Goal: Task Accomplishment & Management: Complete application form

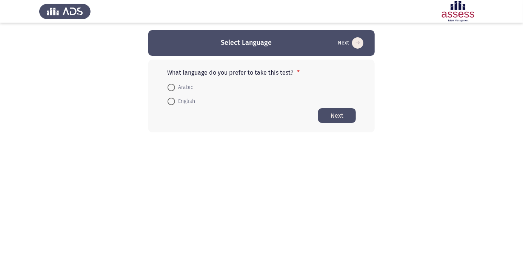
click at [171, 88] on span at bounding box center [171, 88] width 0 height 0
click at [171, 87] on input "Arabic" at bounding box center [172, 88] width 8 height 8
radio input "true"
click at [340, 117] on button "Next" at bounding box center [337, 115] width 38 height 15
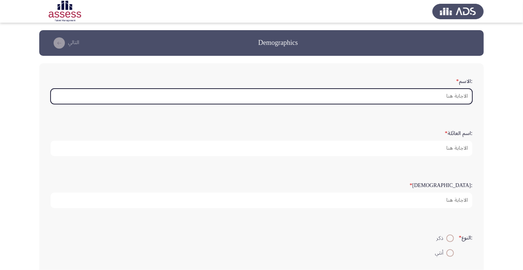
click at [433, 98] on input ":الاسم *" at bounding box center [262, 96] width 422 height 15
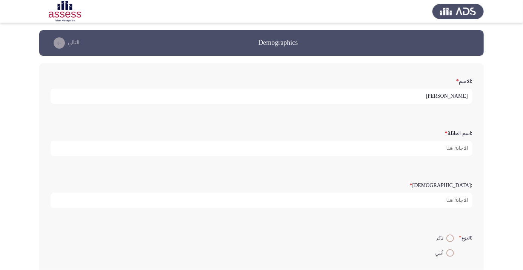
click at [362, 95] on input "[PERSON_NAME]" at bounding box center [262, 96] width 422 height 15
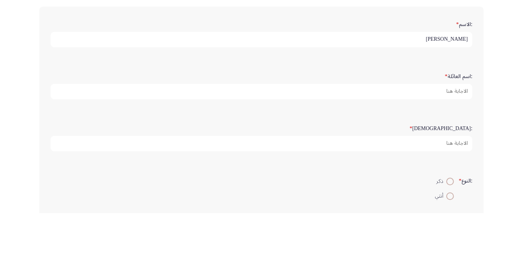
type input "[PERSON_NAME]"
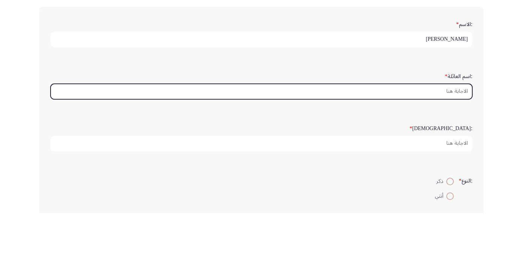
click at [411, 146] on input ":اسم العائلة *" at bounding box center [262, 148] width 422 height 15
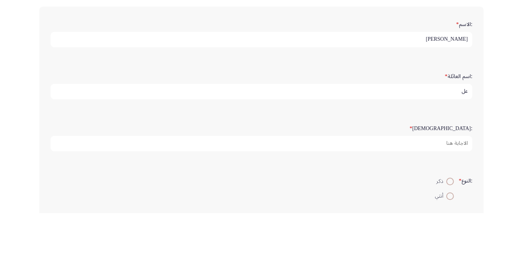
type input "ع"
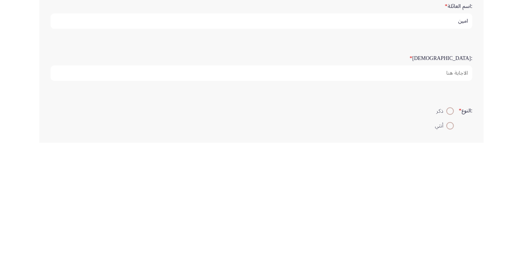
type input "امين"
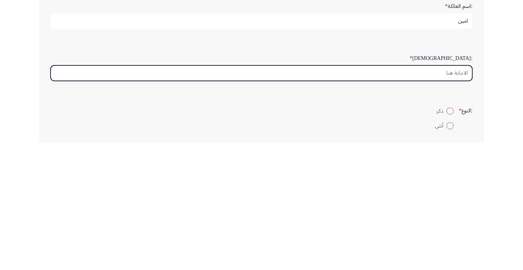
click at [441, 197] on input ":السن *" at bounding box center [262, 200] width 422 height 15
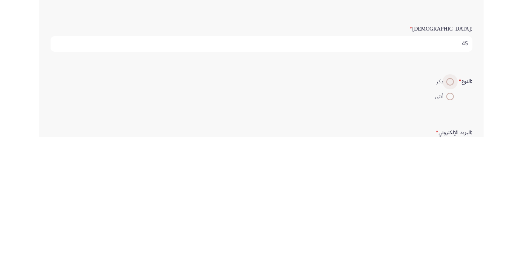
type input "45"
click at [450, 215] on span at bounding box center [450, 215] width 0 height 0
click at [449, 213] on input "ذكر" at bounding box center [450, 215] width 8 height 8
radio input "true"
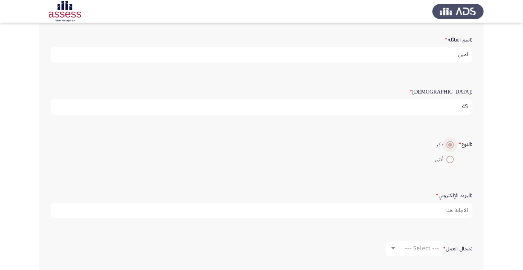
scroll to position [101, 0]
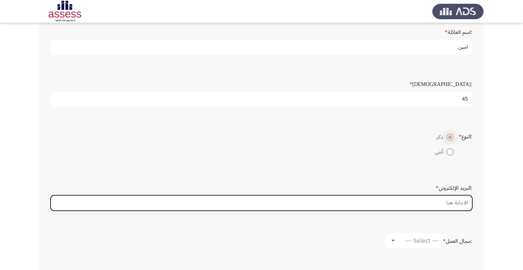
click at [423, 202] on input ":البريد الإلكتروني *" at bounding box center [262, 202] width 422 height 15
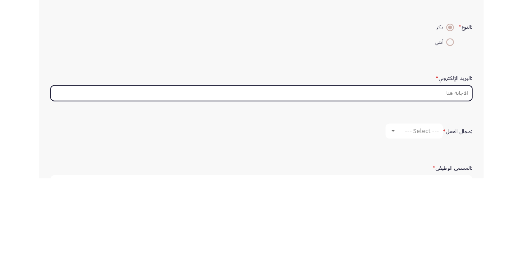
scroll to position [119, 0]
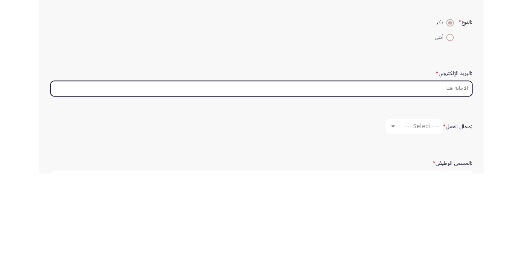
click at [410, 181] on input ":البريد الإلكتروني *" at bounding box center [262, 184] width 422 height 15
click at [444, 181] on input ":البريد الإلكتروني *" at bounding box center [262, 184] width 422 height 15
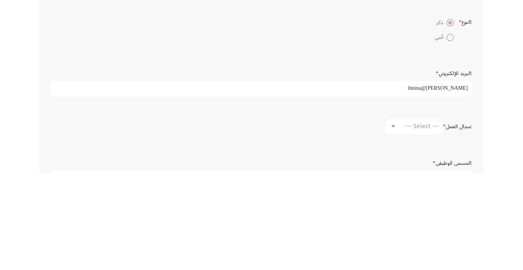
click at [458, 181] on input "Adel.ali@ibnina" at bounding box center [262, 184] width 422 height 15
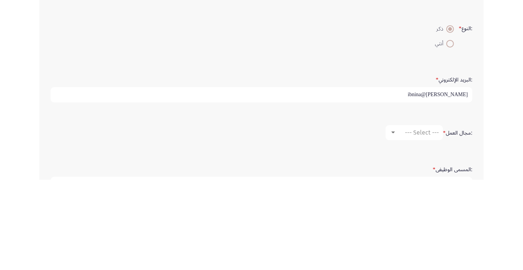
click at [465, 183] on input "Adel.ali@ibnina" at bounding box center [262, 184] width 422 height 15
click at [457, 183] on input "Adel.ali@ibnina" at bounding box center [262, 184] width 422 height 15
click at [466, 184] on input "Adel.ali@ibnsina" at bounding box center [262, 184] width 422 height 15
click at [423, 190] on input "Adel.ali@ibnsina" at bounding box center [262, 184] width 422 height 15
click at [404, 186] on input "Adel.ali@ibnsina" at bounding box center [262, 184] width 422 height 15
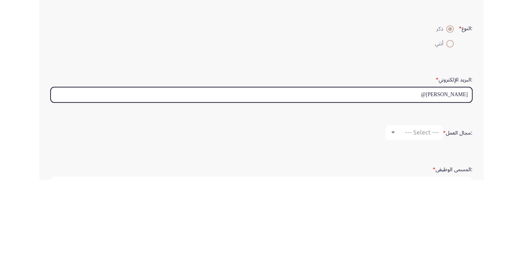
click at [433, 184] on input "Adel.ali@" at bounding box center [262, 184] width 422 height 15
click at [466, 184] on input "Adel.ali@" at bounding box center [262, 184] width 422 height 15
click at [433, 184] on input "Adel.ali@" at bounding box center [262, 184] width 422 height 15
type input "A"
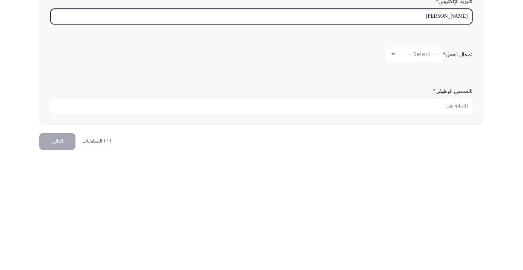
scroll to position [174, 0]
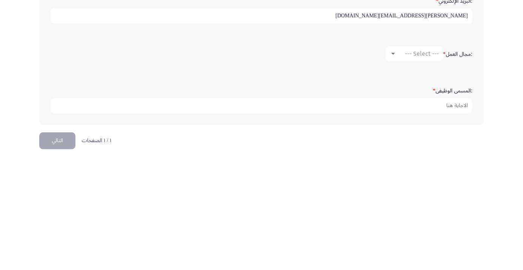
type input "Adel.ali@ibnsinapharma.com"
click at [418, 168] on span "--- Select ---" at bounding box center [422, 167] width 34 height 7
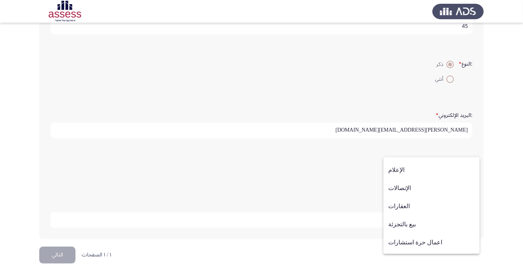
scroll to position [247, 0]
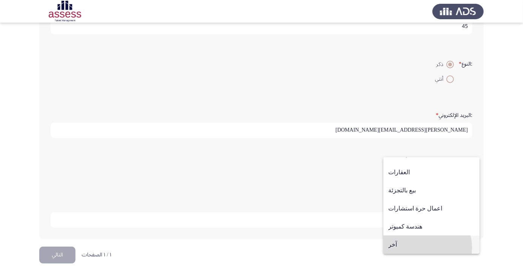
click at [423, 247] on span "آخر" at bounding box center [431, 245] width 86 height 18
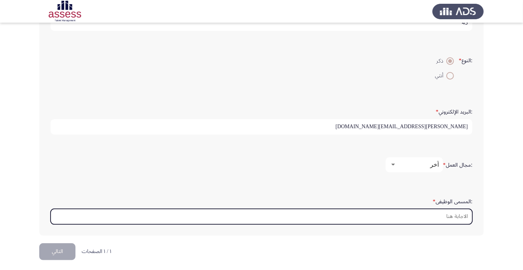
click at [443, 216] on input ":المسمى الوظيفى *" at bounding box center [262, 216] width 422 height 15
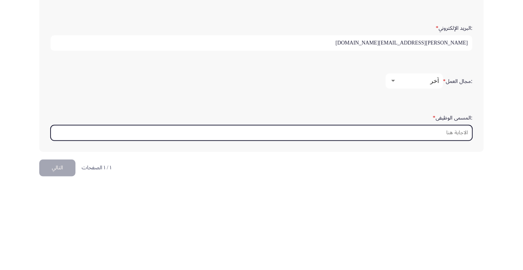
scroll to position [178, 0]
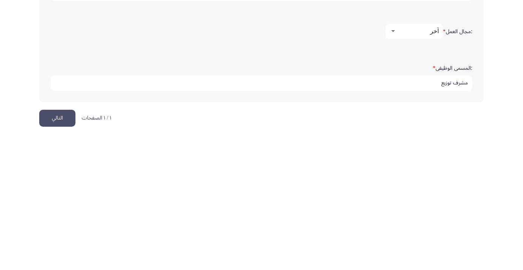
type input "مشرف توزيع"
click at [61, 248] on button "التالي" at bounding box center [57, 251] width 36 height 17
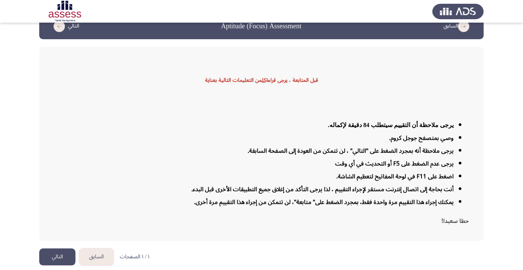
scroll to position [18, 0]
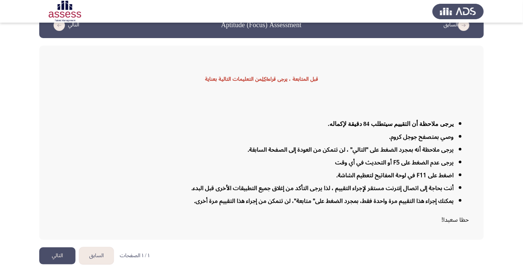
click at [59, 264] on button "التالي" at bounding box center [57, 255] width 36 height 17
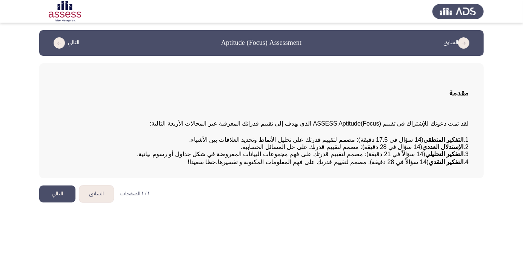
click at [55, 203] on button "التالي" at bounding box center [57, 194] width 36 height 17
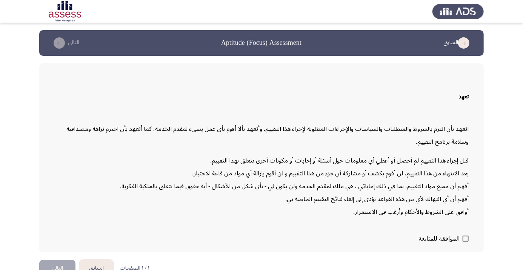
scroll to position [21, 0]
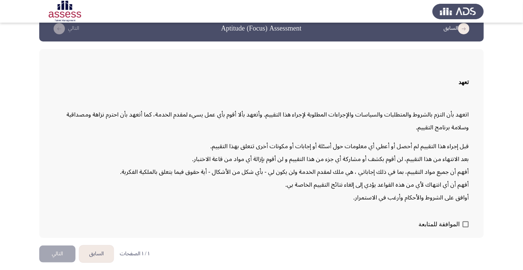
click at [467, 227] on span at bounding box center [466, 224] width 6 height 6
click at [466, 228] on input "الموافقة للمتابعة" at bounding box center [465, 227] width 0 height 0
checkbox input "true"
click at [61, 263] on button "التالي" at bounding box center [57, 254] width 36 height 17
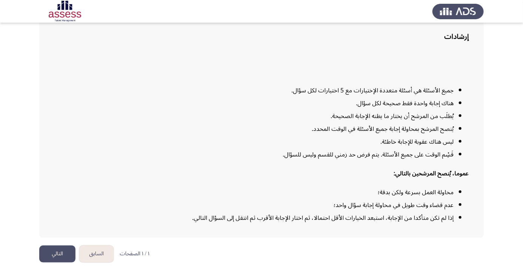
scroll to position [61, 0]
click at [53, 263] on button "التالي" at bounding box center [57, 254] width 36 height 17
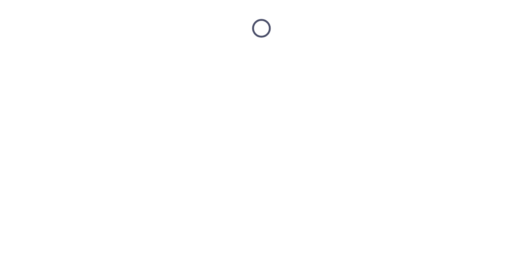
scroll to position [0, 0]
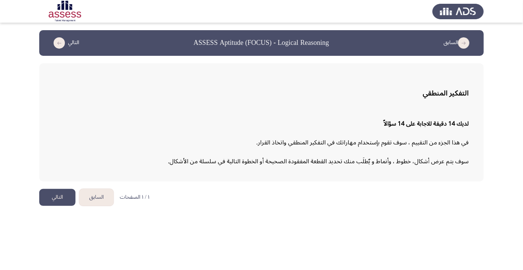
click at [54, 198] on button "التالي" at bounding box center [57, 197] width 36 height 17
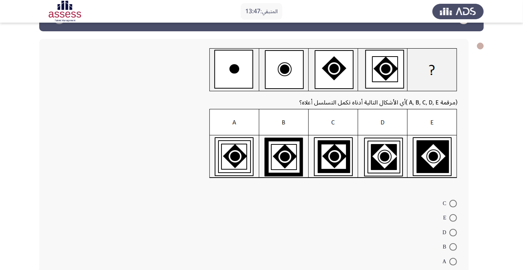
scroll to position [34, 0]
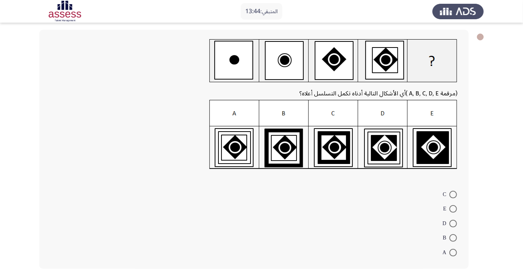
click at [453, 223] on span at bounding box center [453, 224] width 8 height 8
click at [453, 223] on input "D" at bounding box center [453, 224] width 8 height 8
radio input "true"
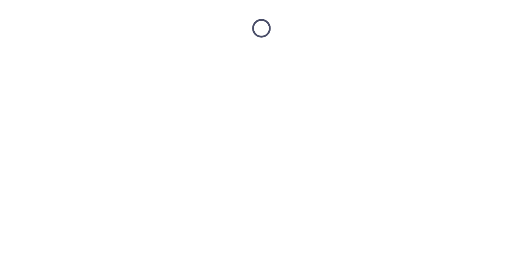
scroll to position [0, 0]
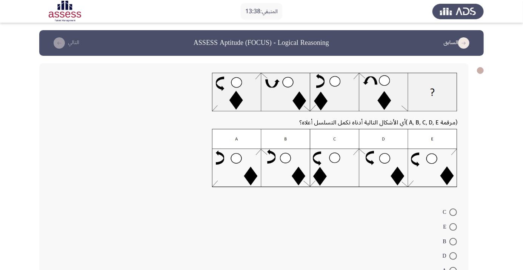
click at [453, 224] on span at bounding box center [453, 227] width 8 height 8
click at [453, 224] on input "E" at bounding box center [453, 227] width 8 height 8
radio input "true"
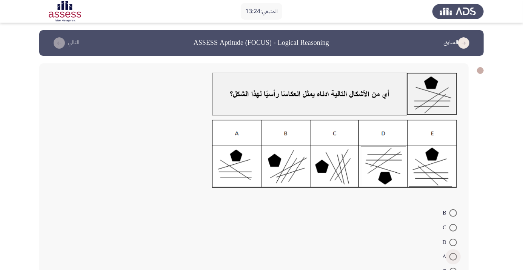
click at [453, 257] on span at bounding box center [453, 257] width 8 height 8
click at [453, 257] on input "A" at bounding box center [453, 257] width 8 height 8
radio input "true"
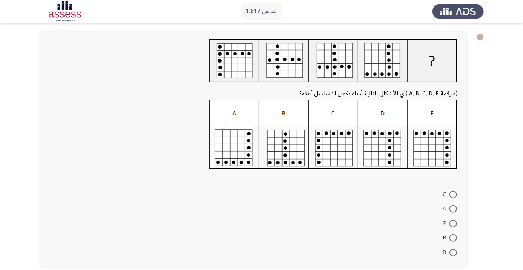
click at [453, 238] on span at bounding box center [453, 238] width 8 height 8
click at [453, 238] on input "B" at bounding box center [453, 238] width 8 height 8
radio input "true"
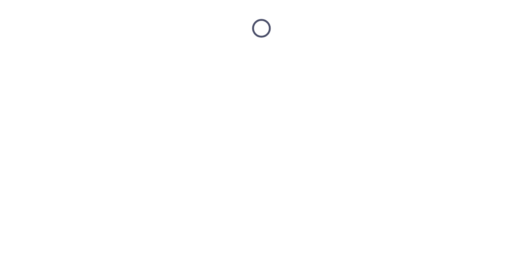
scroll to position [0, 0]
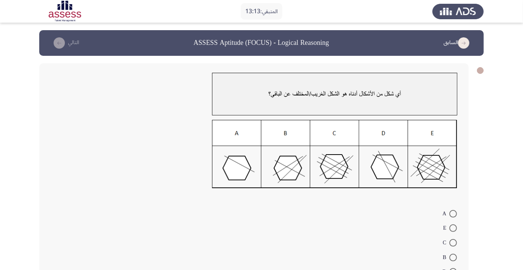
click at [453, 243] on span at bounding box center [453, 243] width 8 height 8
click at [453, 243] on input "C" at bounding box center [453, 243] width 8 height 8
radio input "true"
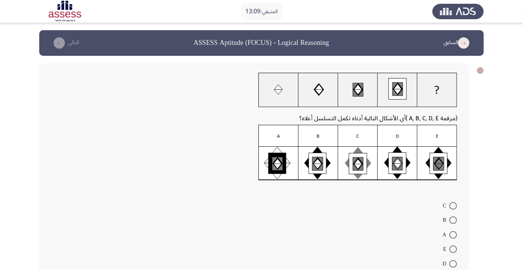
click at [453, 264] on span at bounding box center [453, 264] width 8 height 8
click at [453, 264] on input "D" at bounding box center [453, 264] width 8 height 8
radio input "true"
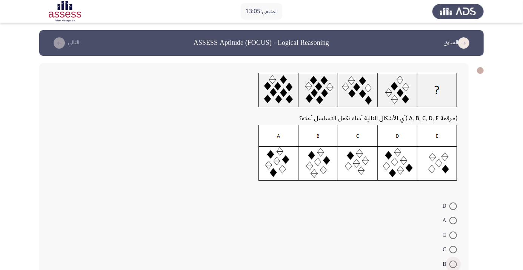
click at [453, 264] on span at bounding box center [453, 265] width 8 height 8
click at [453, 264] on input "B" at bounding box center [453, 265] width 8 height 8
radio input "true"
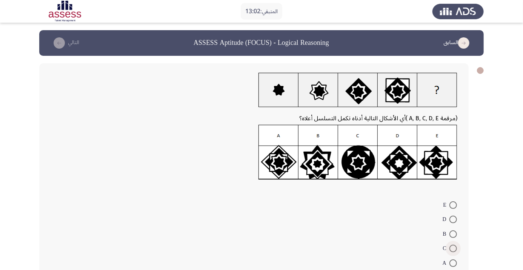
click at [453, 248] on span at bounding box center [453, 249] width 8 height 8
click at [453, 248] on input "C" at bounding box center [453, 249] width 8 height 8
radio input "true"
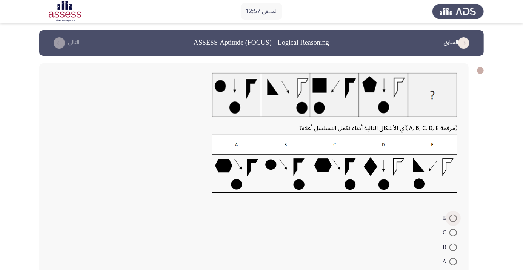
click at [453, 218] on span at bounding box center [453, 219] width 8 height 8
click at [453, 218] on input "E" at bounding box center [453, 219] width 8 height 8
radio input "true"
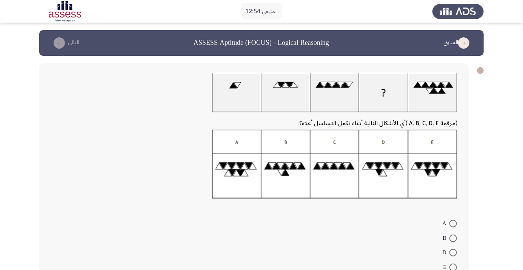
click at [453, 224] on span at bounding box center [453, 224] width 8 height 8
click at [453, 224] on input "A" at bounding box center [453, 224] width 8 height 8
radio input "true"
click at [68, 270] on div "(مرقمة A, B, C, D, E ) أي الأشكال التالية أدناه تكمل التسلسل أعلاه؟ A B D E C" at bounding box center [253, 180] width 429 height 234
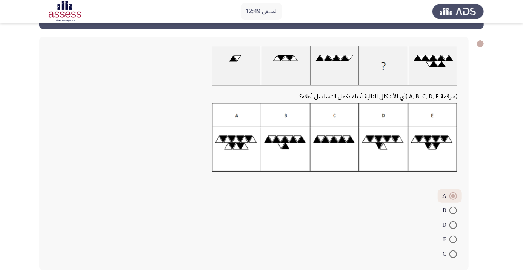
scroll to position [28, 0]
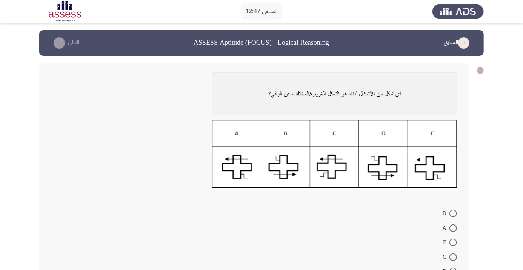
scroll to position [19, 0]
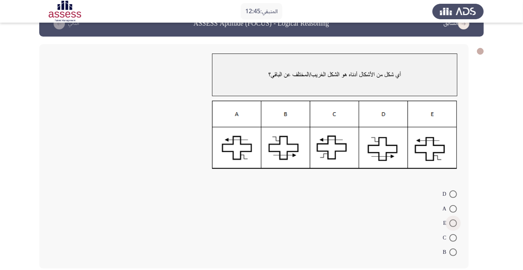
click at [453, 223] on span at bounding box center [453, 224] width 8 height 8
click at [453, 223] on input "E" at bounding box center [453, 224] width 8 height 8
radio input "true"
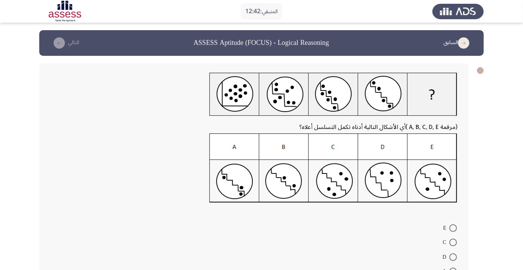
click at [453, 242] on span at bounding box center [453, 243] width 8 height 8
click at [453, 242] on input "C" at bounding box center [453, 243] width 8 height 8
radio input "true"
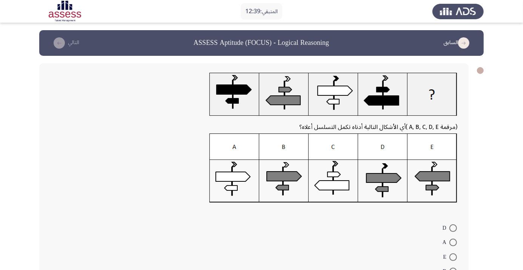
click at [453, 242] on span at bounding box center [453, 243] width 8 height 8
click at [453, 242] on input "A" at bounding box center [453, 243] width 8 height 8
radio input "true"
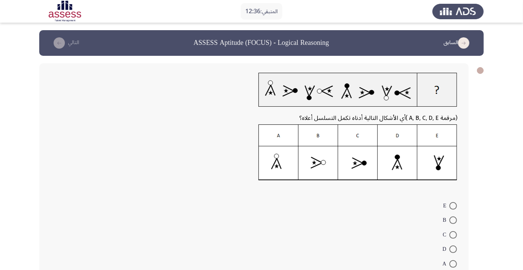
click at [453, 220] on span at bounding box center [453, 221] width 8 height 8
click at [453, 220] on input "B" at bounding box center [453, 221] width 8 height 8
radio input "true"
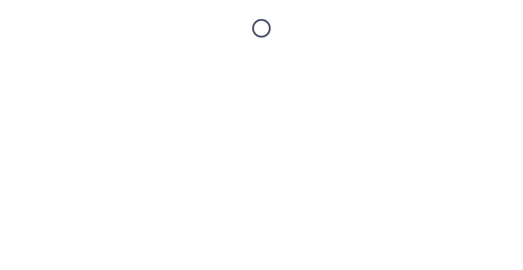
scroll to position [0, 0]
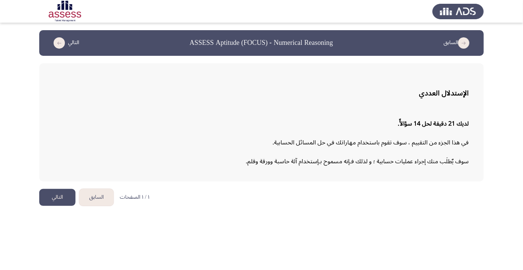
click at [59, 198] on button "التالي" at bounding box center [57, 197] width 36 height 17
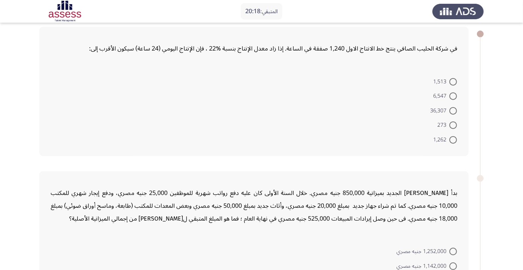
scroll to position [28, 0]
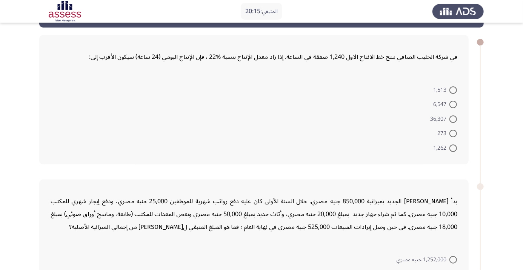
click at [455, 89] on span at bounding box center [453, 90] width 8 height 8
click at [455, 89] on input "1,513" at bounding box center [453, 90] width 8 height 8
radio input "true"
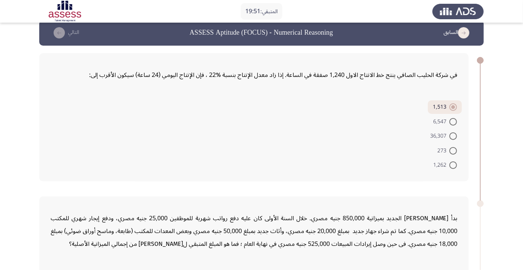
scroll to position [0, 0]
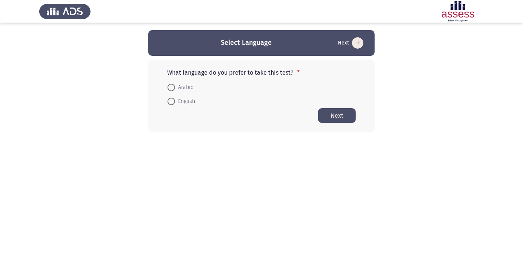
click at [182, 89] on span "Arabic" at bounding box center [184, 87] width 18 height 9
click at [175, 89] on input "Arabic" at bounding box center [172, 88] width 8 height 8
radio input "true"
click at [338, 112] on button "Next" at bounding box center [337, 115] width 38 height 15
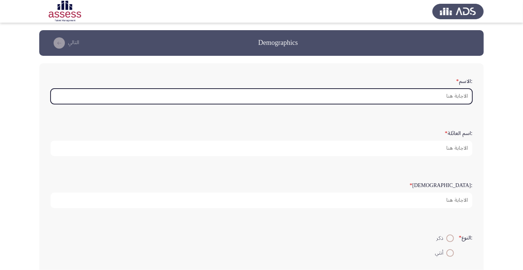
click at [420, 95] on input ":الاسم *" at bounding box center [262, 96] width 422 height 15
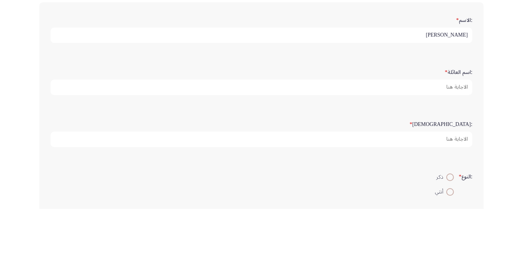
type input "[PERSON_NAME]"
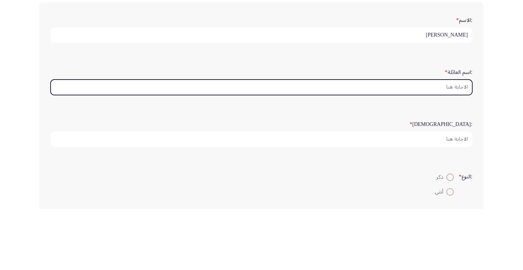
click at [438, 150] on input ":اسم العائلة *" at bounding box center [262, 148] width 422 height 15
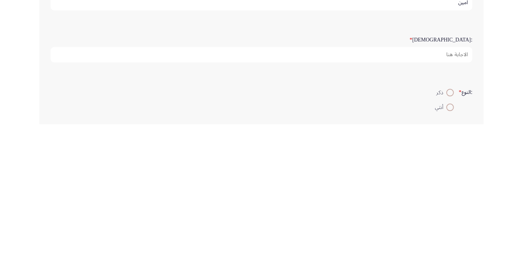
type input "امين"
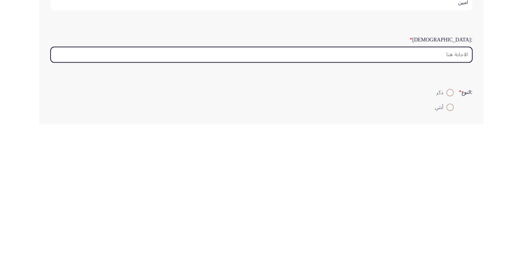
click at [424, 199] on input ":السن *" at bounding box center [262, 200] width 422 height 15
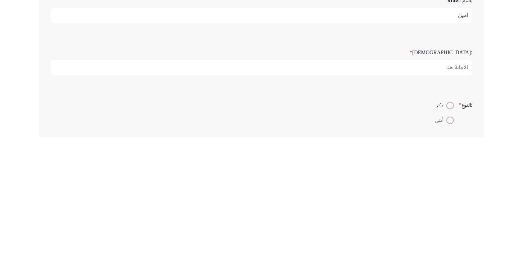
click at [450, 238] on span at bounding box center [450, 238] width 0 height 0
click at [449, 237] on input "ذكر" at bounding box center [450, 239] width 8 height 8
radio input "true"
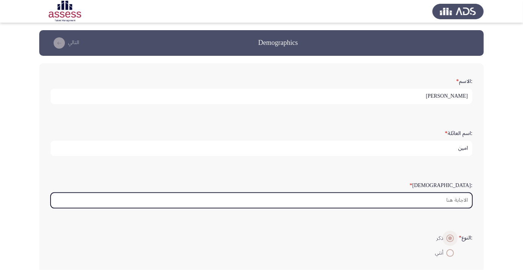
click at [416, 197] on input ":السن *" at bounding box center [262, 200] width 422 height 15
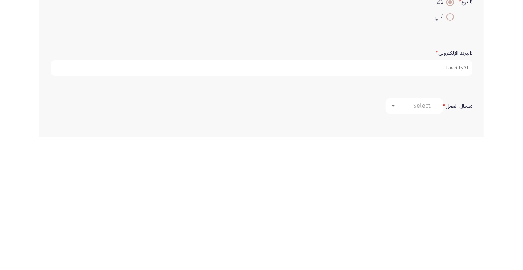
scroll to position [104, 0]
type input "45"
click at [486, 196] on app-assessment-container "Demographics التالي :الاسم * عادل :اسم العائلة * امين :السن * 45 :النوع * ذكر أ…" at bounding box center [261, 147] width 523 height 443
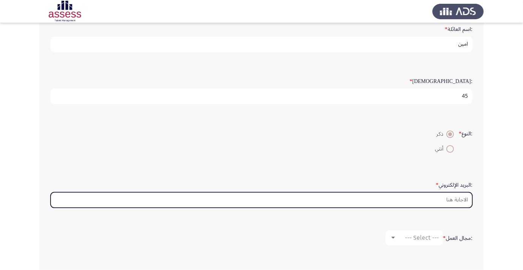
click at [431, 197] on input ":البريد الإلكتروني *" at bounding box center [262, 199] width 422 height 15
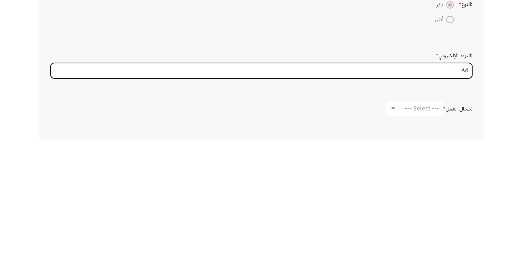
type input "Ade"
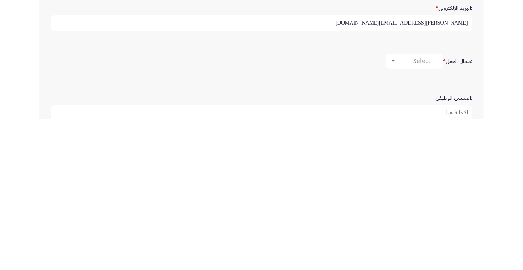
scroll to position [130, 0]
type input "adel.ali@ibnsinapharma.com"
click at [426, 211] on span "--- Select ---" at bounding box center [422, 211] width 34 height 7
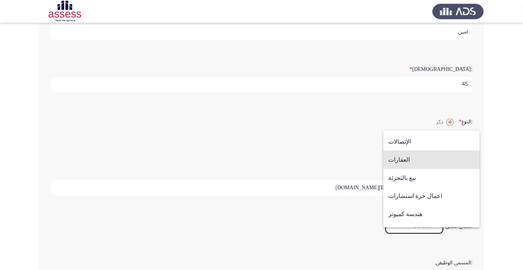
scroll to position [237, 0]
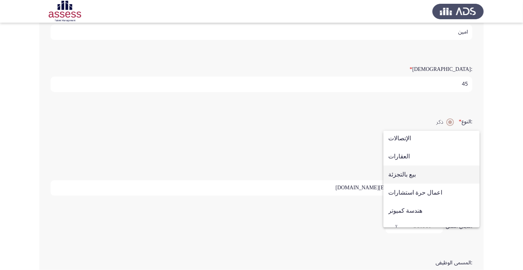
click at [416, 184] on span "بيع بالتجزئة" at bounding box center [431, 175] width 86 height 18
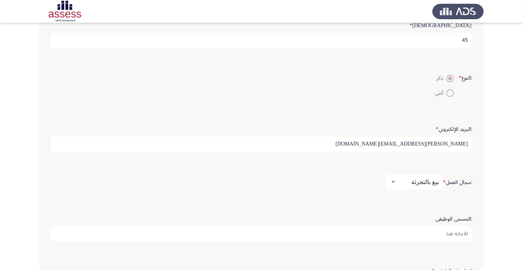
scroll to position [194, 0]
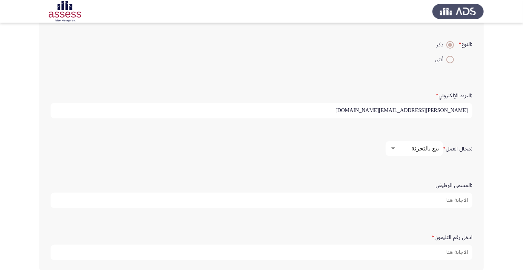
click at [434, 200] on input ":المسمى الوظيفى" at bounding box center [262, 200] width 422 height 15
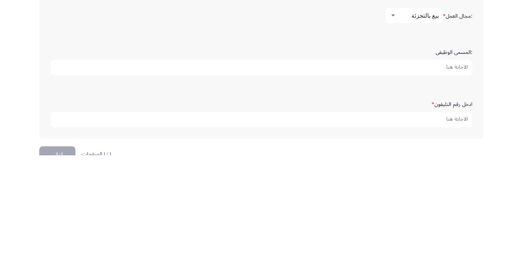
scroll to position [212, 0]
click at [438, 181] on input ":المسمى الوظيفى" at bounding box center [262, 182] width 422 height 15
click at [434, 180] on input ":المسمى الوظيفى" at bounding box center [262, 182] width 422 height 15
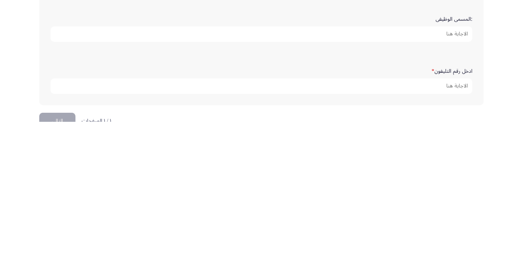
click at [444, 183] on input ":المسمى الوظيفى" at bounding box center [262, 182] width 422 height 15
type input "مشرف توزيع"
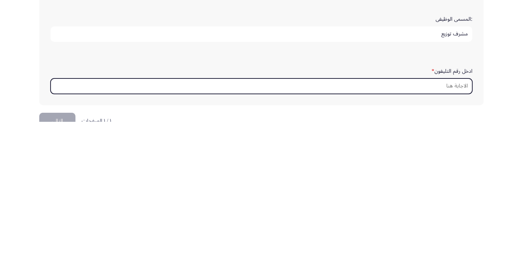
click at [445, 233] on input "ادخل رقم التليفون *" at bounding box center [262, 234] width 422 height 15
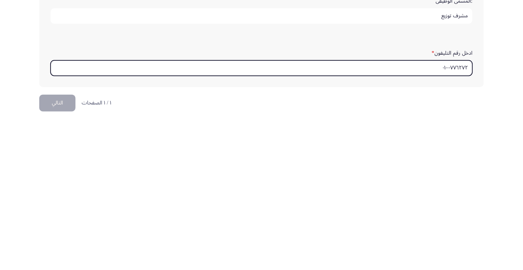
scroll to position [230, 0]
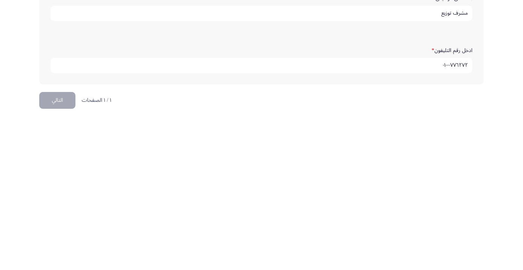
click at [57, 249] on button "التالي" at bounding box center [57, 251] width 36 height 17
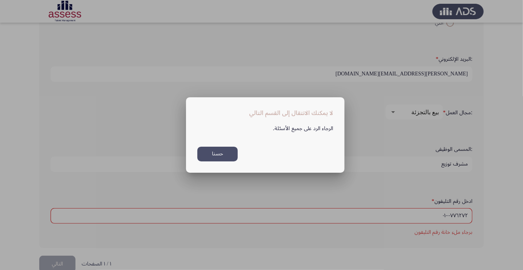
click at [215, 150] on button "حسنا" at bounding box center [217, 154] width 40 height 15
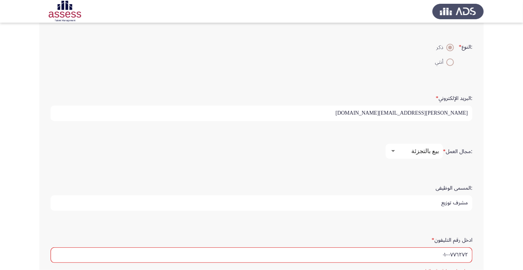
scroll to position [207, 0]
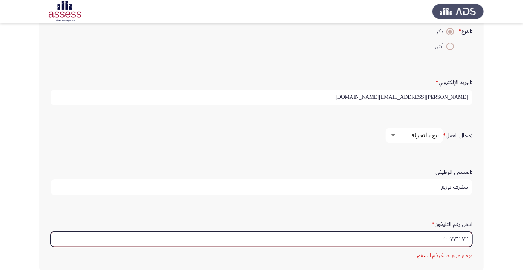
click at [412, 238] on input "٠١٠٠٠٧٧٦٢٧٢" at bounding box center [262, 239] width 422 height 15
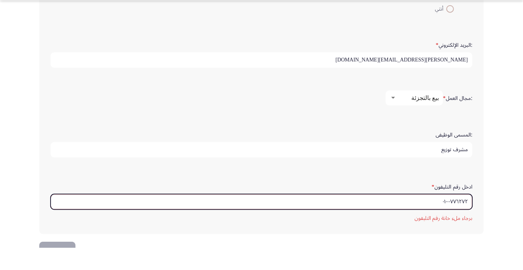
scroll to position [222, 0]
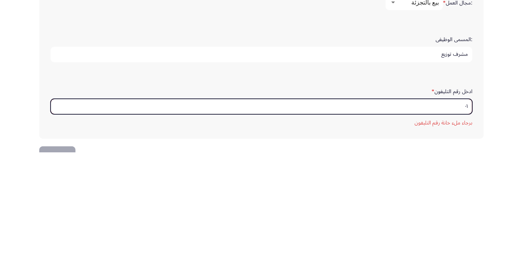
type input "٠"
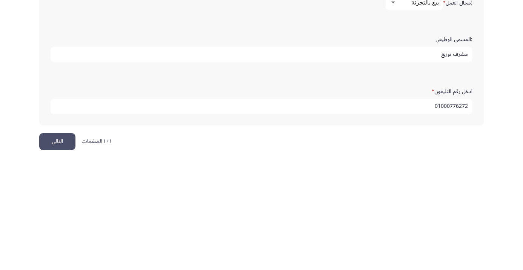
type input "01000776272"
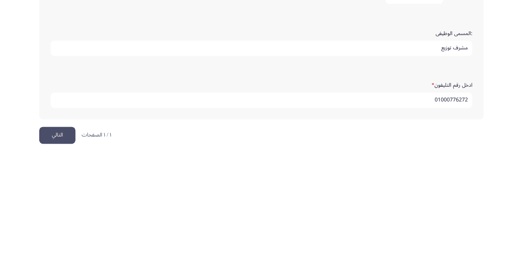
scroll to position [230, 0]
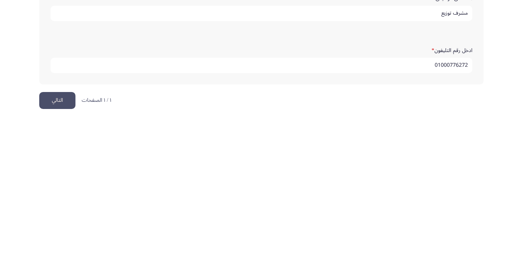
click at [487, 234] on app-assessment-container "Demographics التالي :الاسم * عادل :اسم العائلة * امين :السن * 45 :النوع * ذكر أ…" at bounding box center [261, 21] width 523 height 443
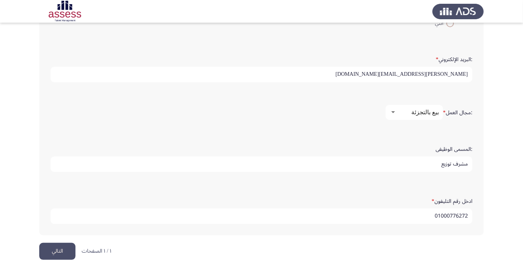
click at [61, 244] on button "التالي" at bounding box center [57, 251] width 36 height 17
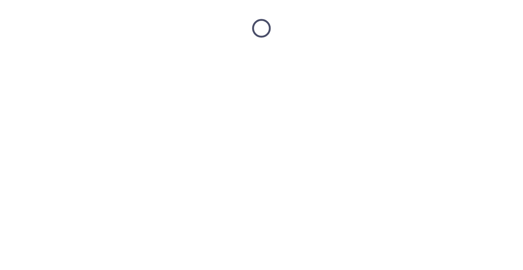
scroll to position [0, 0]
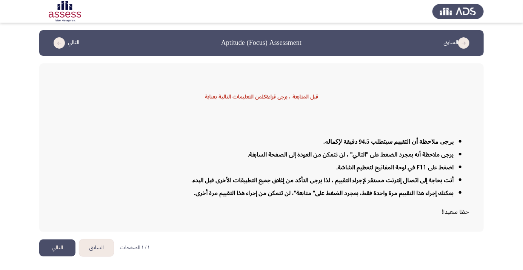
click at [53, 257] on button "التالي" at bounding box center [57, 248] width 36 height 17
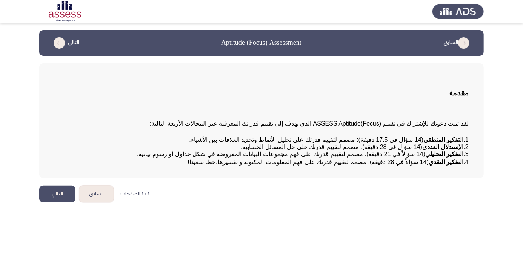
click at [56, 203] on button "التالي" at bounding box center [57, 194] width 36 height 17
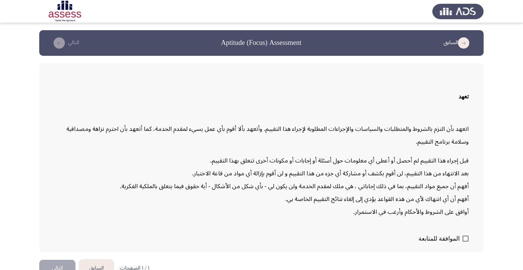
scroll to position [21, 0]
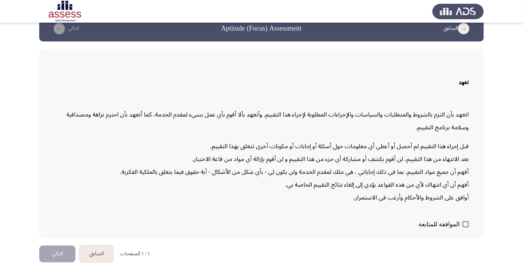
click at [467, 227] on span at bounding box center [466, 224] width 6 height 6
click at [466, 228] on input "الموافقة للمتابعة" at bounding box center [465, 227] width 0 height 0
checkbox input "true"
click at [59, 263] on button "التالي" at bounding box center [57, 254] width 36 height 17
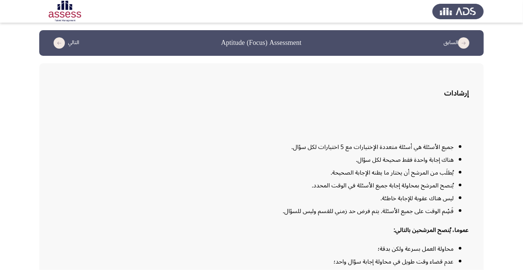
scroll to position [61, 0]
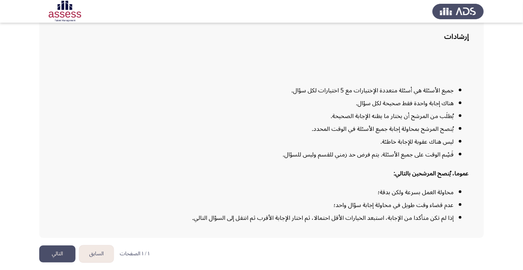
click at [55, 263] on button "التالي" at bounding box center [57, 254] width 36 height 17
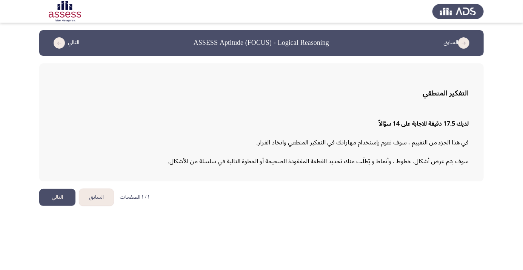
click at [57, 201] on button "التالي" at bounding box center [57, 197] width 36 height 17
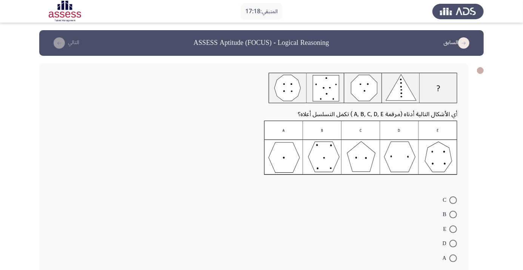
click at [451, 229] on span at bounding box center [453, 230] width 8 height 8
click at [451, 229] on input "E" at bounding box center [453, 230] width 8 height 8
radio input "true"
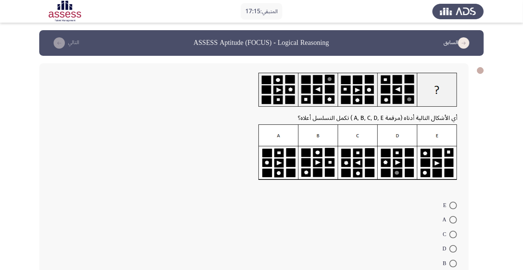
scroll to position [11, 0]
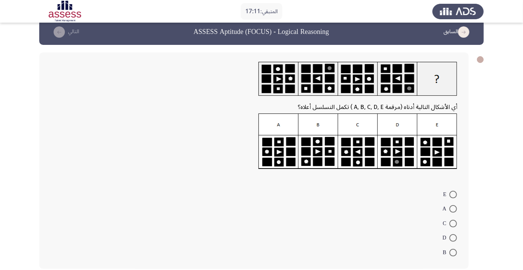
click at [453, 250] on span at bounding box center [453, 253] width 8 height 8
click at [453, 250] on input "B" at bounding box center [453, 253] width 8 height 8
radio input "true"
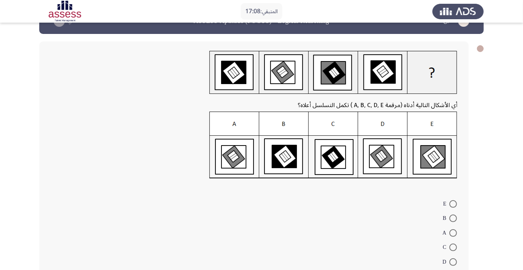
scroll to position [31, 0]
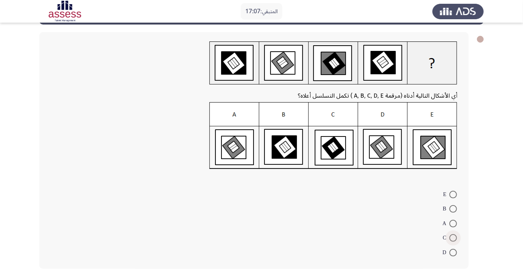
click at [453, 238] on span at bounding box center [453, 238] width 8 height 8
click at [453, 238] on input "C" at bounding box center [453, 238] width 8 height 8
radio input "true"
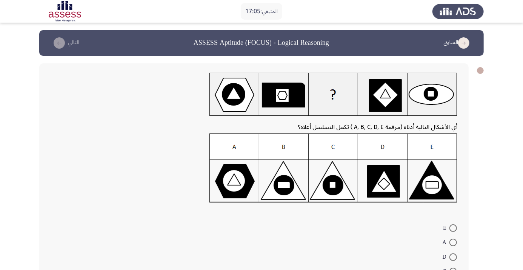
scroll to position [34, 0]
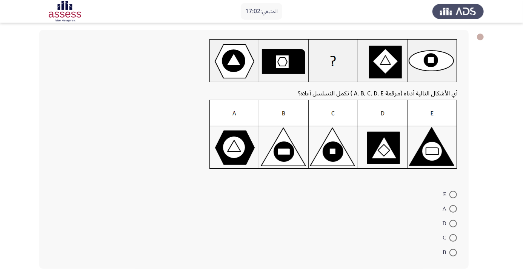
click at [453, 209] on span at bounding box center [453, 209] width 8 height 8
click at [453, 209] on input "A" at bounding box center [453, 209] width 8 height 8
radio input "true"
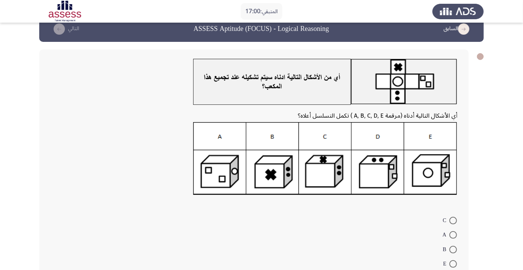
scroll to position [40, 0]
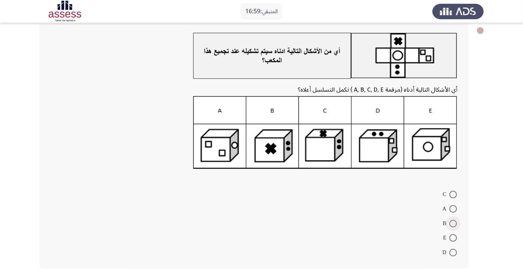
click at [453, 225] on span at bounding box center [453, 224] width 8 height 8
click at [453, 225] on input "B" at bounding box center [453, 224] width 8 height 8
radio input "true"
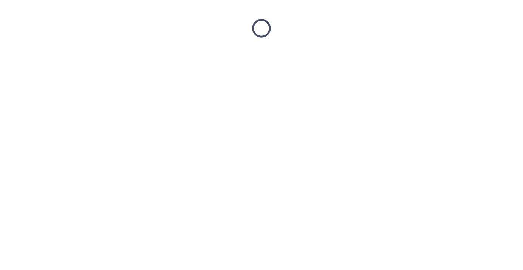
scroll to position [0, 0]
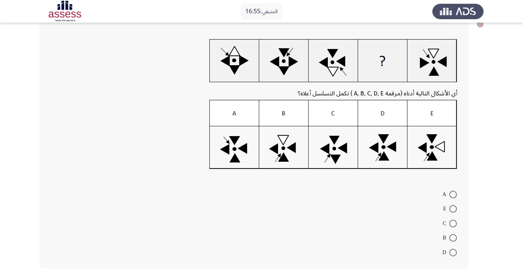
click at [453, 252] on span at bounding box center [453, 253] width 8 height 8
click at [453, 252] on input "D" at bounding box center [453, 253] width 8 height 8
radio input "true"
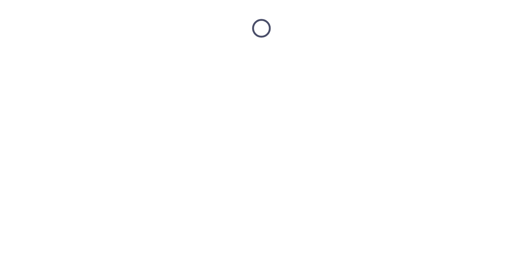
scroll to position [0, 0]
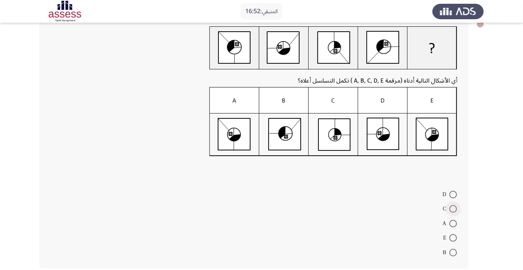
click at [453, 211] on span at bounding box center [453, 209] width 8 height 8
click at [453, 211] on input "C" at bounding box center [453, 209] width 8 height 8
radio input "true"
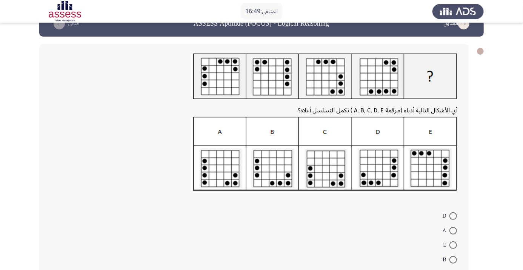
scroll to position [41, 0]
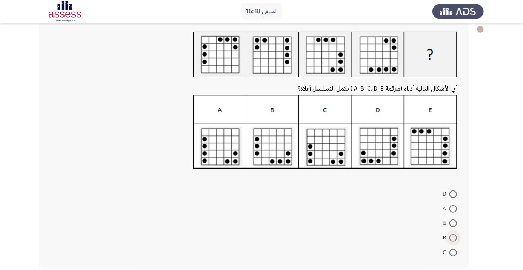
click at [453, 238] on span at bounding box center [453, 238] width 8 height 8
click at [453, 238] on input "B" at bounding box center [453, 238] width 8 height 8
radio input "true"
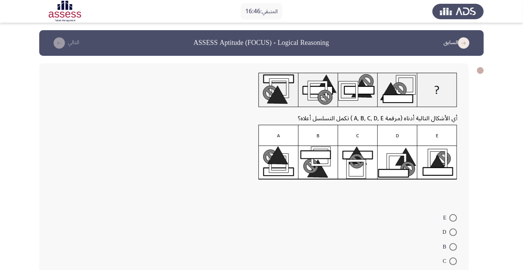
scroll to position [23, 0]
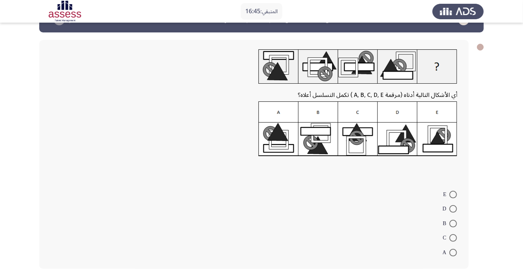
click at [453, 238] on span at bounding box center [453, 238] width 8 height 8
click at [453, 238] on input "C" at bounding box center [453, 238] width 8 height 8
radio input "true"
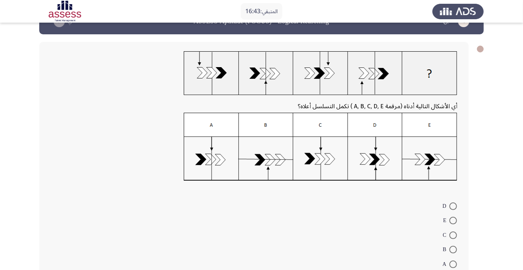
scroll to position [33, 0]
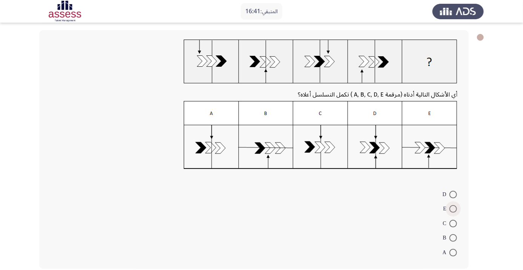
click at [453, 209] on span at bounding box center [453, 209] width 8 height 8
click at [453, 209] on input "E" at bounding box center [453, 209] width 8 height 8
radio input "true"
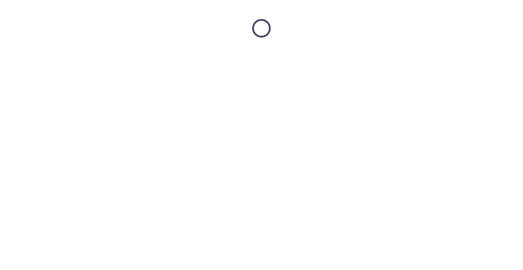
scroll to position [0, 0]
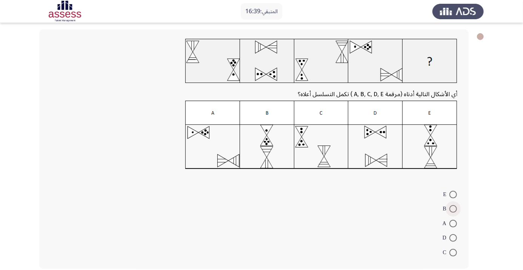
click at [453, 209] on span at bounding box center [453, 209] width 8 height 8
click at [453, 209] on input "B" at bounding box center [453, 209] width 8 height 8
radio input "true"
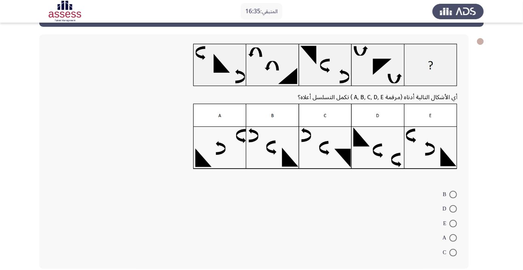
click at [453, 194] on span at bounding box center [453, 195] width 8 height 8
click at [453, 194] on input "B" at bounding box center [453, 195] width 8 height 8
radio input "true"
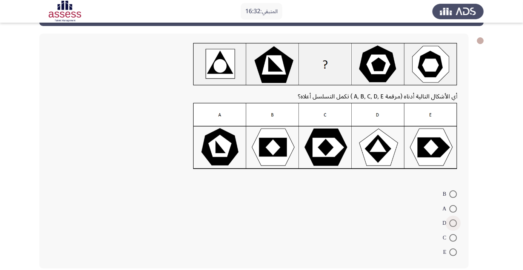
click at [453, 223] on span at bounding box center [453, 224] width 8 height 8
click at [453, 223] on input "D" at bounding box center [453, 224] width 8 height 8
radio input "true"
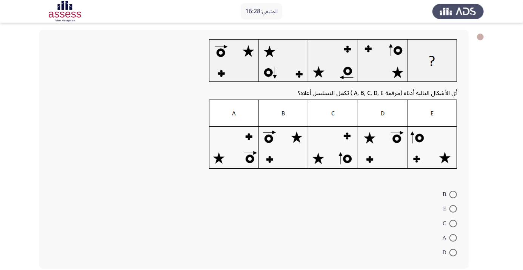
click at [453, 238] on span at bounding box center [453, 238] width 8 height 8
click at [453, 238] on input "A" at bounding box center [453, 238] width 8 height 8
radio input "true"
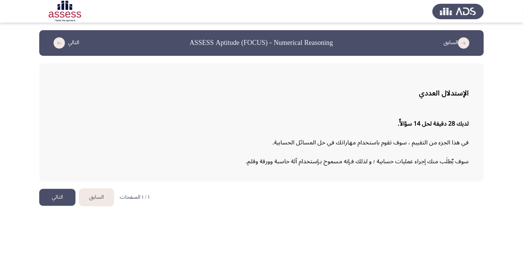
click at [46, 200] on button "التالي" at bounding box center [57, 197] width 36 height 17
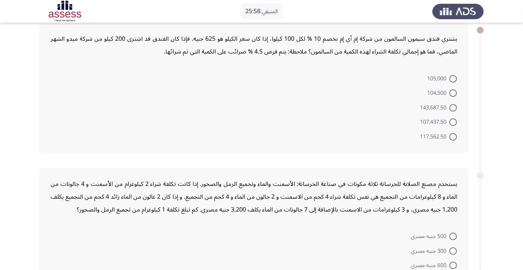
scroll to position [31, 0]
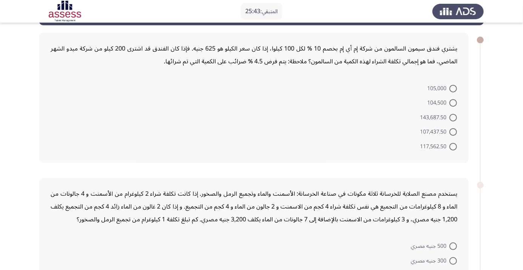
click at [453, 146] on span at bounding box center [453, 147] width 8 height 8
click at [453, 146] on input "117,562.50" at bounding box center [453, 147] width 8 height 8
radio input "true"
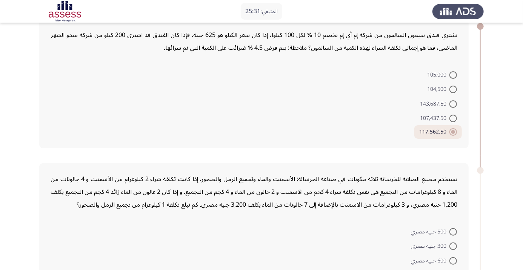
scroll to position [44, 0]
click at [450, 129] on span at bounding box center [453, 132] width 8 height 8
click at [450, 129] on input "117,562.50" at bounding box center [453, 132] width 8 height 8
click at [453, 132] on span at bounding box center [453, 132] width 4 height 4
click at [453, 132] on input "117,562.50" at bounding box center [453, 132] width 8 height 8
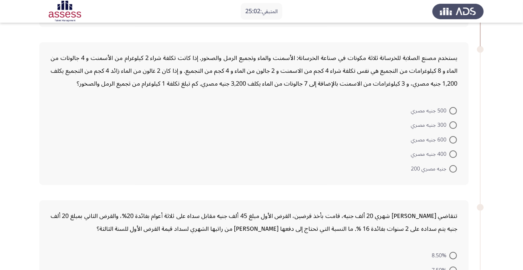
scroll to position [168, 0]
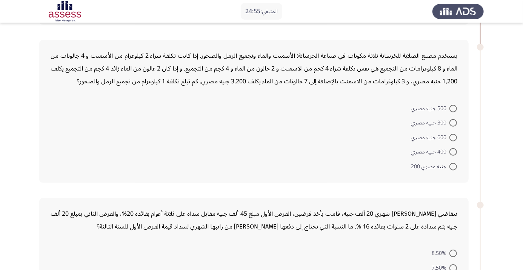
click at [453, 151] on span at bounding box center [453, 152] width 8 height 8
click at [453, 151] on input "400 جنيه مصري" at bounding box center [453, 152] width 8 height 8
radio input "true"
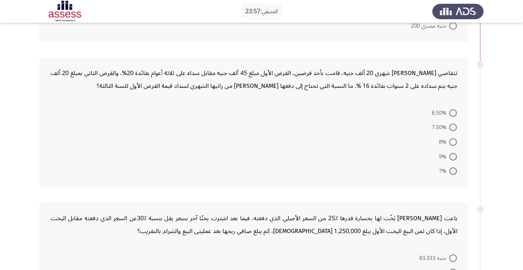
scroll to position [311, 0]
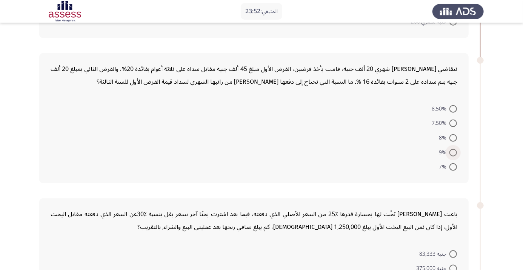
click at [453, 151] on span at bounding box center [453, 153] width 8 height 8
click at [453, 151] on input "9%" at bounding box center [453, 153] width 8 height 8
radio input "true"
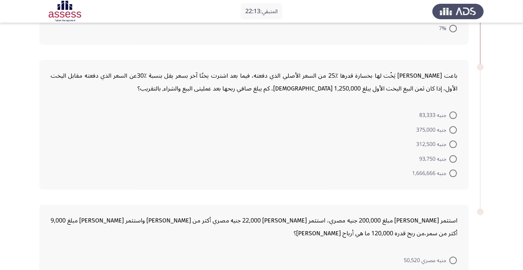
scroll to position [441, 0]
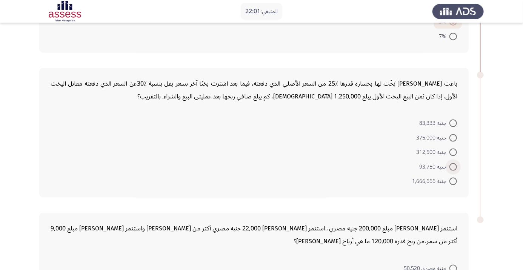
click at [453, 166] on span at bounding box center [453, 167] width 8 height 8
click at [453, 166] on input "جنيه 93,750" at bounding box center [453, 167] width 8 height 8
radio input "true"
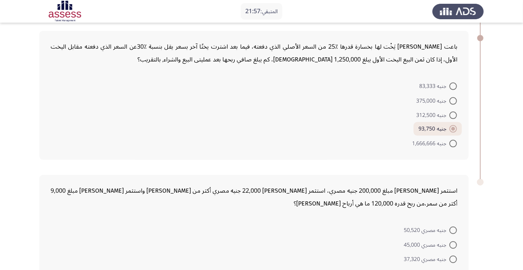
scroll to position [513, 0]
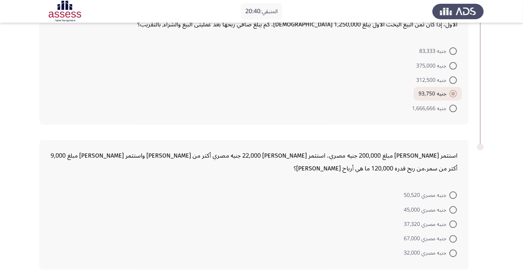
click at [452, 221] on span at bounding box center [453, 225] width 8 height 8
click at [452, 221] on input "جنيه مصري 37,320" at bounding box center [453, 225] width 8 height 8
radio input "true"
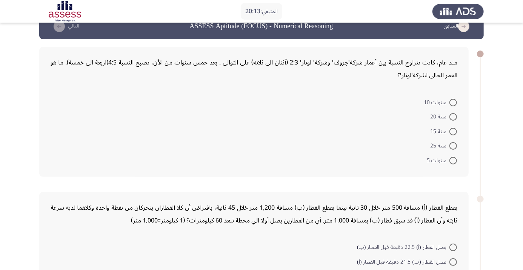
scroll to position [17, 0]
click at [453, 131] on span at bounding box center [453, 132] width 8 height 8
click at [453, 131] on input "سنة 15" at bounding box center [453, 132] width 8 height 8
radio input "true"
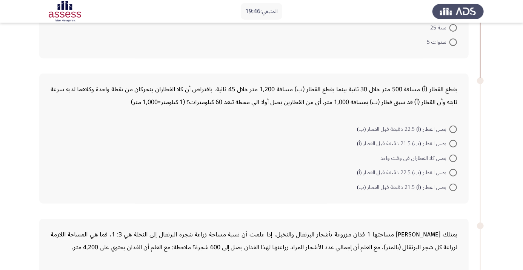
scroll to position [134, 0]
click at [453, 172] on span at bounding box center [453, 173] width 8 height 8
click at [453, 172] on input "يصل القطار (ب) 22.5 دقيقة قبل القطار (أ)" at bounding box center [453, 173] width 8 height 8
radio input "true"
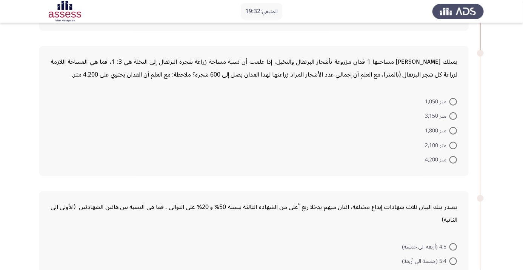
scroll to position [308, 0]
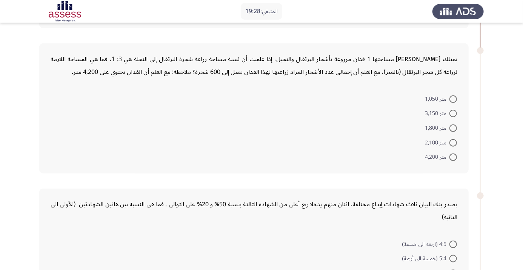
click at [453, 127] on span at bounding box center [453, 129] width 8 height 8
click at [453, 127] on input "متر 1,800" at bounding box center [453, 129] width 8 height 8
radio input "true"
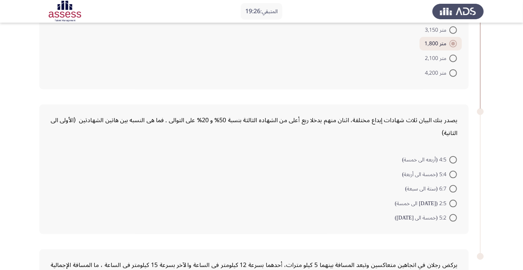
scroll to position [392, 0]
click at [456, 202] on span at bounding box center [453, 204] width 8 height 8
click at [456, 202] on input "2:5 (أثنين الى خمسة)" at bounding box center [453, 204] width 8 height 8
radio input "true"
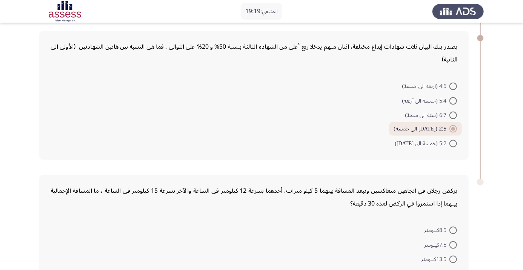
scroll to position [500, 0]
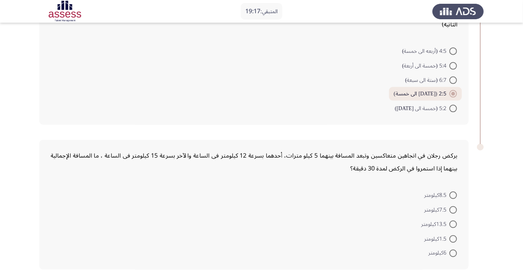
click at [453, 238] on span at bounding box center [453, 239] width 8 height 8
click at [453, 238] on input "1.5كيلومتر" at bounding box center [453, 239] width 8 height 8
radio input "true"
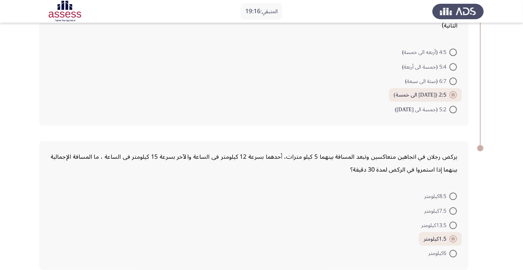
scroll to position [0, 0]
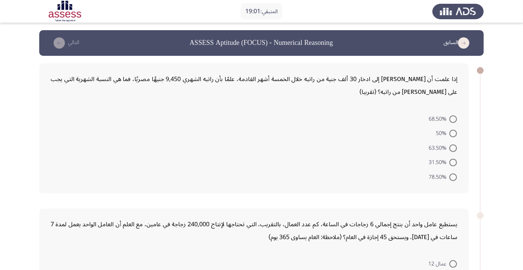
click at [453, 148] on span at bounding box center [453, 148] width 8 height 8
click at [453, 148] on input "63.50%" at bounding box center [453, 148] width 8 height 8
radio input "true"
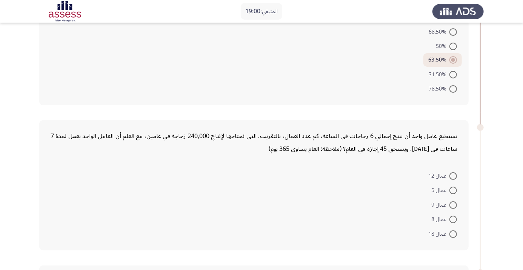
scroll to position [88, 0]
click at [453, 218] on span at bounding box center [453, 219] width 8 height 8
click at [453, 218] on input "عمال 8" at bounding box center [453, 219] width 8 height 8
radio input "true"
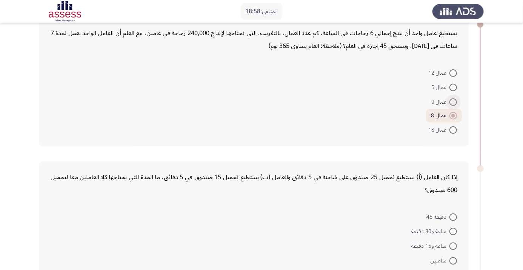
scroll to position [192, 0]
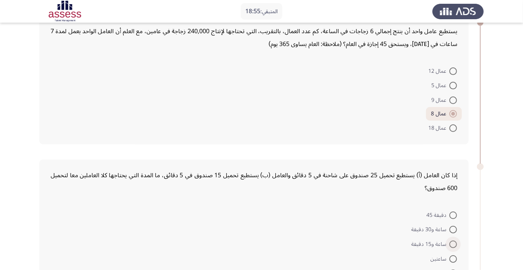
click at [453, 244] on span at bounding box center [453, 245] width 8 height 8
click at [453, 244] on input "ساعة و15 دقيقة" at bounding box center [453, 245] width 8 height 8
radio input "true"
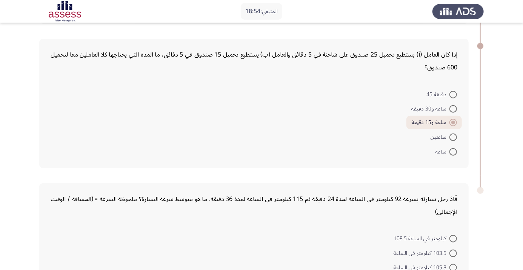
scroll to position [356, 0]
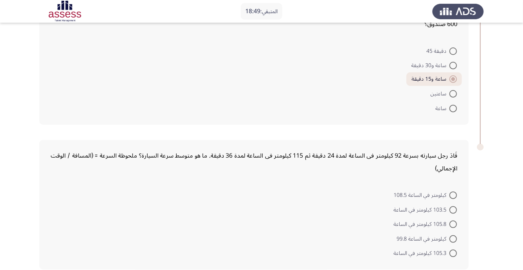
click at [455, 221] on span at bounding box center [453, 225] width 8 height 8
click at [455, 221] on input "105.8 كيلومتر في الساعة" at bounding box center [453, 225] width 8 height 8
radio input "true"
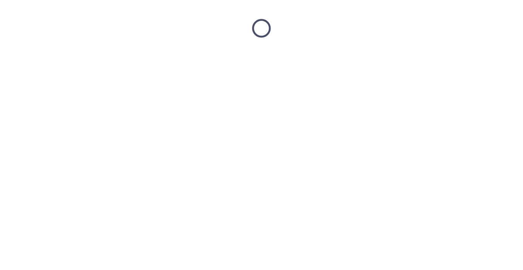
scroll to position [0, 0]
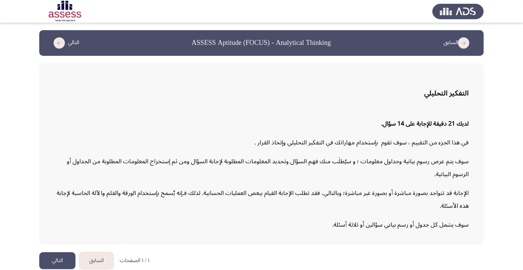
click at [58, 269] on button "التالي" at bounding box center [57, 260] width 36 height 17
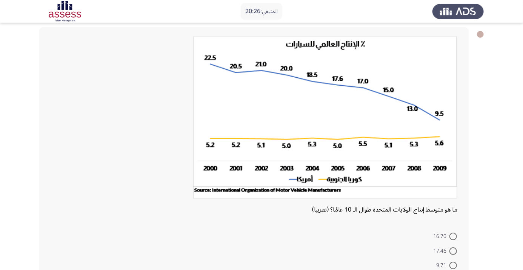
scroll to position [78, 0]
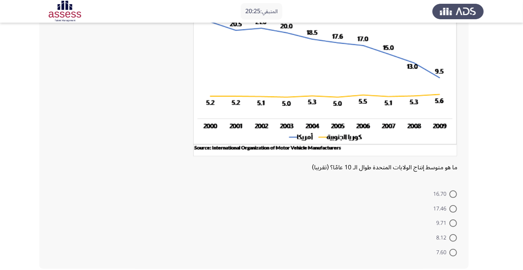
click at [453, 223] on span at bounding box center [453, 224] width 8 height 8
click at [453, 223] on input "9.71" at bounding box center [453, 224] width 8 height 8
radio input "true"
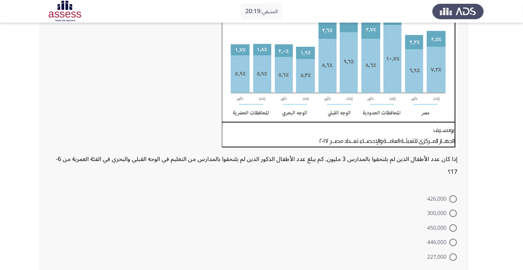
scroll to position [124, 0]
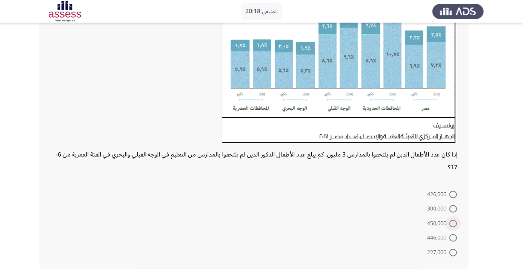
click at [453, 223] on span at bounding box center [453, 224] width 8 height 8
click at [453, 223] on input "450,000" at bounding box center [453, 224] width 8 height 8
radio input "true"
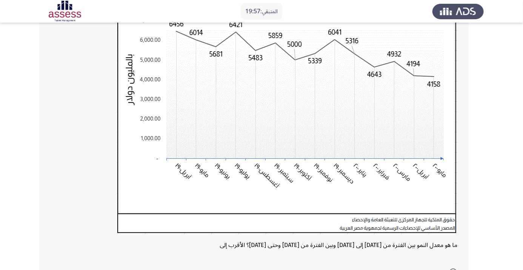
scroll to position [184, 0]
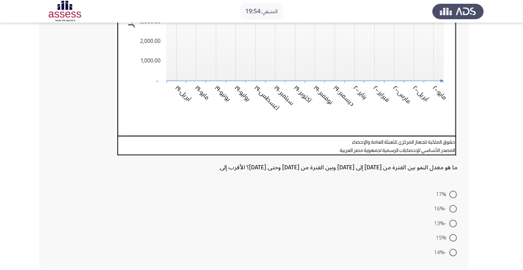
click at [455, 251] on span at bounding box center [453, 253] width 8 height 8
click at [455, 251] on input "-14%" at bounding box center [453, 253] width 8 height 8
radio input "true"
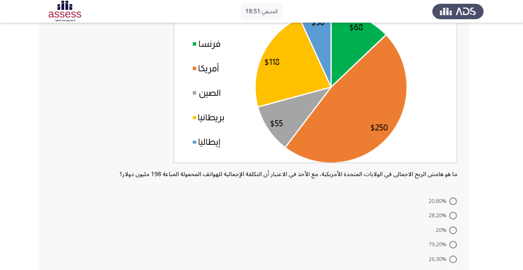
scroll to position [87, 0]
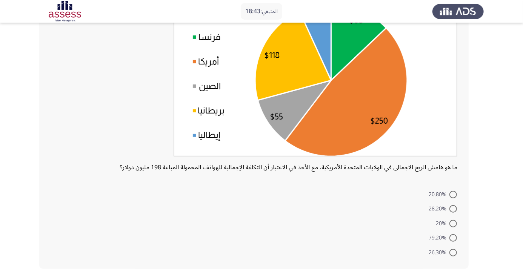
click at [453, 209] on span at bounding box center [453, 209] width 8 height 8
click at [453, 209] on input "28.20%" at bounding box center [453, 209] width 8 height 8
radio input "true"
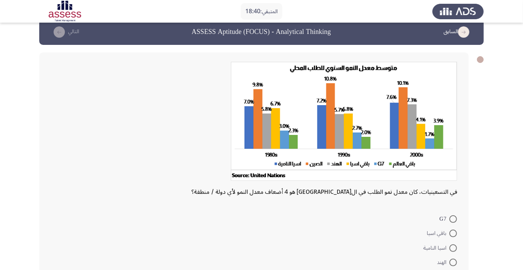
scroll to position [35, 0]
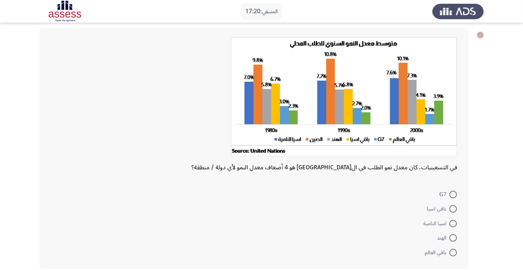
click at [453, 206] on span at bounding box center [453, 209] width 8 height 8
click at [453, 206] on input "باقي اسيا" at bounding box center [453, 209] width 8 height 8
radio input "true"
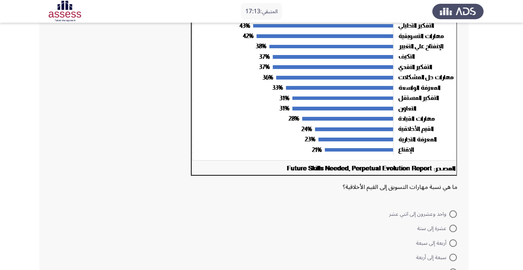
scroll to position [114, 0]
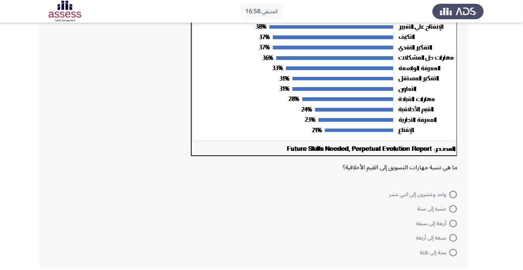
click at [453, 238] on span at bounding box center [453, 238] width 8 height 8
click at [453, 238] on input "سبعة إلى أربعة" at bounding box center [453, 238] width 8 height 8
radio input "true"
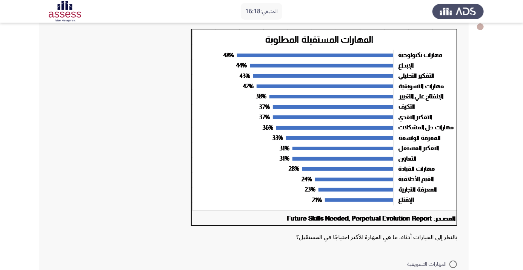
scroll to position [114, 0]
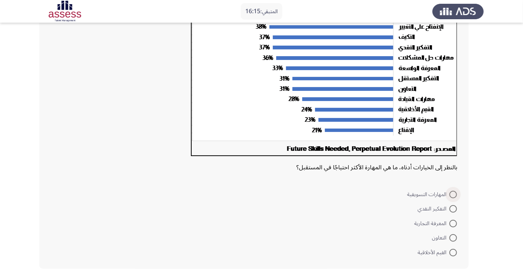
click at [454, 191] on span at bounding box center [453, 195] width 8 height 8
click at [454, 191] on input "المهارات التسويقية" at bounding box center [453, 195] width 8 height 8
radio input "true"
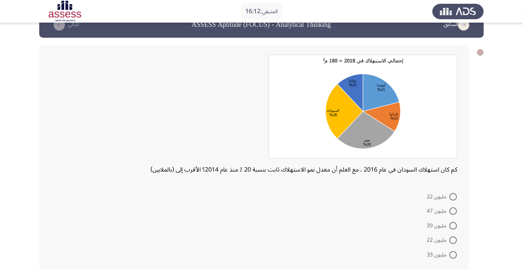
scroll to position [20, 0]
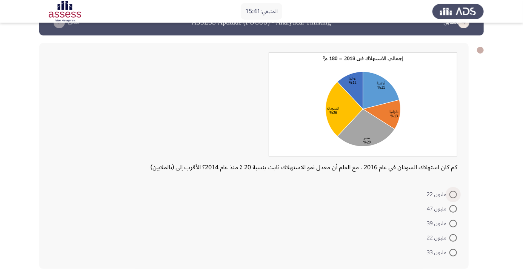
click at [453, 194] on span at bounding box center [453, 195] width 8 height 8
click at [453, 194] on input "مليون 22" at bounding box center [453, 195] width 8 height 8
radio input "true"
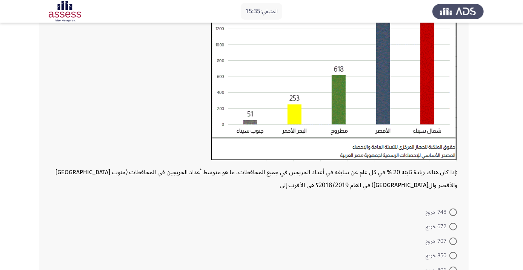
scroll to position [138, 0]
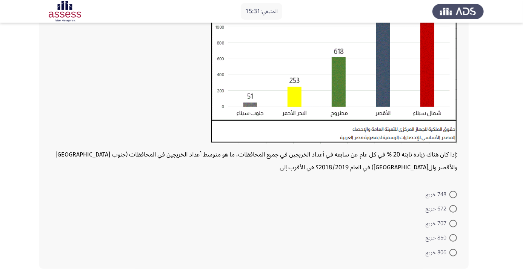
click at [453, 209] on span at bounding box center [453, 209] width 8 height 8
click at [453, 209] on input "672 خريج" at bounding box center [453, 209] width 8 height 8
radio input "true"
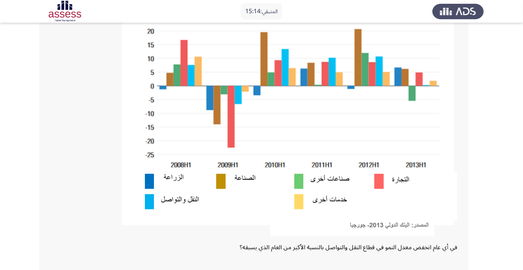
scroll to position [195, 0]
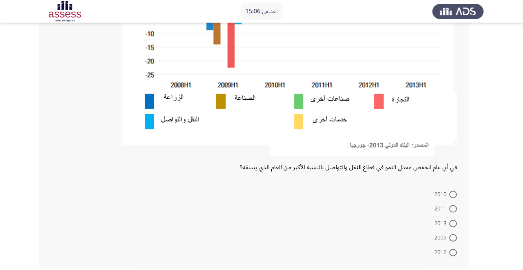
click at [450, 237] on span at bounding box center [453, 238] width 8 height 8
click at [450, 237] on input "2009" at bounding box center [453, 238] width 8 height 8
radio input "true"
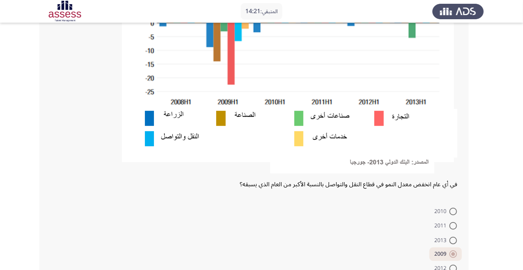
scroll to position [194, 0]
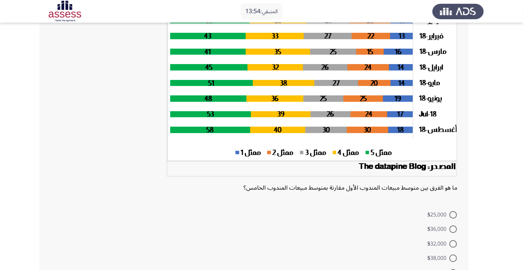
scroll to position [78, 0]
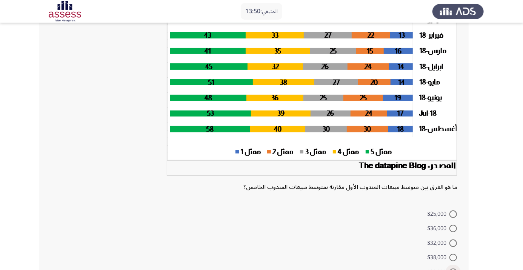
click at [453, 270] on span at bounding box center [453, 273] width 8 height 8
click at [453, 270] on input "$28,000" at bounding box center [453, 273] width 8 height 8
radio input "true"
click at [451, 258] on span at bounding box center [453, 258] width 8 height 8
click at [451, 258] on input "$38,000" at bounding box center [453, 258] width 8 height 8
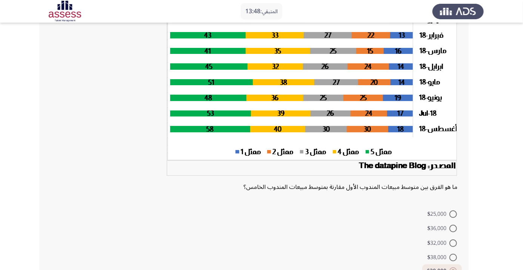
radio input "true"
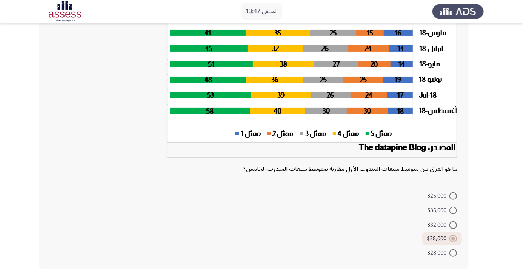
scroll to position [97, 0]
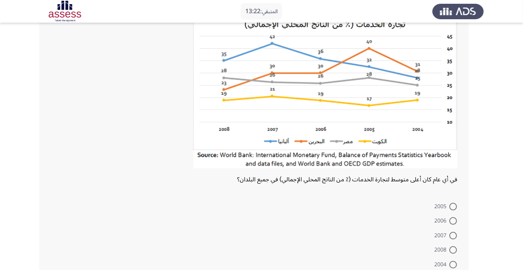
scroll to position [71, 0]
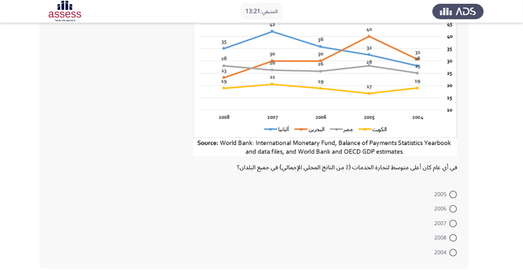
click at [450, 224] on span at bounding box center [453, 224] width 8 height 8
click at [450, 224] on input "2007" at bounding box center [453, 224] width 8 height 8
radio input "true"
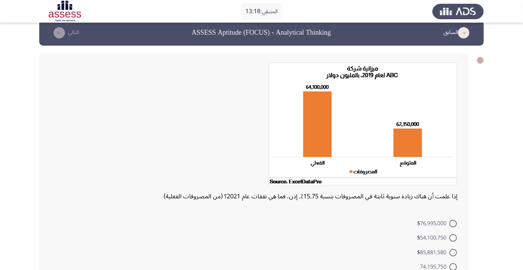
scroll to position [39, 0]
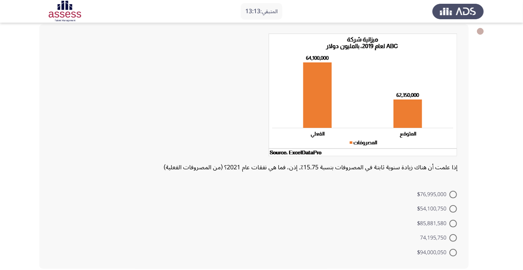
click at [451, 209] on span at bounding box center [453, 209] width 8 height 8
click at [451, 209] on input "$54,100,750" at bounding box center [453, 209] width 8 height 8
radio input "true"
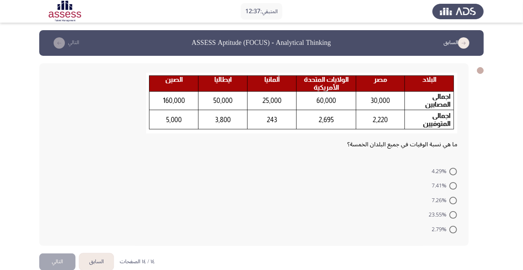
click at [453, 186] on span at bounding box center [453, 186] width 8 height 8
click at [453, 186] on input "7.41%" at bounding box center [453, 186] width 8 height 8
radio input "true"
click at [453, 199] on span at bounding box center [453, 200] width 8 height 8
click at [453, 199] on input "7.26%" at bounding box center [453, 200] width 8 height 8
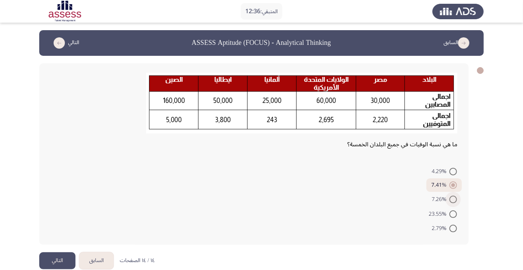
radio input "true"
click at [43, 268] on button "التالي" at bounding box center [57, 260] width 36 height 17
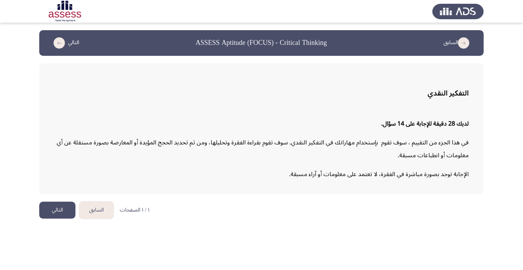
click at [54, 223] on html "السابق ASSESS Aptitude (FOCUS) - Critical Thinking التالي التفكير النقدي لديك 2…" at bounding box center [261, 113] width 523 height 226
click at [55, 214] on button "التالي" at bounding box center [57, 210] width 36 height 17
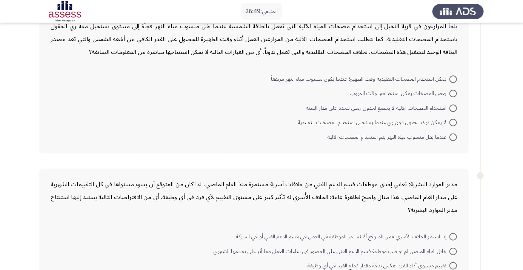
scroll to position [52, 0]
click at [453, 109] on span at bounding box center [453, 110] width 8 height 8
click at [453, 109] on input "استخدام المضخات الآلية لا يخضع لجدول زمني محدد على مدار السنة" at bounding box center [453, 110] width 8 height 8
radio input "true"
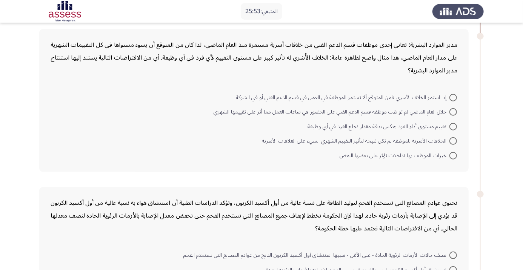
scroll to position [197, 0]
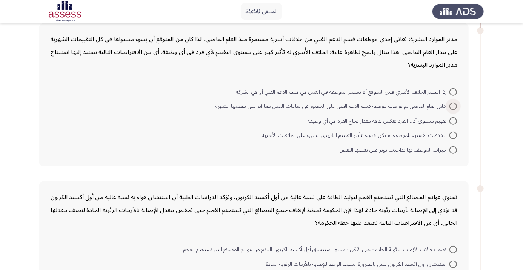
click at [455, 106] on span at bounding box center [453, 107] width 8 height 8
click at [455, 106] on input "خلال العام الماضي لم تواظب موظفة قسم الدعم الفني على الحضور في ساعات العمل مما …" at bounding box center [453, 107] width 8 height 8
radio input "true"
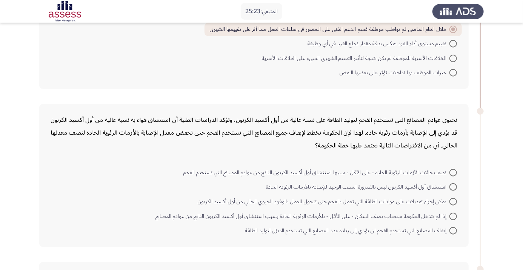
scroll to position [274, 0]
click at [453, 215] on span at bounding box center [453, 216] width 8 height 8
click at [453, 215] on input "إذا لم تتدخل الحكومة سيصاب نصف السكان - على الأقل - بالأزمات الرئوية الحادة بسب…" at bounding box center [453, 216] width 8 height 8
radio input "true"
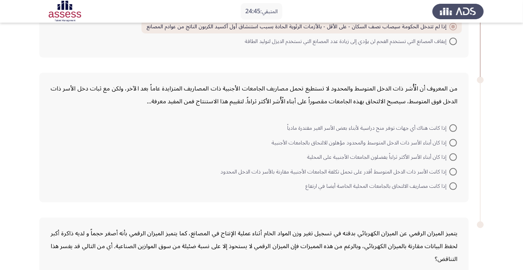
scroll to position [496, 0]
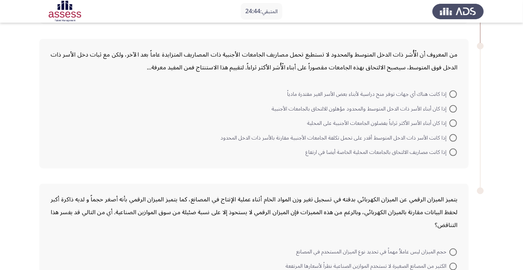
click at [453, 137] on span at bounding box center [453, 138] width 8 height 8
click at [453, 137] on input "إذا كانت الأسر ذات الدخل المتوسط أقدر على تحمل تكلفة الجامعات الأجنبية مقارنة ب…" at bounding box center [453, 138] width 8 height 8
radio input "true"
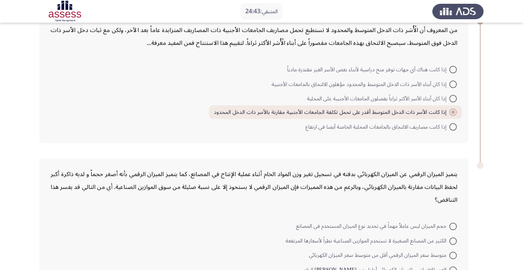
scroll to position [551, 0]
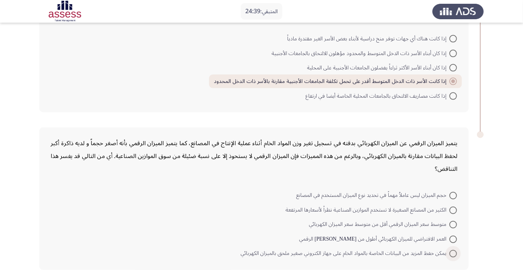
click at [453, 252] on span at bounding box center [453, 254] width 8 height 8
click at [453, 252] on input "يمكن حفظ المزيد من البيانات الخاصة بالمواد الخام على جهاز الكتروني صغير ملحق با…" at bounding box center [453, 254] width 8 height 8
radio input "true"
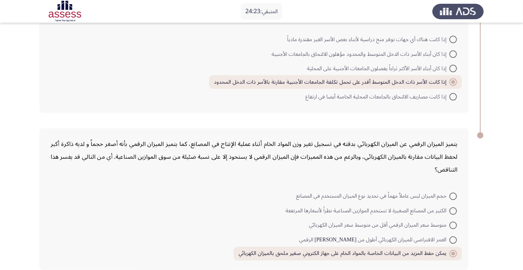
click at [410, 214] on span "الكثير من المصانع الصغيرة لا تستخدم الموازين الصناعية نظراً لأسعارها المرتفعة" at bounding box center [368, 211] width 164 height 9
click at [449, 214] on input "الكثير من المصانع الصغيرة لا تستخدم الموازين الصناعية نظراً لأسعارها المرتفعة" at bounding box center [453, 212] width 8 height 8
radio input "true"
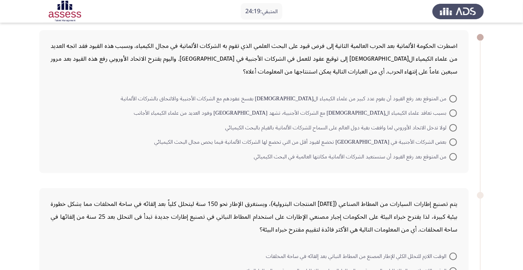
scroll to position [39, 0]
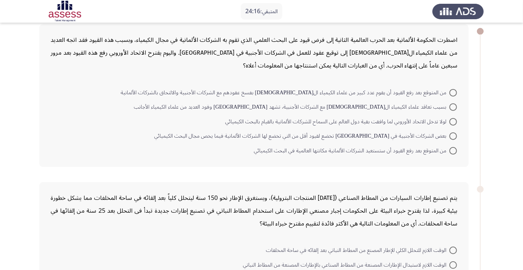
click at [453, 150] on span at bounding box center [453, 151] width 8 height 8
click at [453, 150] on input "من المتوقع بعد رفع القيود أن ستستعيد الشركات الألمانية مكانتها العالمية في البح…" at bounding box center [453, 151] width 8 height 8
radio input "true"
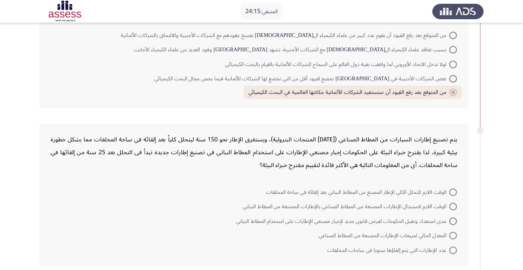
scroll to position [97, 0]
click at [453, 220] on span at bounding box center [453, 222] width 8 height 8
click at [453, 220] on input "مدى استعداد وتقبل الحكومات لفرض قانون جديد لإجبار مصنعي الإطارات على استخدام ال…" at bounding box center [453, 222] width 8 height 8
radio input "true"
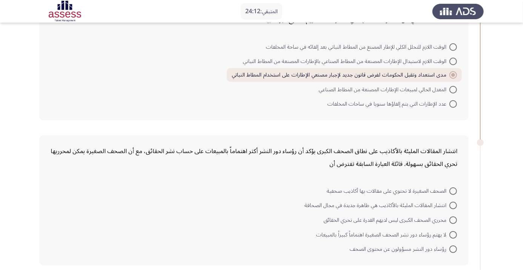
scroll to position [242, 0]
click at [453, 248] on span at bounding box center [453, 249] width 8 height 8
click at [453, 248] on input "رؤساء دور النشر مسؤولون عن محتوى الصحف" at bounding box center [453, 249] width 8 height 8
radio input "true"
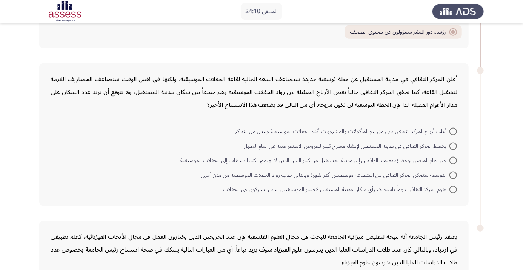
scroll to position [462, 0]
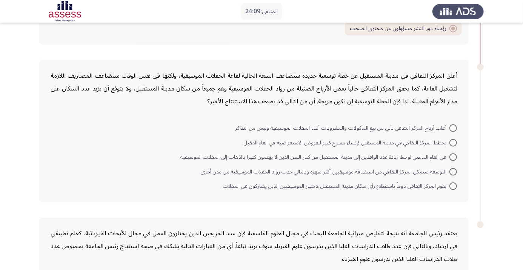
click at [450, 169] on span at bounding box center [453, 172] width 8 height 8
click at [450, 169] on input "التوسعة ستمكن المركز الثقافي من استضافة موسيقيين أكثر شهرة وبالتالي جذب رواد ال…" at bounding box center [453, 172] width 8 height 8
radio input "true"
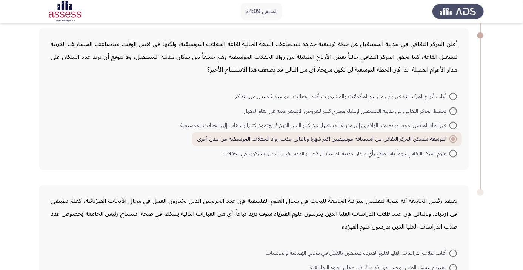
scroll to position [551, 0]
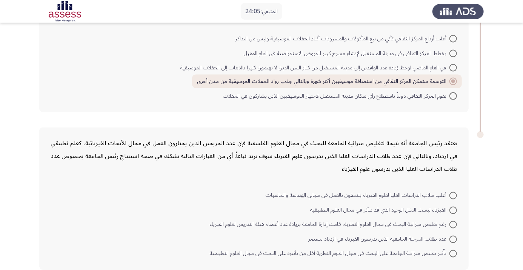
click at [453, 238] on span at bounding box center [453, 240] width 8 height 8
click at [453, 238] on input "عدد طلاب المرحلة الجامعية الذين يدرسون الفيزياء في ازدياد مستمر" at bounding box center [453, 240] width 8 height 8
radio input "true"
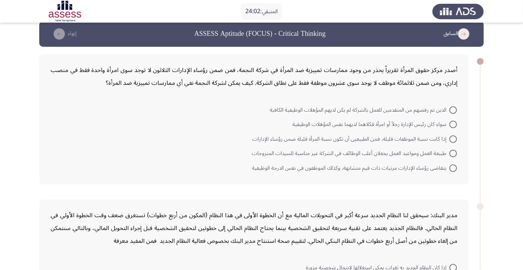
scroll to position [32, 0]
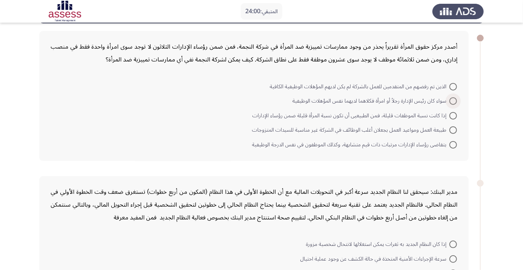
click at [453, 100] on span at bounding box center [453, 101] width 8 height 8
click at [453, 100] on input "سواء كان رئيس الإدارة رجلاً أو امرأة فكلاهما لديهما نفس المؤهلات الوظيفية" at bounding box center [453, 101] width 8 height 8
radio input "true"
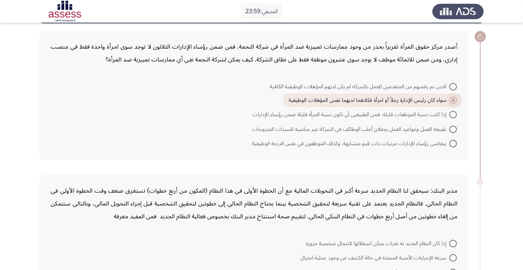
radio input "true"
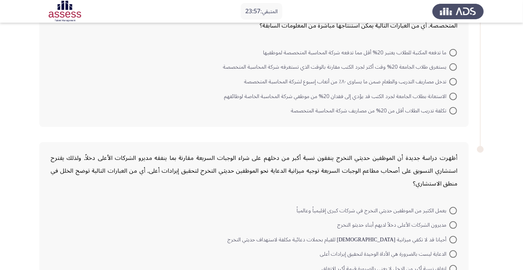
scroll to position [395, 0]
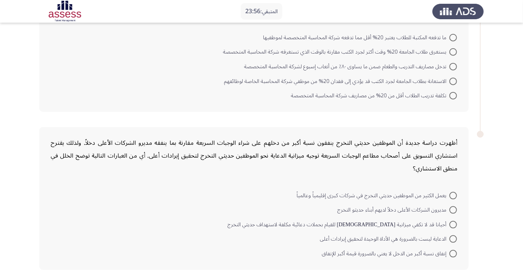
click at [454, 63] on span at bounding box center [453, 67] width 8 height 8
click at [454, 63] on input "تدخل مصاريف التدريب والطعام ضمن ما يساوى ٨٠٪ من أتعاب إسبوع لشركة المحاسبة المت…" at bounding box center [453, 67] width 8 height 8
radio input "true"
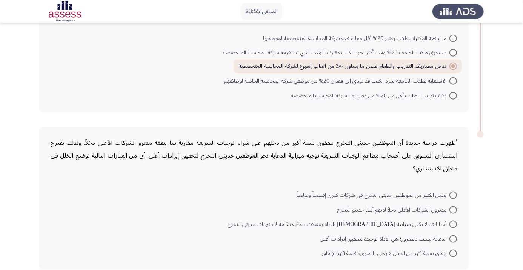
click at [453, 252] on span at bounding box center [453, 254] width 8 height 8
click at [453, 252] on input "إنفاق نسبة أكبر من الدخل لا يعني بالضرورة قيمة أكبر للإنفاق" at bounding box center [453, 254] width 8 height 8
radio input "true"
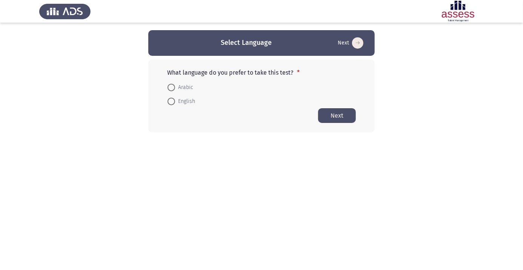
click at [168, 87] on span at bounding box center [172, 88] width 8 height 8
click at [168, 87] on input "Arabic" at bounding box center [172, 88] width 8 height 8
radio input "true"
click at [341, 115] on button "Next" at bounding box center [337, 115] width 38 height 15
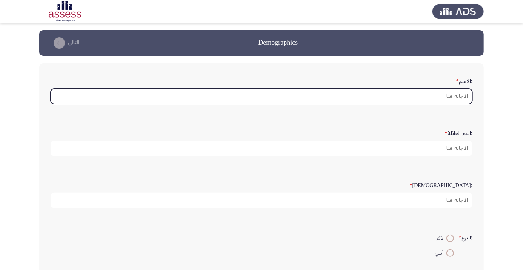
click at [431, 94] on input ":الاسم *" at bounding box center [262, 96] width 422 height 15
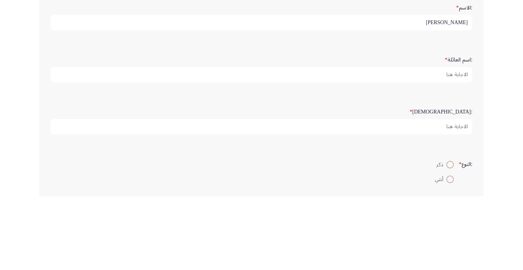
type input "[PERSON_NAME]"
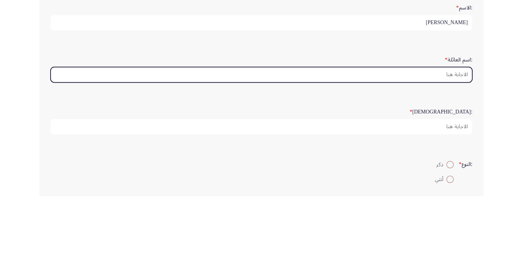
click at [441, 147] on input ":اسم العائلة *" at bounding box center [262, 148] width 422 height 15
click at [426, 147] on input ":اسم العائلة *" at bounding box center [262, 148] width 422 height 15
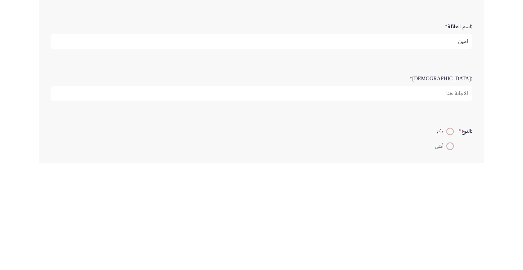
type input "امين"
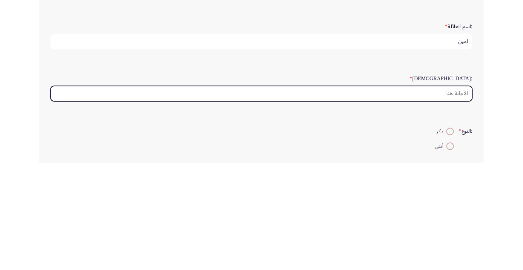
click at [436, 199] on input ":السن *" at bounding box center [262, 200] width 422 height 15
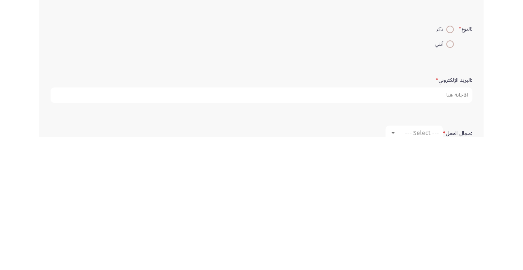
type input "45"
click at [446, 161] on span at bounding box center [450, 162] width 8 height 8
click at [446, 161] on input "ذكر" at bounding box center [450, 162] width 8 height 8
radio input "true"
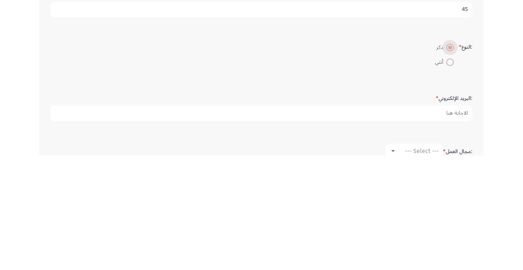
scroll to position [76, 0]
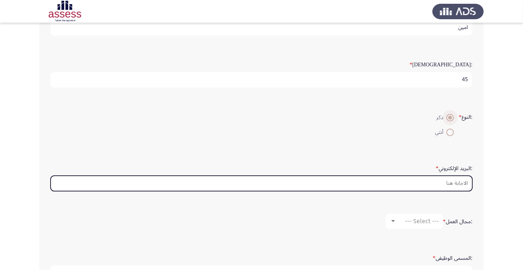
click at [432, 179] on input ":البريد الإلكتروني *" at bounding box center [262, 183] width 422 height 15
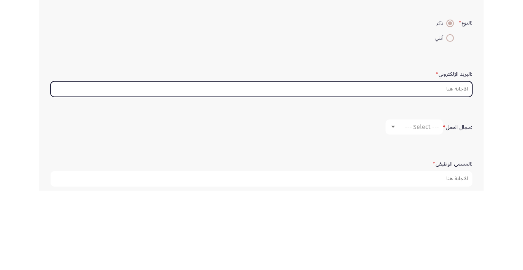
scroll to position [136, 0]
type input "Ade"
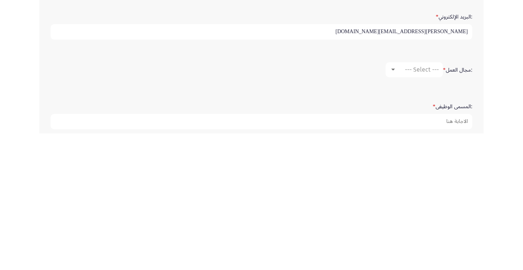
type input "[PERSON_NAME][EMAIL_ADDRESS][DOMAIN_NAME]"
click at [420, 203] on span "--- Select ---" at bounding box center [422, 206] width 34 height 7
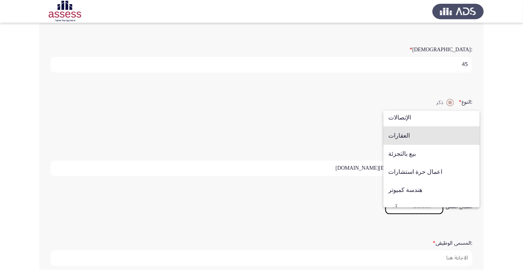
scroll to position [238, 0]
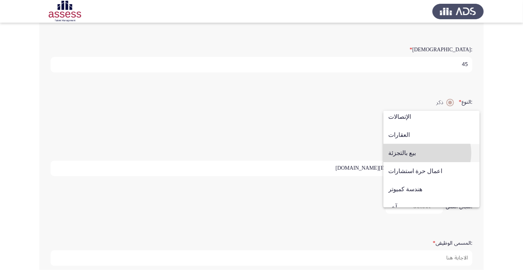
click at [421, 153] on span "بيع بالتجزئة" at bounding box center [431, 153] width 86 height 18
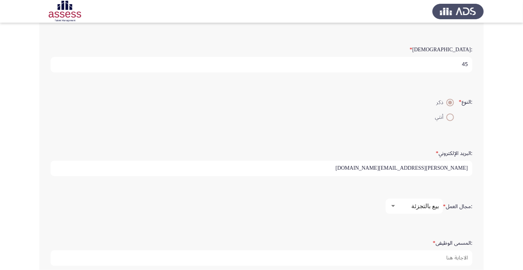
scroll to position [142, 0]
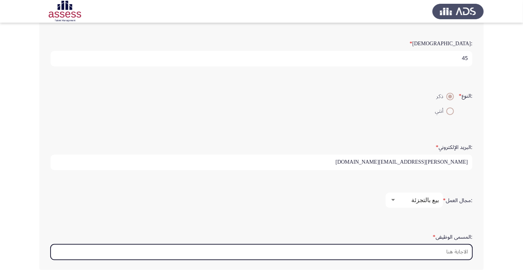
click at [435, 247] on input ":المسمى الوظيفى *" at bounding box center [262, 251] width 422 height 15
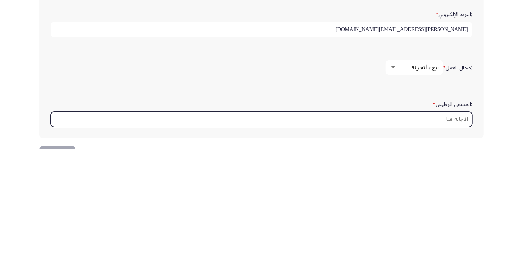
scroll to position [178, 0]
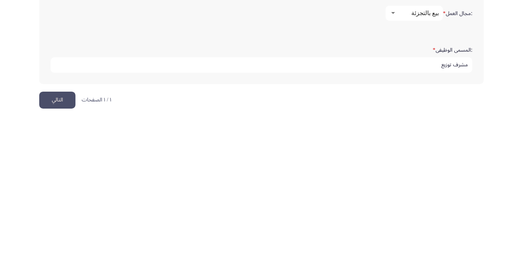
type input "مشرف توزيع"
click at [54, 250] on button "التالي" at bounding box center [57, 251] width 36 height 17
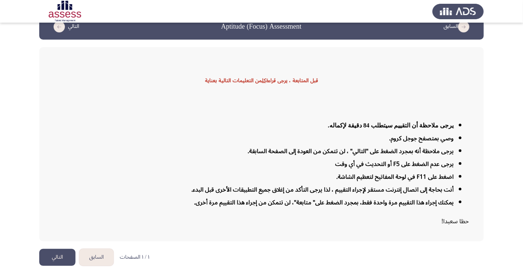
scroll to position [18, 0]
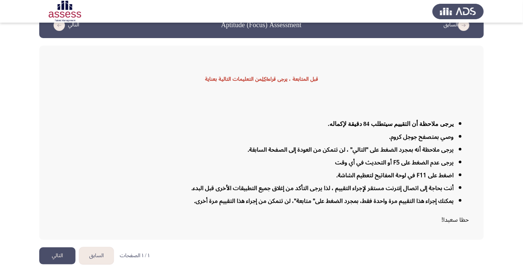
click at [58, 264] on button "التالي" at bounding box center [57, 255] width 36 height 17
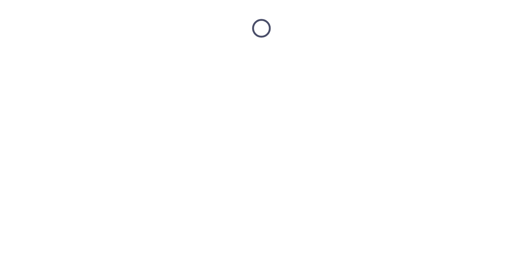
scroll to position [0, 0]
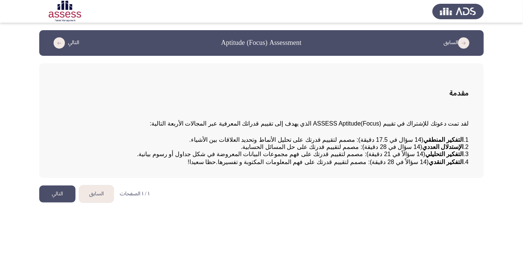
click at [55, 203] on button "التالي" at bounding box center [57, 194] width 36 height 17
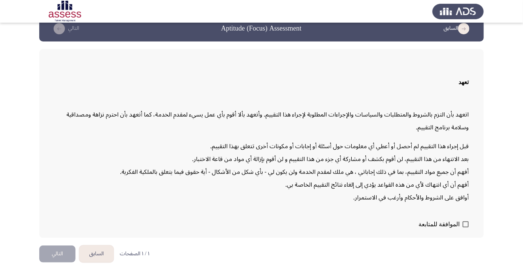
scroll to position [21, 0]
click at [60, 263] on button "التالي" at bounding box center [57, 254] width 36 height 17
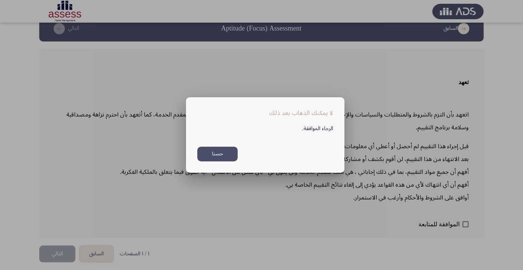
click at [219, 161] on button "حسنا" at bounding box center [217, 154] width 40 height 15
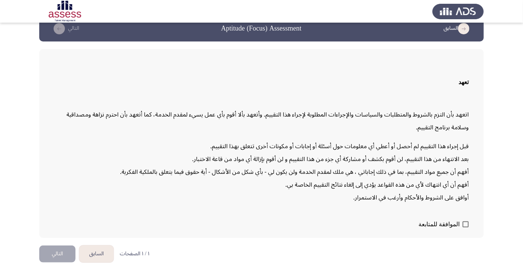
click at [466, 227] on span at bounding box center [466, 224] width 6 height 6
click at [466, 228] on input "الموافقة للمتابعة" at bounding box center [465, 227] width 0 height 0
checkbox input "true"
click at [60, 263] on button "التالي" at bounding box center [57, 254] width 36 height 17
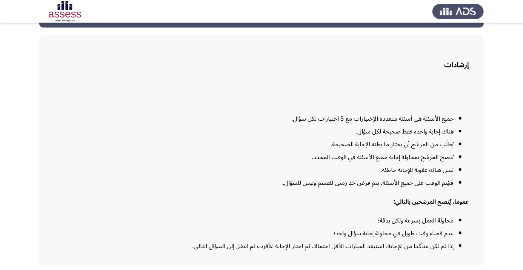
scroll to position [61, 0]
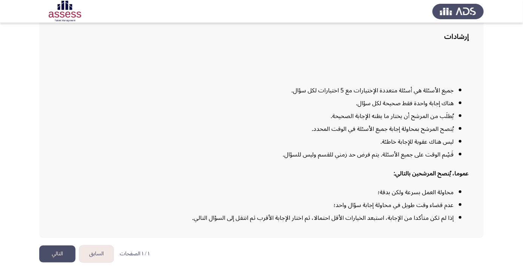
click at [60, 263] on button "التالي" at bounding box center [57, 254] width 36 height 17
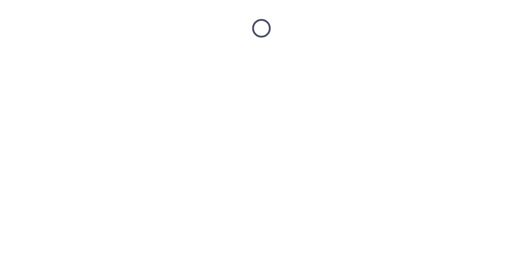
scroll to position [0, 0]
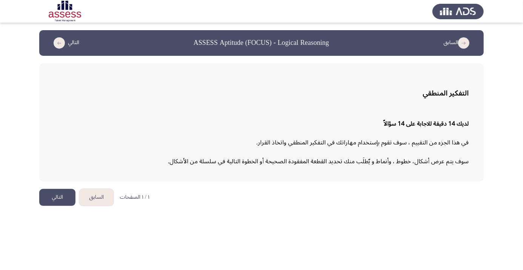
click at [55, 199] on button "التالي" at bounding box center [57, 197] width 36 height 17
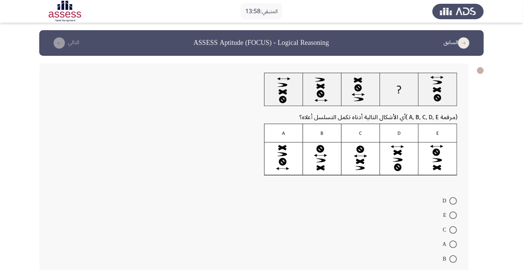
scroll to position [6, 0]
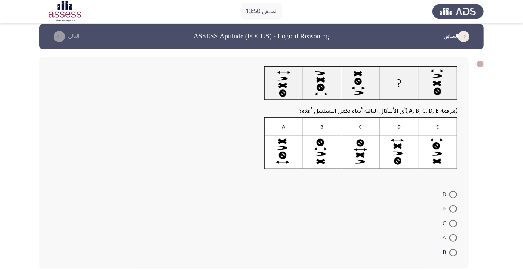
click at [453, 209] on span at bounding box center [453, 209] width 8 height 8
click at [453, 209] on input "E" at bounding box center [453, 209] width 8 height 8
radio input "true"
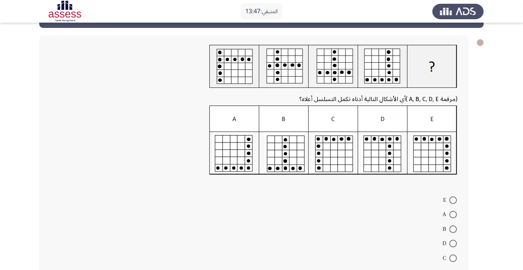
scroll to position [34, 0]
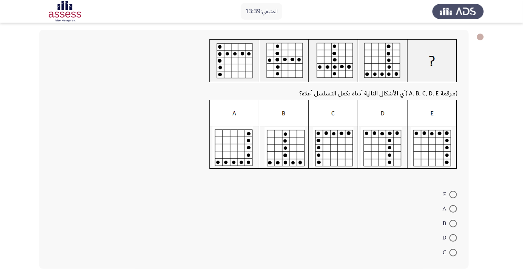
click at [453, 252] on span at bounding box center [453, 253] width 8 height 8
click at [453, 252] on input "C" at bounding box center [453, 253] width 8 height 8
radio input "true"
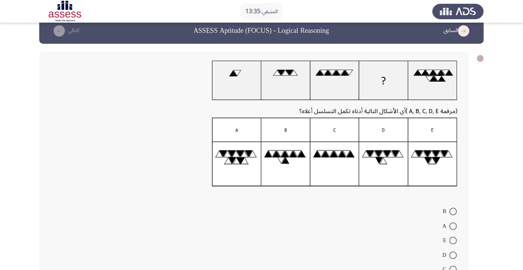
scroll to position [29, 0]
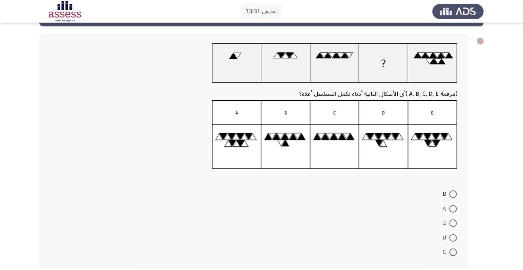
click at [451, 224] on span at bounding box center [453, 224] width 8 height 8
click at [451, 224] on input "E" at bounding box center [453, 224] width 8 height 8
radio input "true"
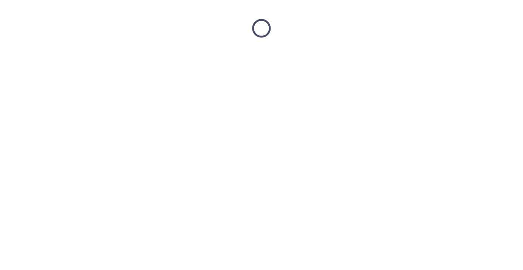
scroll to position [0, 0]
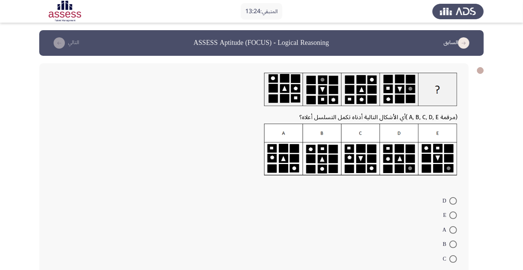
click at [448, 78] on div at bounding box center [254, 92] width 407 height 38
click at [453, 241] on span at bounding box center [453, 245] width 8 height 8
click at [453, 241] on input "B" at bounding box center [453, 245] width 8 height 8
radio input "true"
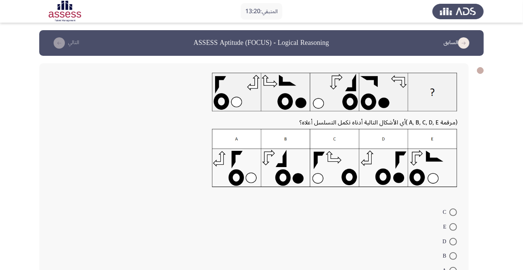
scroll to position [18, 0]
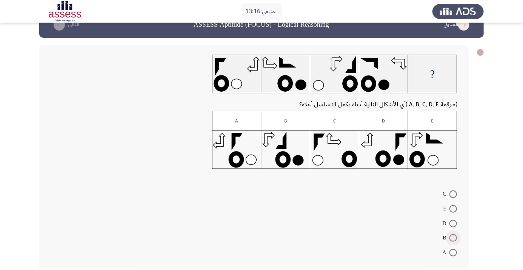
click at [453, 238] on span at bounding box center [453, 238] width 8 height 8
click at [453, 238] on input "B" at bounding box center [453, 238] width 8 height 8
radio input "true"
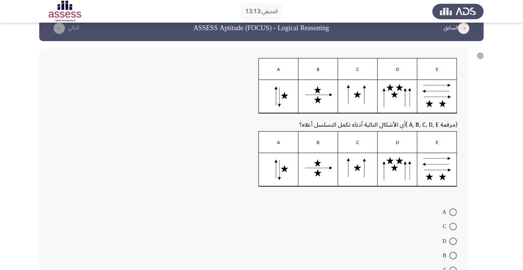
scroll to position [32, 0]
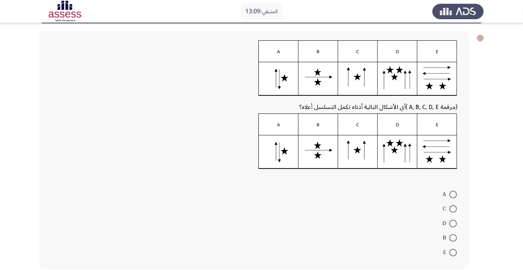
click at [453, 194] on span at bounding box center [453, 195] width 8 height 8
click at [453, 194] on input "A" at bounding box center [453, 195] width 8 height 8
radio input "true"
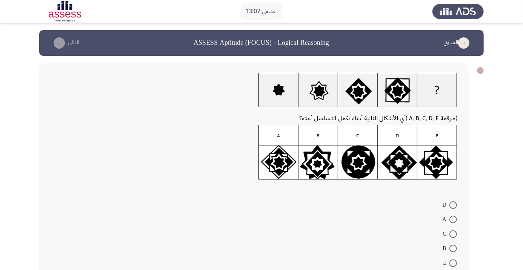
scroll to position [11, 0]
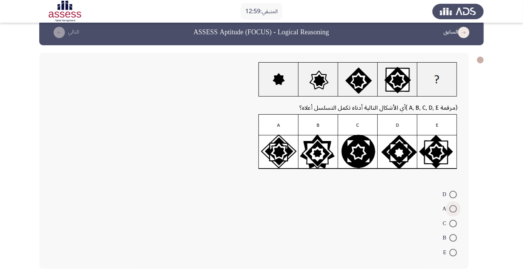
click at [453, 209] on span at bounding box center [453, 209] width 8 height 8
click at [453, 209] on input "A" at bounding box center [453, 209] width 8 height 8
radio input "true"
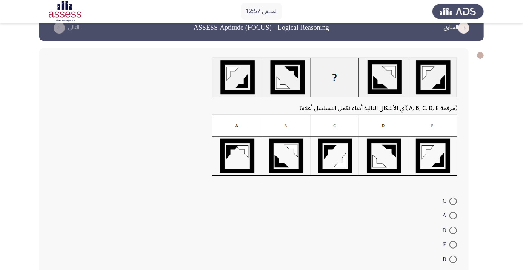
scroll to position [22, 0]
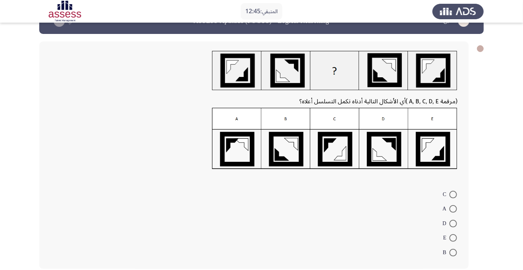
click at [454, 191] on span at bounding box center [453, 195] width 8 height 8
click at [454, 191] on input "C" at bounding box center [453, 195] width 8 height 8
radio input "true"
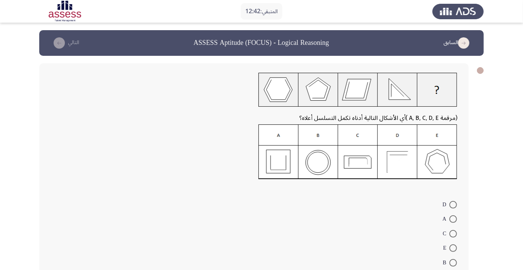
scroll to position [10, 0]
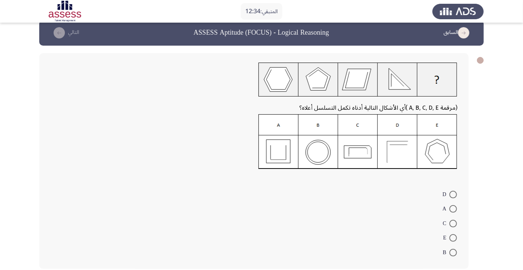
click at [453, 194] on span at bounding box center [453, 195] width 8 height 8
click at [453, 194] on input "D" at bounding box center [453, 195] width 8 height 8
radio input "true"
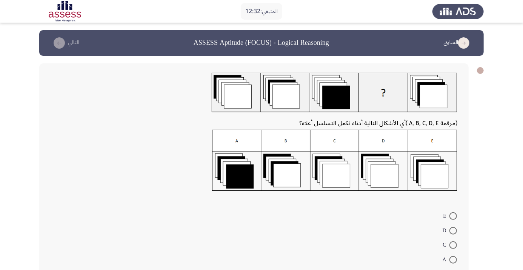
scroll to position [22, 0]
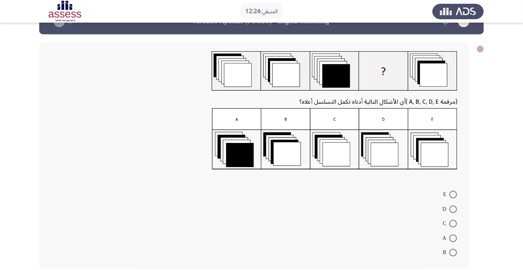
click at [453, 223] on span at bounding box center [453, 224] width 8 height 8
click at [453, 223] on input "C" at bounding box center [453, 224] width 8 height 8
radio input "true"
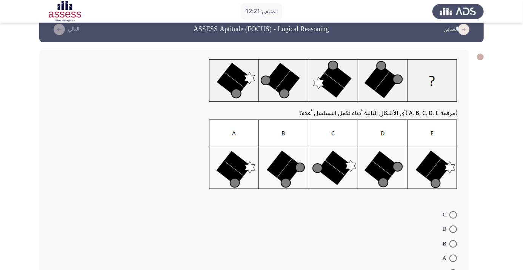
scroll to position [34, 0]
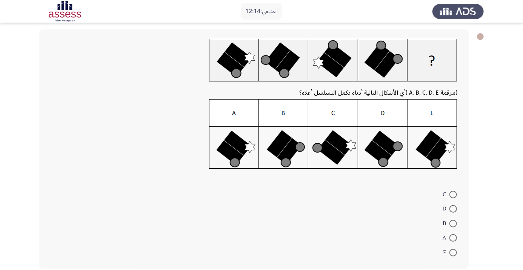
click at [453, 223] on span at bounding box center [453, 224] width 8 height 8
click at [453, 223] on input "B" at bounding box center [453, 224] width 8 height 8
radio input "true"
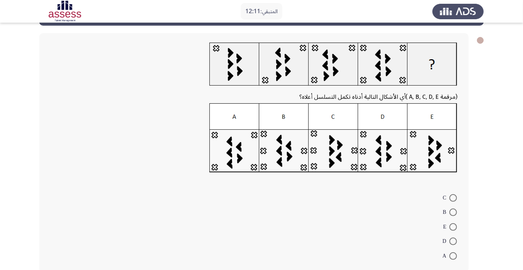
scroll to position [34, 0]
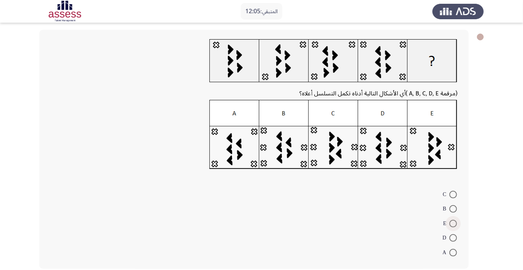
click at [453, 223] on span at bounding box center [453, 224] width 8 height 8
click at [453, 223] on input "E" at bounding box center [453, 224] width 8 height 8
radio input "true"
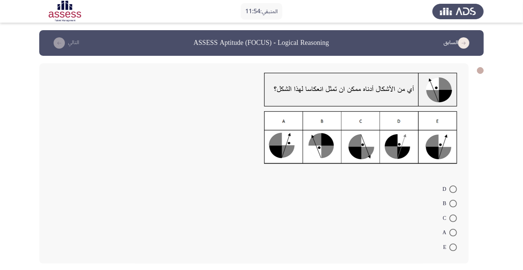
click at [452, 235] on span at bounding box center [453, 233] width 8 height 8
click at [452, 235] on input "A" at bounding box center [453, 233] width 8 height 8
radio input "true"
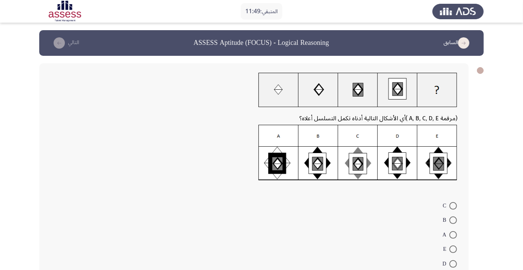
scroll to position [11, 0]
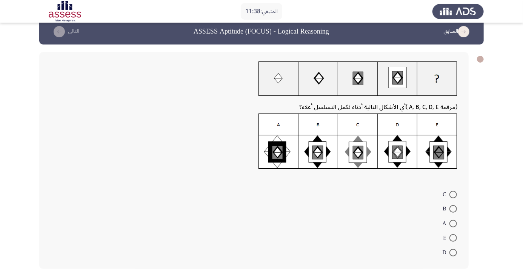
click at [453, 192] on span at bounding box center [453, 195] width 8 height 8
click at [453, 192] on input "C" at bounding box center [453, 195] width 8 height 8
radio input "true"
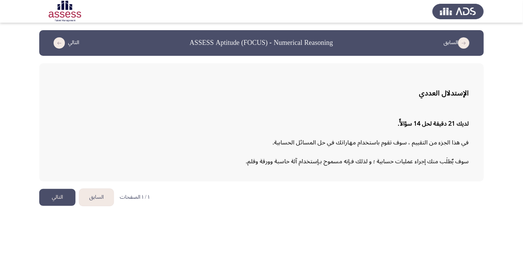
click at [52, 196] on button "التالي" at bounding box center [57, 197] width 36 height 17
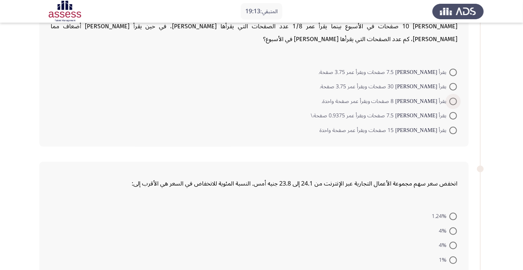
scroll to position [59, 0]
click at [456, 85] on span at bounding box center [453, 87] width 8 height 8
click at [456, 85] on input "يقرأ محمد 30 صفحات ويقرأ عمر 3.75 صفحة." at bounding box center [453, 87] width 8 height 8
radio input "true"
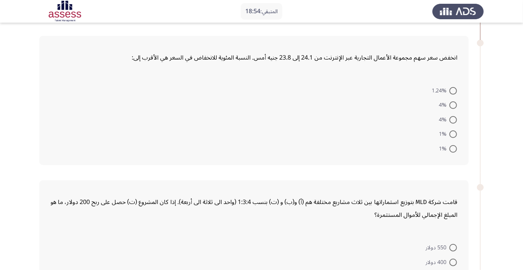
scroll to position [184, 0]
click at [453, 105] on span at bounding box center [453, 105] width 8 height 8
click at [453, 105] on input "4%" at bounding box center [453, 105] width 8 height 8
radio input "true"
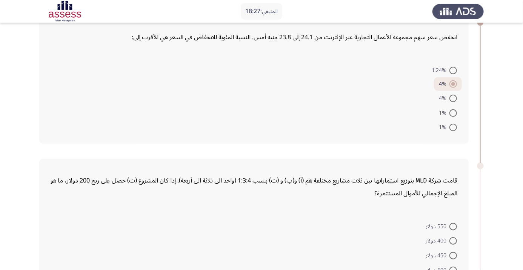
scroll to position [201, 0]
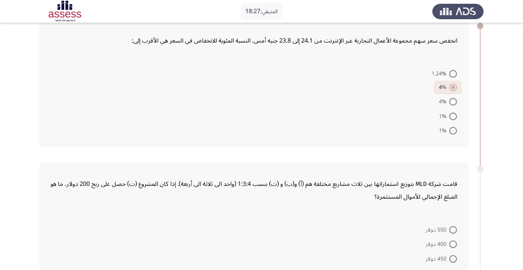
click at [453, 101] on span at bounding box center [453, 102] width 8 height 8
click at [453, 101] on input "4%" at bounding box center [453, 102] width 8 height 8
radio input "true"
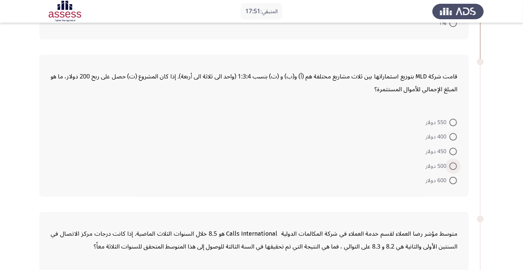
scroll to position [313, 0]
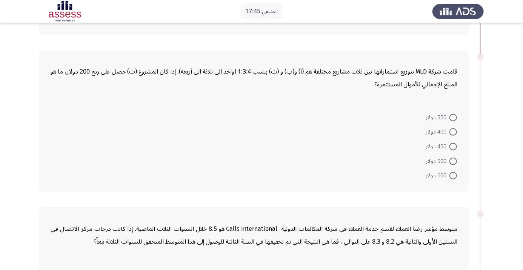
click at [460, 131] on mat-radio-button "400 دولار" at bounding box center [441, 132] width 41 height 15
click at [453, 131] on span at bounding box center [453, 132] width 8 height 8
click at [453, 131] on input "400 دولار" at bounding box center [453, 132] width 8 height 8
radio input "true"
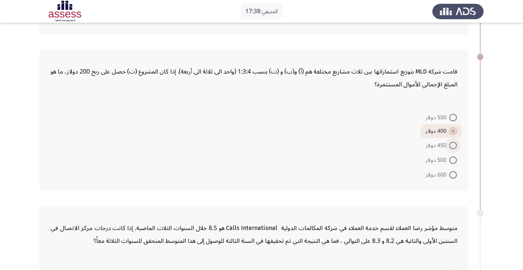
click at [453, 143] on span at bounding box center [453, 146] width 8 height 8
click at [453, 143] on input "450 دولار" at bounding box center [453, 146] width 8 height 8
radio input "true"
click at [453, 131] on span at bounding box center [453, 132] width 8 height 8
click at [453, 131] on input "400 دولار" at bounding box center [453, 132] width 8 height 8
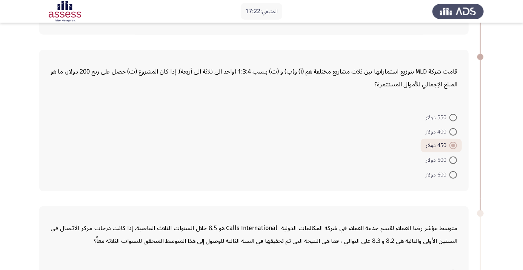
radio input "true"
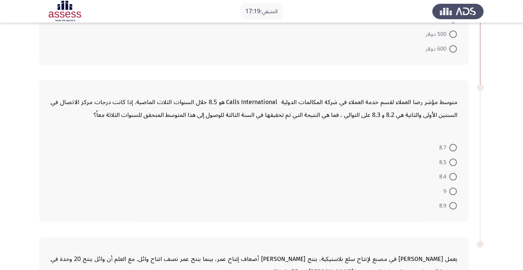
scroll to position [440, 0]
click at [453, 190] on span at bounding box center [453, 192] width 8 height 8
click at [453, 190] on input "9" at bounding box center [453, 192] width 8 height 8
radio input "true"
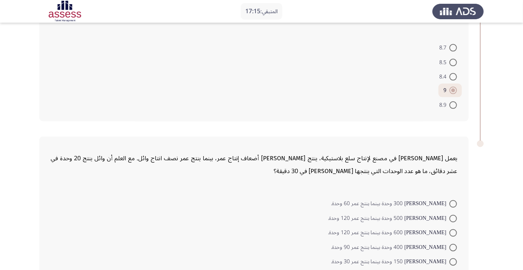
scroll to position [548, 0]
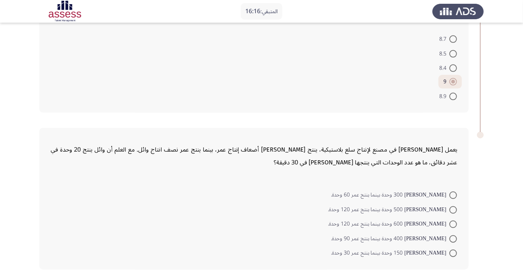
click at [252, 193] on form "ينتج أحمد 300 وحدة بينما ينتج عمر 60 وحدة. ينتج أحمد 500 وحدة بينما ينتج عمر 12…" at bounding box center [254, 224] width 407 height 73
click at [271, 170] on div "يعمل أحمد وعمر ووائل في مصنع لإنتاج سلع بلاستيكية، ينتج أحمد خمسة أضعاف إنتاج ع…" at bounding box center [254, 156] width 407 height 38
click at [453, 238] on span at bounding box center [453, 239] width 8 height 8
click at [453, 238] on input "ينتج أحمد 400 وحدة بينما ينتج عمر 90 وحدة." at bounding box center [453, 239] width 8 height 8
radio input "true"
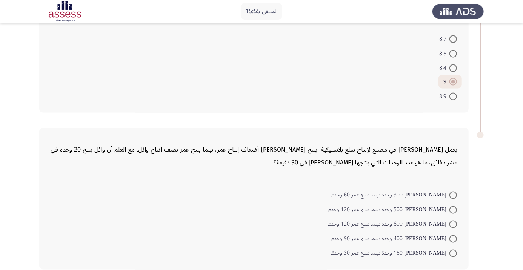
scroll to position [547, 0]
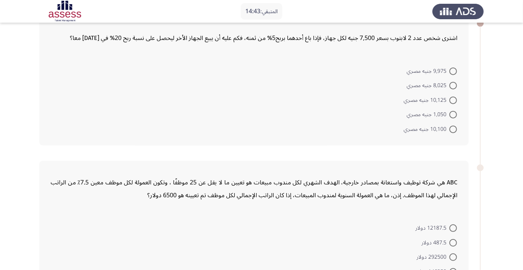
scroll to position [48, 0]
click at [457, 100] on span at bounding box center [453, 100] width 8 height 8
click at [457, 100] on input "10,125 جنيه مصري" at bounding box center [453, 100] width 8 height 8
radio input "true"
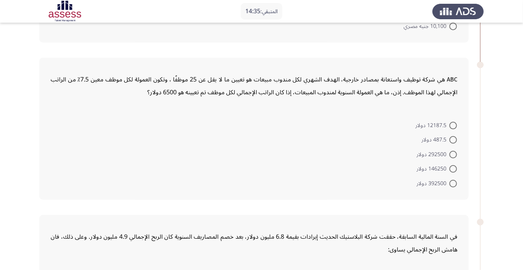
scroll to position [150, 0]
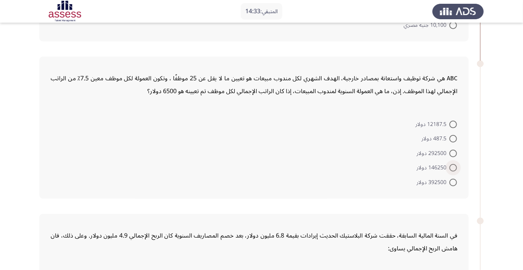
click at [455, 166] on span at bounding box center [453, 168] width 8 height 8
click at [455, 166] on input "146250 دولار" at bounding box center [453, 168] width 8 height 8
radio input "true"
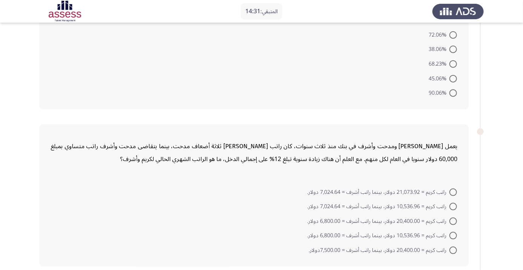
scroll to position [377, 0]
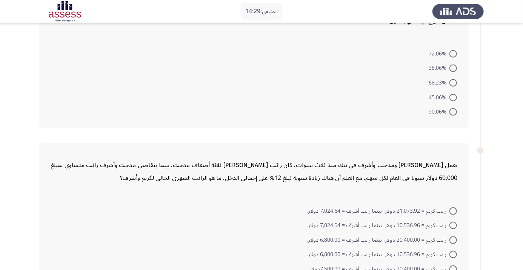
click at [456, 83] on span at bounding box center [453, 83] width 8 height 8
click at [456, 83] on input "68.23%" at bounding box center [453, 83] width 8 height 8
radio input "true"
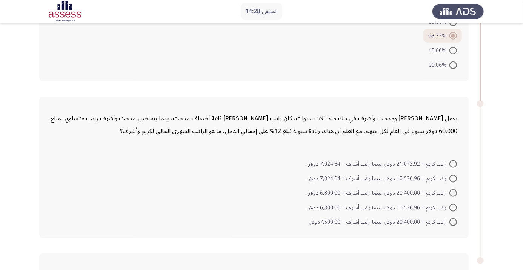
scroll to position [423, 0]
click at [453, 206] on span at bounding box center [453, 208] width 8 height 8
click at [453, 206] on input "راتب كريم = 10,536.96 دولار، بينما راتب أشرف = 6,800.00 دولار." at bounding box center [453, 208] width 8 height 8
radio input "true"
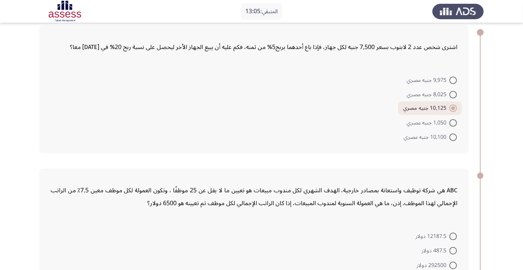
scroll to position [0, 0]
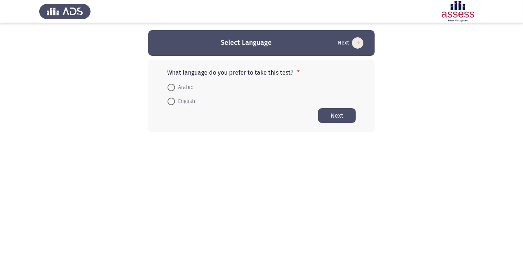
click at [178, 95] on mat-radio-button "English" at bounding box center [181, 101] width 37 height 14
click at [171, 88] on span at bounding box center [171, 88] width 0 height 0
click at [171, 87] on input "Arabic" at bounding box center [172, 88] width 8 height 8
radio input "true"
click at [340, 112] on button "Next" at bounding box center [337, 115] width 38 height 15
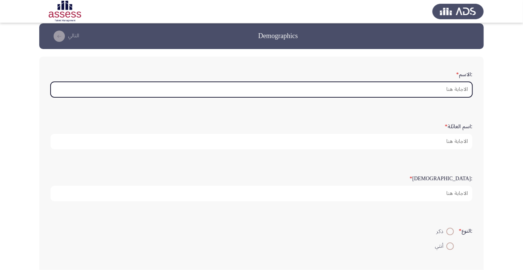
click at [440, 92] on input ":الاسم *" at bounding box center [262, 89] width 422 height 15
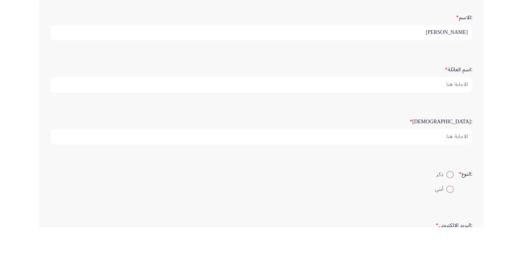
scroll to position [21, 0]
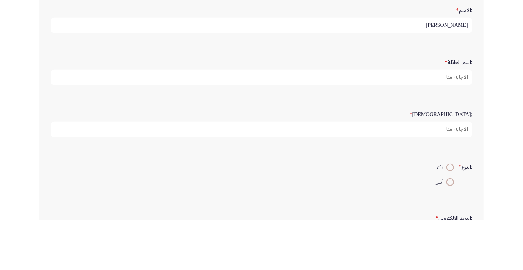
type input "[PERSON_NAME]"
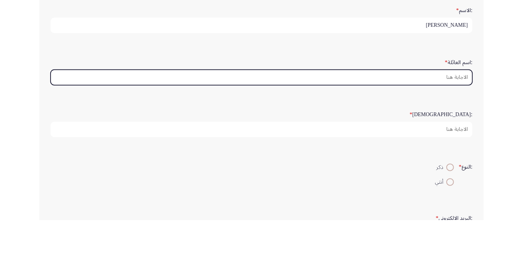
click at [446, 129] on input ":اسم العائلة *" at bounding box center [262, 127] width 422 height 15
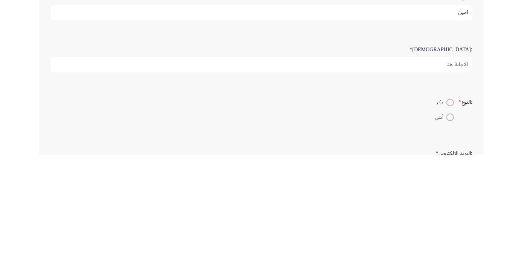
type input "امين"
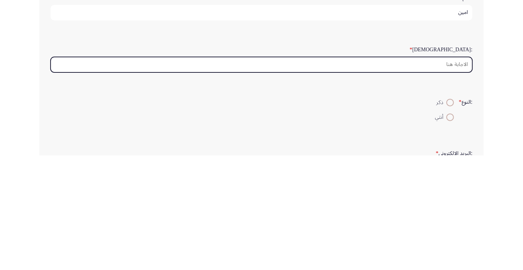
click at [442, 178] on input ":السن *" at bounding box center [262, 179] width 422 height 15
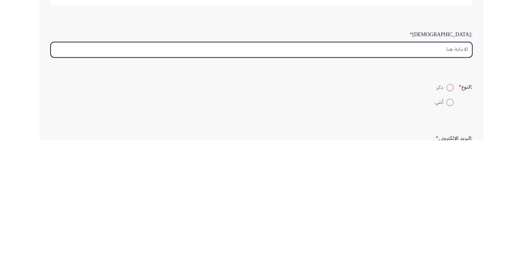
scroll to position [30, 0]
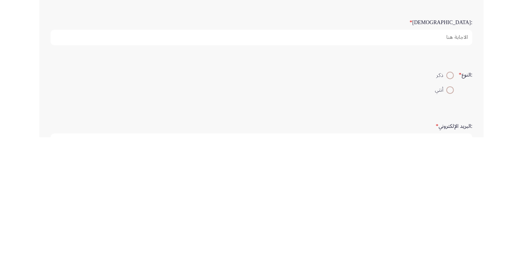
click at [450, 208] on span at bounding box center [450, 208] width 0 height 0
click at [449, 207] on input "ذكر" at bounding box center [450, 208] width 8 height 8
radio input "true"
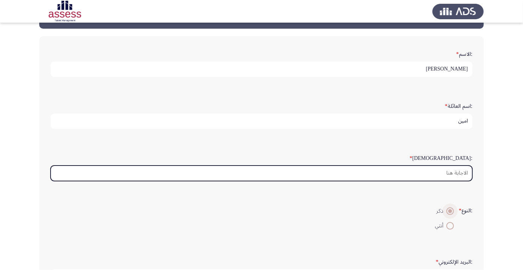
click at [441, 173] on input ":السن *" at bounding box center [262, 173] width 422 height 15
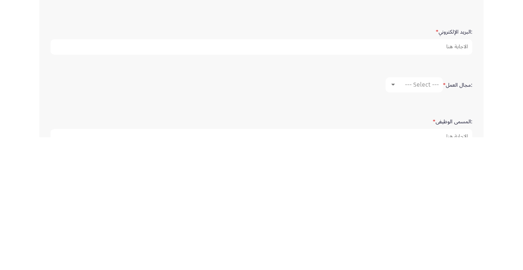
scroll to position [131, 0]
type input "45"
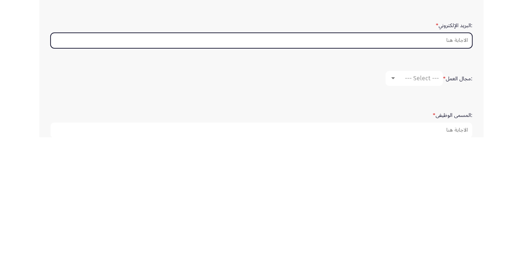
click at [440, 174] on input ":البريد الإلكتروني *" at bounding box center [262, 173] width 422 height 15
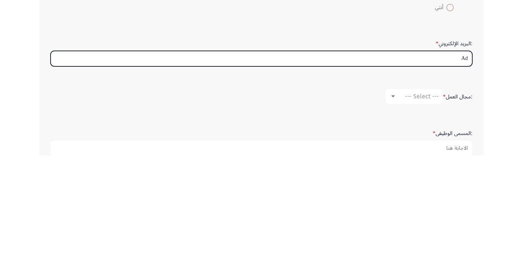
type input "Ade"
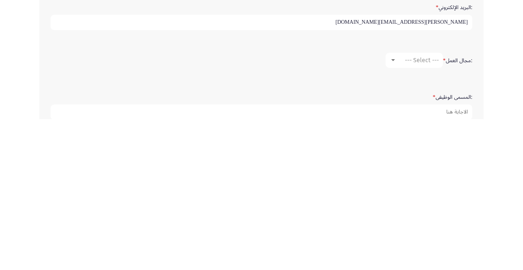
type input "adel.ali@ibnsinapharma.com"
click at [427, 208] on span "--- Select ---" at bounding box center [422, 211] width 34 height 7
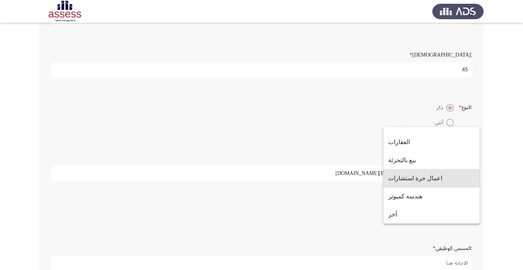
scroll to position [142, 0]
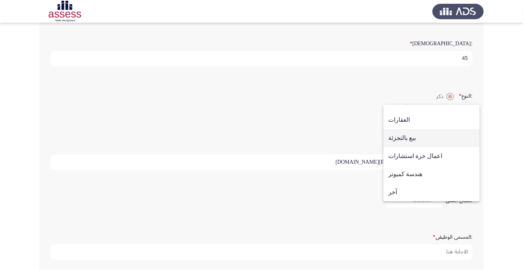
click at [415, 147] on span "بيع بالتجزئة" at bounding box center [431, 138] width 86 height 18
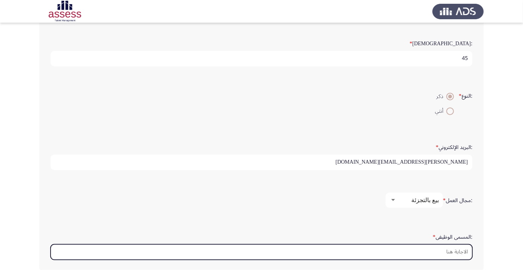
click at [432, 251] on input ":المسمى الوظيفى *" at bounding box center [262, 251] width 422 height 15
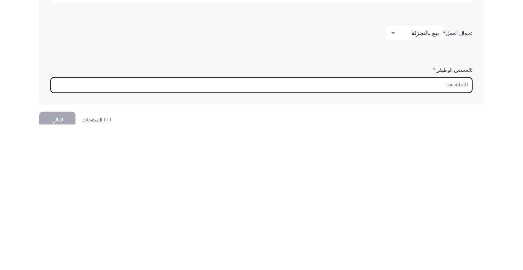
scroll to position [178, 0]
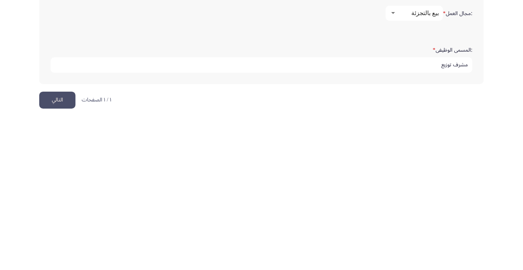
type input "مشرف توزيع"
click at [55, 244] on button "التالي" at bounding box center [57, 251] width 36 height 17
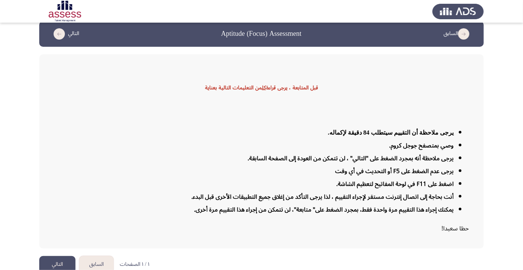
scroll to position [18, 0]
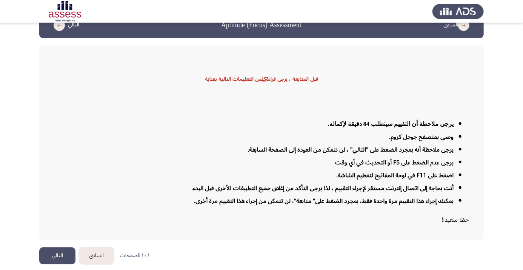
click at [58, 264] on button "التالي" at bounding box center [57, 255] width 36 height 17
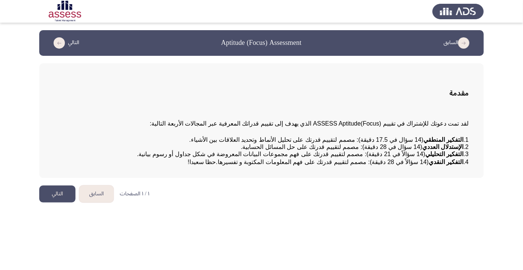
click at [57, 203] on button "التالي" at bounding box center [57, 194] width 36 height 17
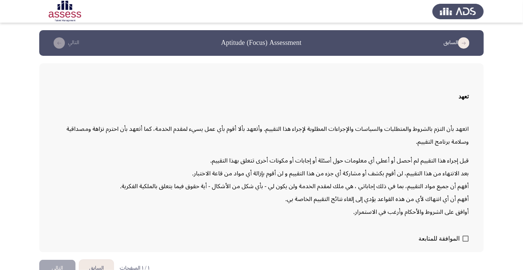
scroll to position [21, 0]
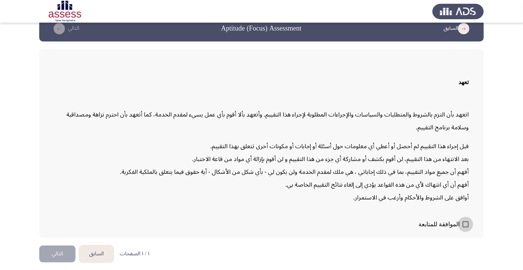
click at [466, 227] on span at bounding box center [466, 224] width 6 height 6
click at [466, 228] on input "الموافقة للمتابعة" at bounding box center [465, 227] width 0 height 0
checkbox input "true"
click at [67, 263] on button "التالي" at bounding box center [57, 254] width 36 height 17
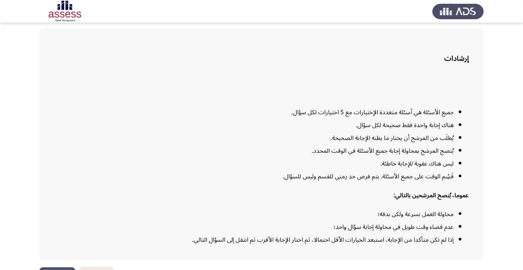
scroll to position [61, 0]
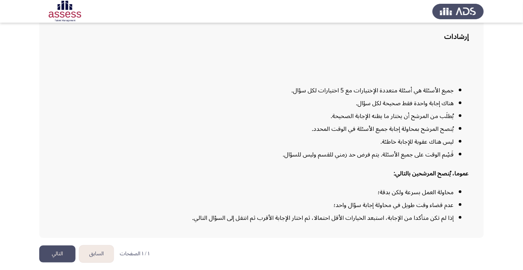
click at [58, 263] on button "التالي" at bounding box center [57, 254] width 36 height 17
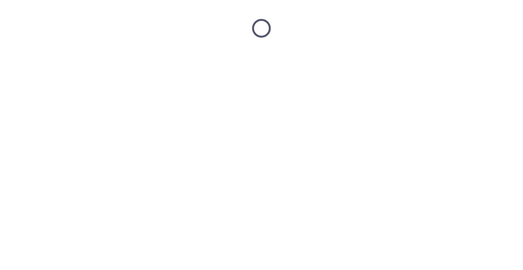
scroll to position [0, 0]
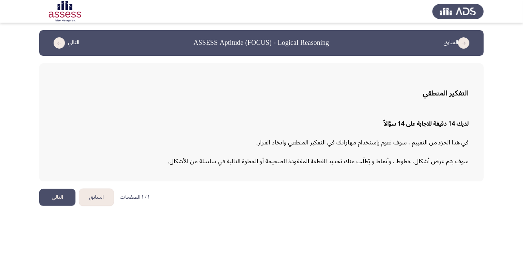
click at [53, 200] on button "التالي" at bounding box center [57, 197] width 36 height 17
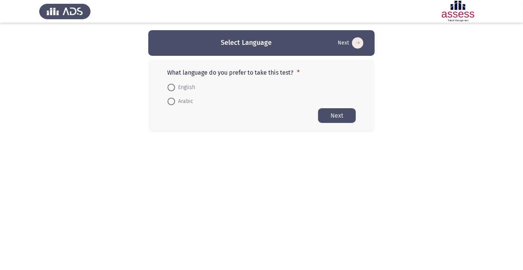
click at [192, 100] on span "Arabic" at bounding box center [184, 101] width 18 height 9
click at [175, 100] on input "Arabic" at bounding box center [172, 102] width 8 height 8
radio input "true"
click at [341, 117] on button "Next" at bounding box center [337, 115] width 38 height 15
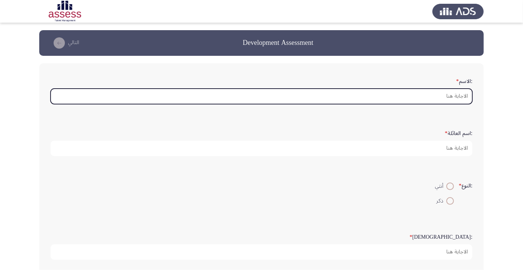
click at [435, 97] on input ":الاسم *" at bounding box center [262, 96] width 422 height 15
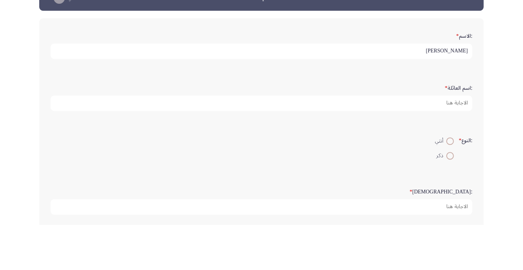
type input "[PERSON_NAME]"
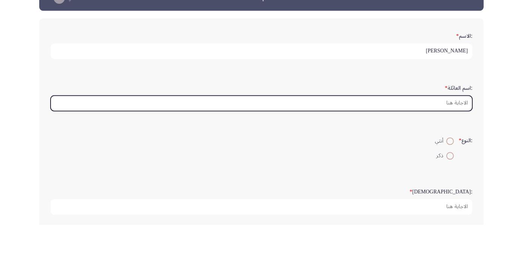
click at [458, 149] on input ":اسم العائلة *" at bounding box center [262, 148] width 422 height 15
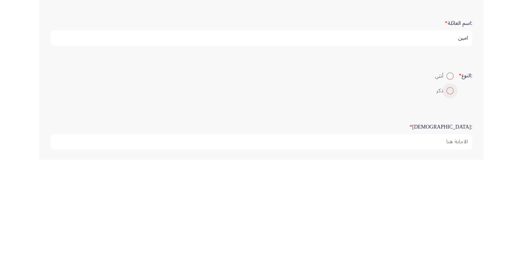
type input "امين"
click at [450, 201] on span at bounding box center [450, 201] width 0 height 0
click at [449, 200] on input "ذكر" at bounding box center [450, 201] width 8 height 8
radio input "true"
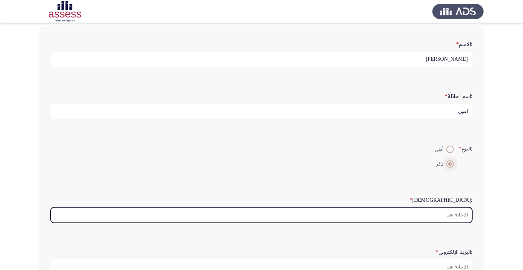
click at [398, 215] on input ":السن *" at bounding box center [262, 215] width 422 height 15
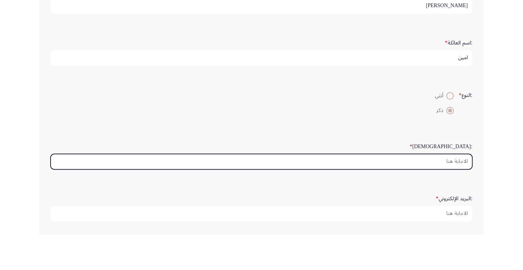
scroll to position [55, 0]
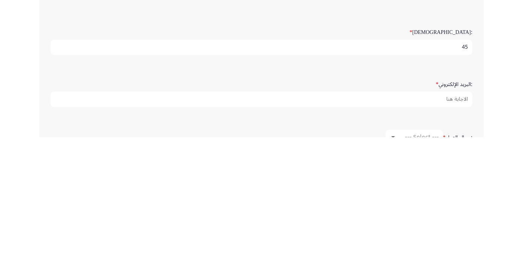
type input "45"
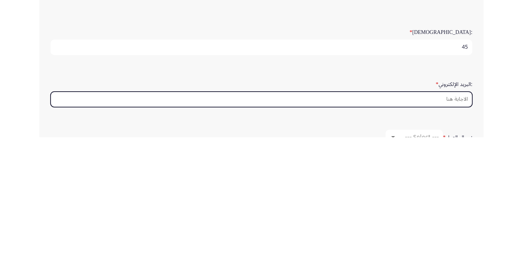
click at [417, 231] on input ":البريد الإلكتروني *" at bounding box center [262, 231] width 422 height 15
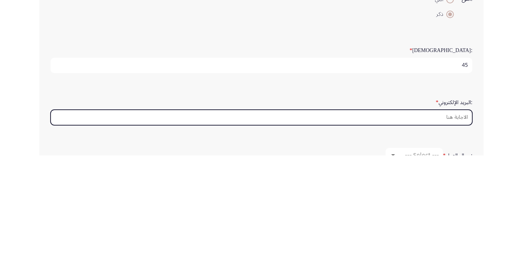
scroll to position [92, 0]
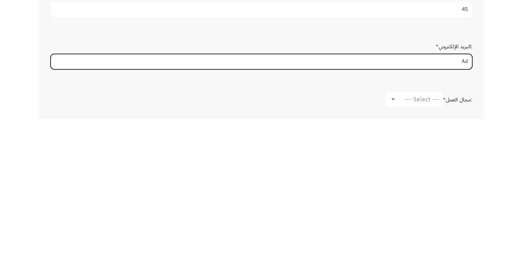
type input "Ade"
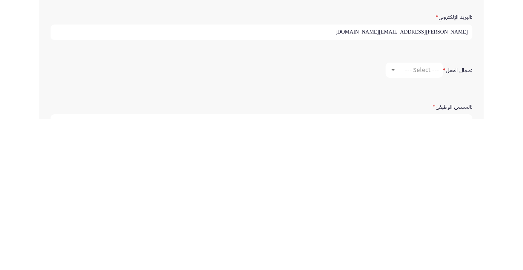
scroll to position [124, 0]
type input "[PERSON_NAME][EMAIL_ADDRESS][DOMAIN_NAME]"
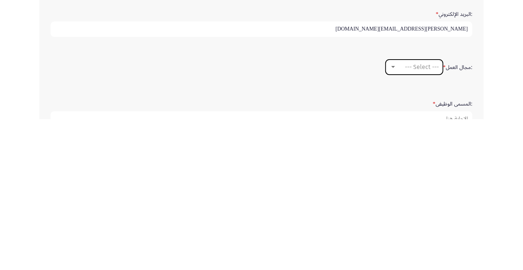
click at [433, 218] on span "--- Select ---" at bounding box center [422, 217] width 34 height 7
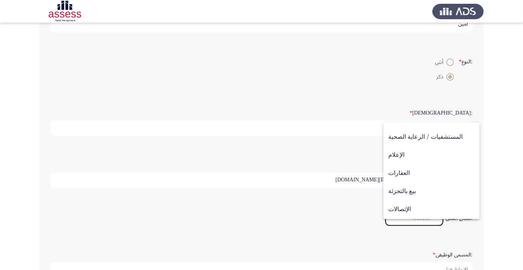
scroll to position [247, 0]
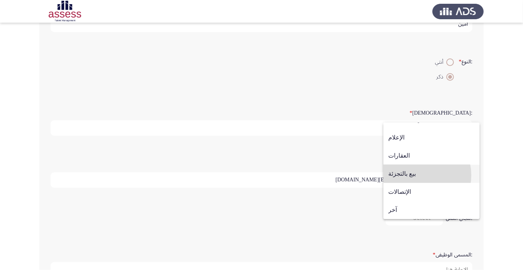
click at [415, 175] on span "بيع بالتجزئة" at bounding box center [431, 174] width 86 height 18
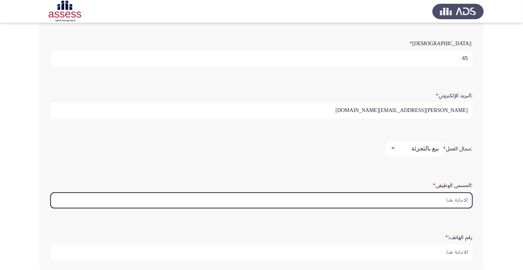
click at [425, 197] on input ":المسمى الوظيفى *" at bounding box center [262, 200] width 422 height 15
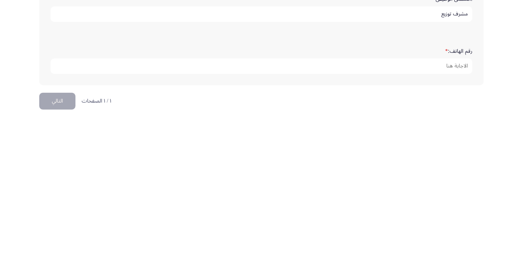
scroll to position [230, 0]
type input "مشرف توزيع"
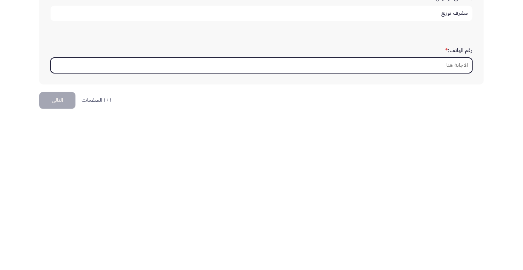
click at [439, 214] on input "رقم الهاتف: *" at bounding box center [262, 216] width 422 height 15
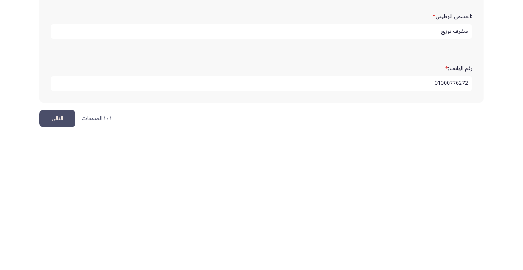
type input "01000776272"
click at [61, 247] on button "التالي" at bounding box center [57, 251] width 36 height 17
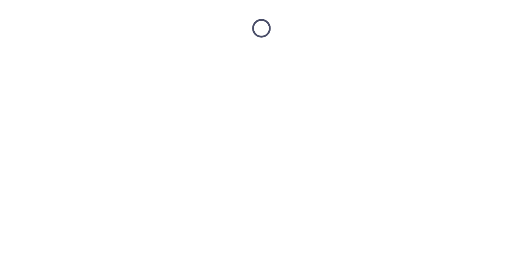
scroll to position [0, 0]
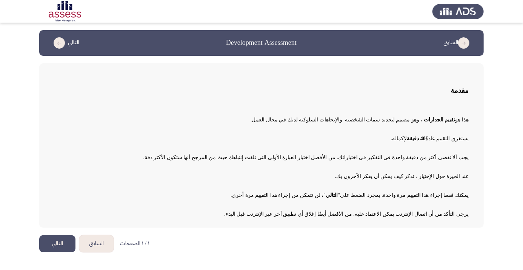
click at [60, 245] on button "التالي" at bounding box center [57, 243] width 36 height 17
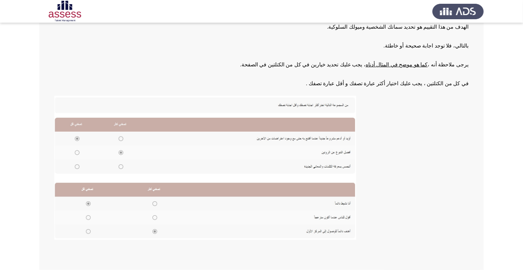
scroll to position [83, 0]
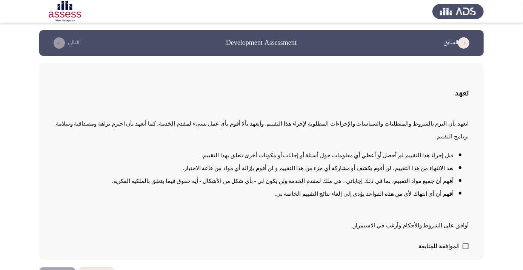
scroll to position [0, 0]
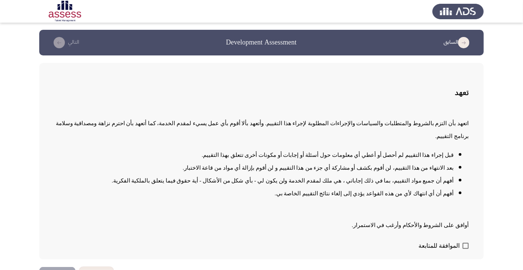
click at [464, 249] on span at bounding box center [466, 246] width 6 height 6
click at [465, 249] on input "الموافقة للمتابعة" at bounding box center [465, 249] width 0 height 0
checkbox input "true"
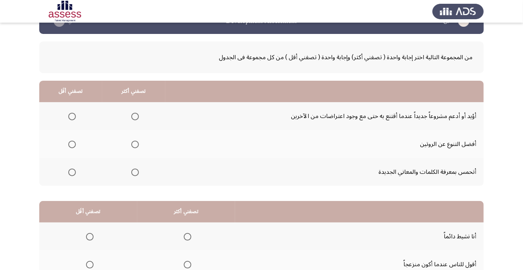
scroll to position [22, 0]
click at [68, 116] on span "Select an option" at bounding box center [72, 117] width 8 height 8
click at [68, 116] on input "Select an option" at bounding box center [72, 117] width 8 height 8
click at [135, 144] on span "Select an option" at bounding box center [135, 144] width 0 height 0
click at [136, 144] on input "Select an option" at bounding box center [135, 145] width 8 height 8
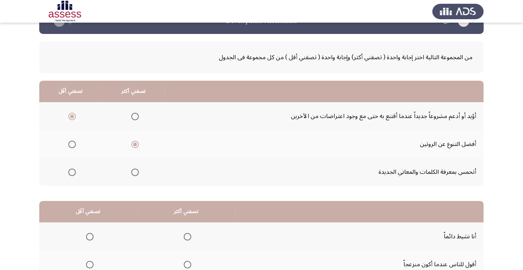
click at [138, 173] on span "Select an option" at bounding box center [135, 173] width 8 height 8
click at [138, 173] on input "Select an option" at bounding box center [135, 173] width 8 height 8
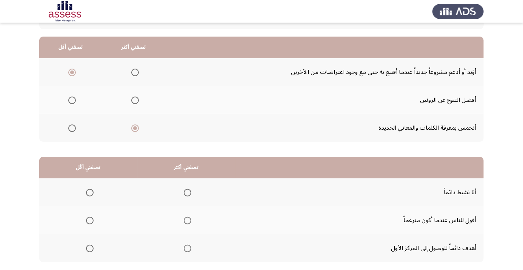
scroll to position [74, 0]
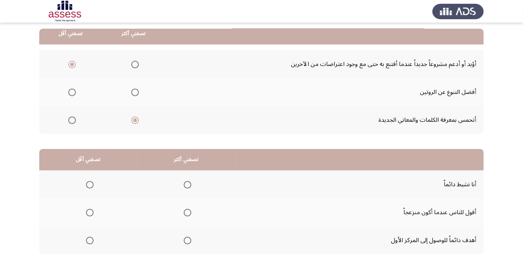
click at [90, 214] on span "Select an option" at bounding box center [90, 213] width 8 height 8
click at [90, 214] on input "Select an option" at bounding box center [90, 213] width 8 height 8
click at [188, 241] on span "Select an option" at bounding box center [188, 241] width 0 height 0
click at [188, 240] on input "Select an option" at bounding box center [188, 241] width 8 height 8
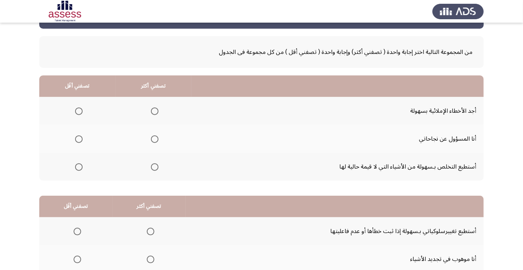
scroll to position [27, 0]
click at [155, 111] on span "Select an option" at bounding box center [155, 111] width 0 height 0
click at [155, 111] on input "Select an option" at bounding box center [155, 112] width 8 height 8
click at [157, 168] on span "Select an option" at bounding box center [155, 167] width 8 height 8
click at [157, 168] on input "Select an option" at bounding box center [155, 167] width 8 height 8
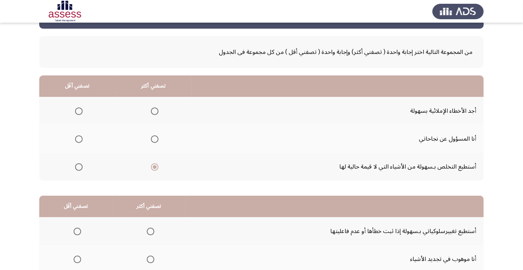
click at [156, 112] on span "Select an option" at bounding box center [155, 112] width 8 height 8
click at [156, 112] on input "Select an option" at bounding box center [155, 112] width 8 height 8
click at [155, 139] on span "Select an option" at bounding box center [155, 139] width 0 height 0
click at [155, 138] on input "Select an option" at bounding box center [155, 139] width 8 height 8
click at [79, 167] on span "Select an option" at bounding box center [79, 167] width 0 height 0
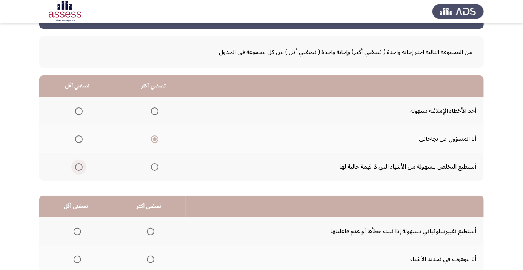
click at [78, 166] on input "Select an option" at bounding box center [79, 167] width 8 height 8
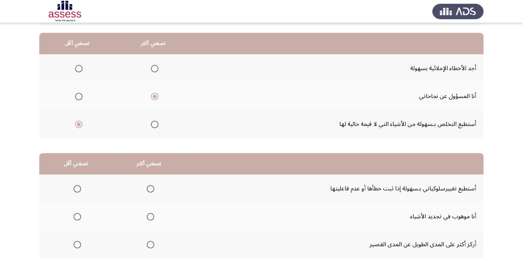
scroll to position [74, 0]
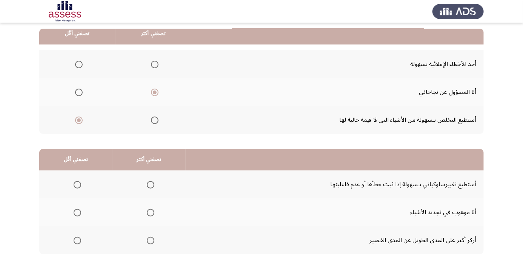
click at [151, 185] on span "Select an option" at bounding box center [151, 185] width 0 height 0
click at [150, 184] on input "Select an option" at bounding box center [151, 185] width 8 height 8
click at [79, 241] on span "Select an option" at bounding box center [78, 241] width 8 height 8
click at [79, 241] on input "Select an option" at bounding box center [78, 241] width 8 height 8
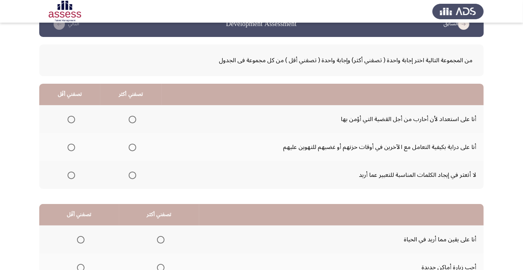
scroll to position [20, 0]
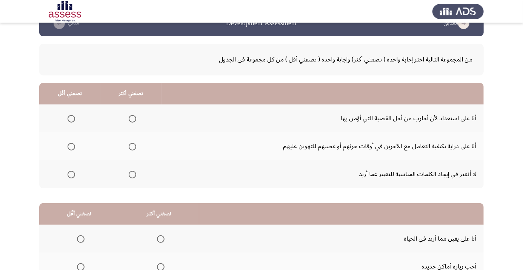
click at [74, 172] on span "Select an option" at bounding box center [72, 175] width 8 height 8
click at [74, 172] on input "Select an option" at bounding box center [72, 175] width 8 height 8
click at [132, 119] on span "Select an option" at bounding box center [132, 119] width 0 height 0
click at [133, 118] on input "Select an option" at bounding box center [133, 119] width 8 height 8
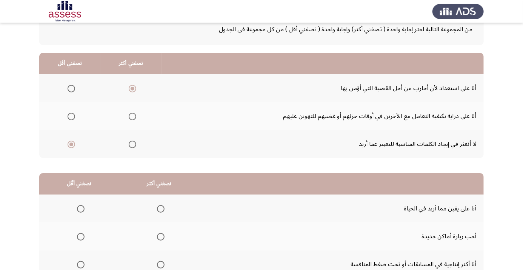
scroll to position [74, 0]
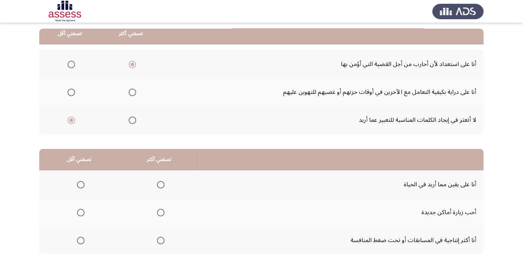
click at [83, 212] on span "Select an option" at bounding box center [81, 213] width 8 height 8
click at [83, 212] on input "Select an option" at bounding box center [81, 213] width 8 height 8
click at [170, 180] on th at bounding box center [159, 185] width 80 height 28
click at [161, 241] on span "Select an option" at bounding box center [161, 241] width 0 height 0
click at [160, 240] on input "Select an option" at bounding box center [161, 241] width 8 height 8
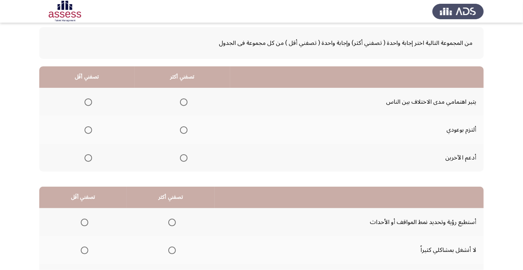
scroll to position [37, 0]
click at [184, 131] on span "Select an option" at bounding box center [184, 130] width 8 height 8
click at [184, 131] on input "Select an option" at bounding box center [184, 130] width 8 height 8
click at [86, 100] on span "Select an option" at bounding box center [89, 102] width 8 height 8
click at [86, 100] on input "Select an option" at bounding box center [89, 102] width 8 height 8
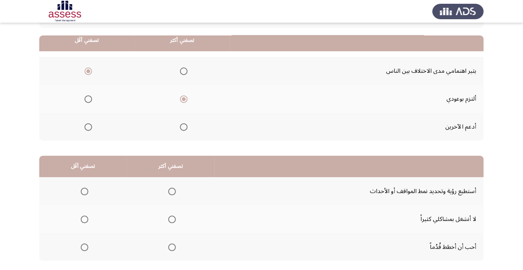
scroll to position [74, 0]
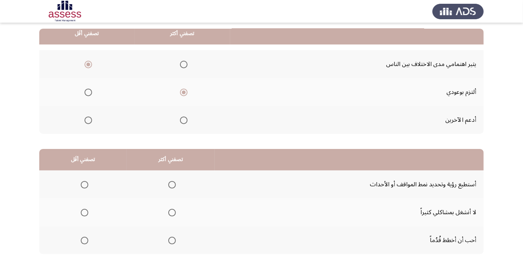
click at [179, 240] on th at bounding box center [171, 240] width 88 height 28
click at [172, 241] on span "Select an option" at bounding box center [172, 241] width 0 height 0
click at [171, 240] on input "Select an option" at bounding box center [172, 241] width 8 height 8
click at [85, 213] on span "Select an option" at bounding box center [85, 213] width 0 height 0
click at [84, 212] on input "Select an option" at bounding box center [85, 213] width 8 height 8
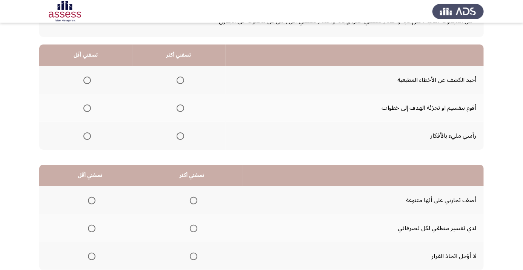
scroll to position [68, 0]
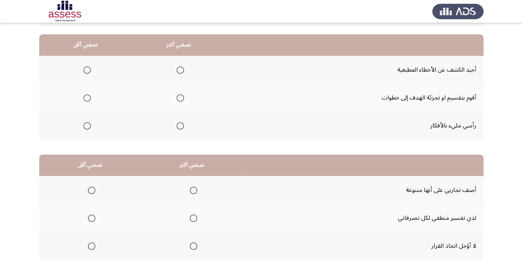
click at [85, 128] on span "Select an option" at bounding box center [87, 126] width 8 height 8
click at [85, 128] on input "Select an option" at bounding box center [87, 126] width 8 height 8
click at [180, 100] on span "Select an option" at bounding box center [181, 98] width 8 height 8
click at [180, 100] on input "Select an option" at bounding box center [181, 98] width 8 height 8
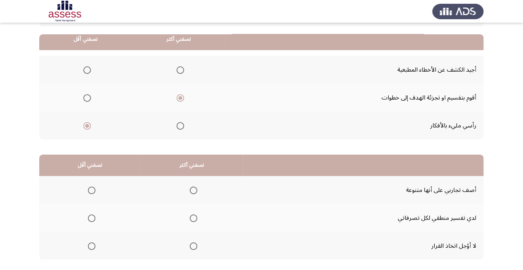
scroll to position [74, 0]
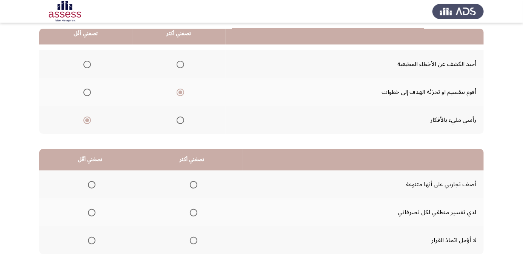
click at [195, 240] on span "Select an option" at bounding box center [194, 241] width 8 height 8
click at [195, 240] on input "Select an option" at bounding box center [194, 241] width 8 height 8
click at [92, 213] on span "Select an option" at bounding box center [92, 213] width 0 height 0
click at [92, 212] on input "Select an option" at bounding box center [92, 213] width 8 height 8
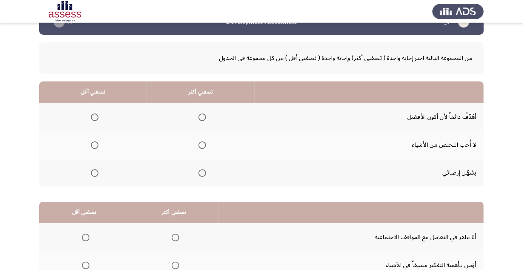
scroll to position [25, 0]
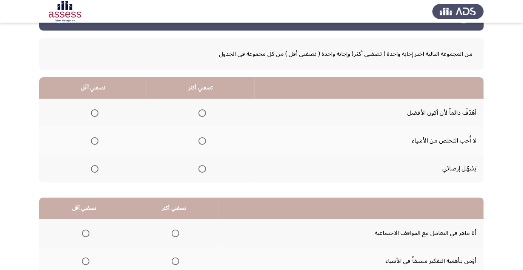
click at [84, 175] on th at bounding box center [93, 169] width 108 height 28
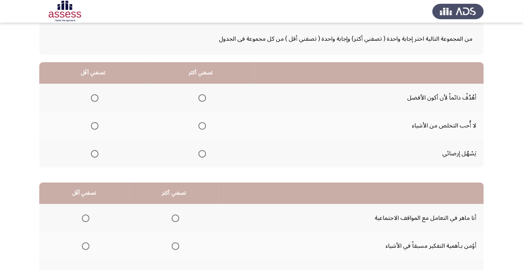
scroll to position [55, 0]
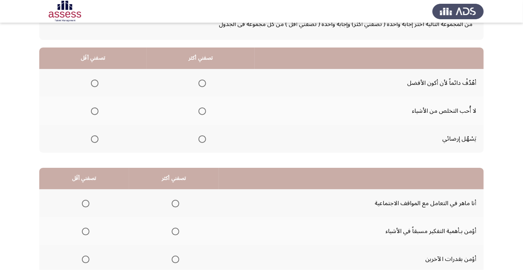
click at [94, 113] on span "Select an option" at bounding box center [95, 112] width 8 height 8
click at [94, 113] on input "Select an option" at bounding box center [95, 112] width 8 height 8
click at [202, 83] on span "Select an option" at bounding box center [202, 83] width 0 height 0
click at [203, 83] on input "Select an option" at bounding box center [202, 84] width 8 height 8
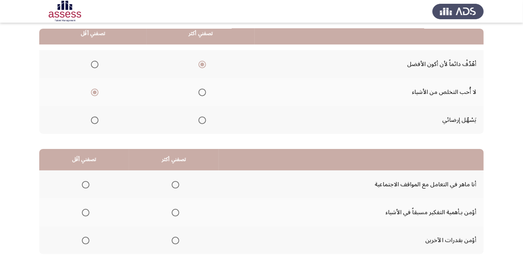
click at [89, 184] on span "Select an option" at bounding box center [86, 185] width 8 height 8
click at [89, 184] on input "Select an option" at bounding box center [86, 185] width 8 height 8
click at [178, 215] on span "Select an option" at bounding box center [176, 213] width 8 height 8
click at [178, 215] on input "Select an option" at bounding box center [176, 213] width 8 height 8
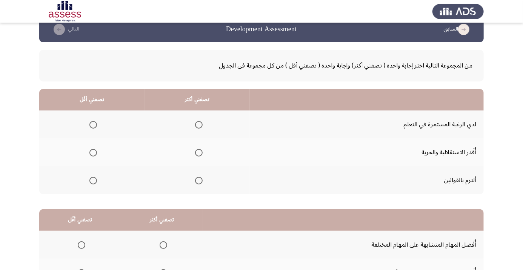
scroll to position [23, 0]
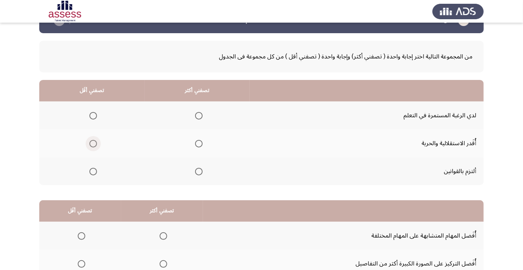
click at [93, 146] on span "Select an option" at bounding box center [93, 144] width 8 height 8
click at [93, 146] on input "Select an option" at bounding box center [93, 144] width 8 height 8
click at [199, 115] on span "Select an option" at bounding box center [199, 116] width 8 height 8
click at [199, 115] on input "Select an option" at bounding box center [199, 116] width 8 height 8
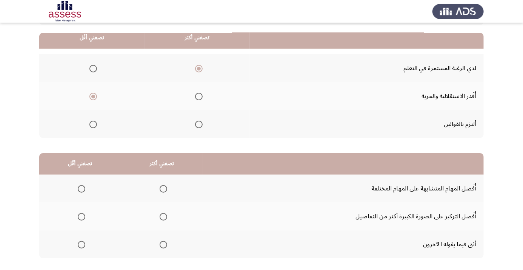
scroll to position [74, 0]
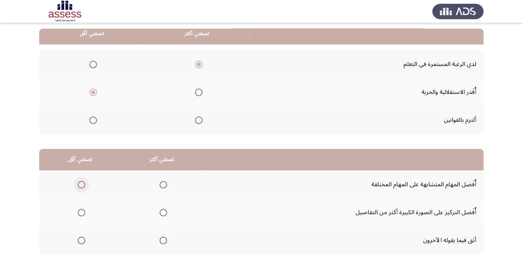
click at [81, 186] on span "Select an option" at bounding box center [82, 185] width 8 height 8
click at [81, 186] on input "Select an option" at bounding box center [82, 185] width 8 height 8
click at [167, 213] on span "Select an option" at bounding box center [164, 213] width 8 height 8
click at [167, 213] on input "Select an option" at bounding box center [164, 213] width 8 height 8
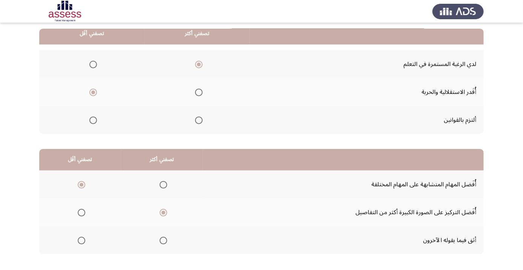
scroll to position [0, 0]
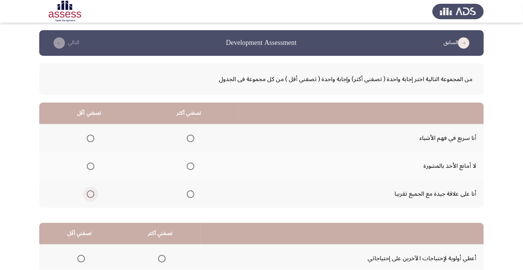
click at [89, 196] on span "Select an option" at bounding box center [91, 195] width 8 height 8
click at [89, 196] on input "Select an option" at bounding box center [91, 195] width 8 height 8
click at [191, 166] on span "Select an option" at bounding box center [191, 166] width 0 height 0
click at [190, 166] on input "Select an option" at bounding box center [191, 167] width 8 height 8
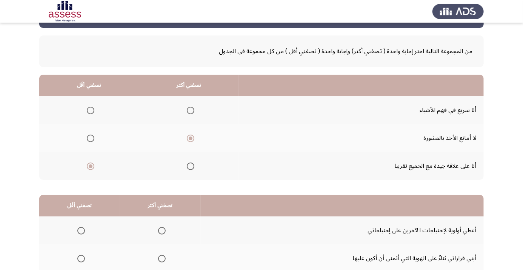
scroll to position [74, 0]
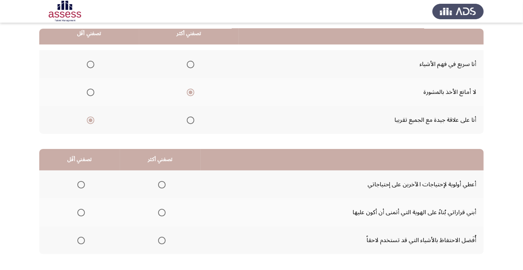
click at [81, 185] on span "Select an option" at bounding box center [81, 185] width 0 height 0
click at [81, 184] on input "Select an option" at bounding box center [81, 185] width 8 height 8
click at [78, 239] on span "Select an option" at bounding box center [81, 241] width 8 height 8
click at [78, 239] on input "Select an option" at bounding box center [81, 241] width 8 height 8
click at [173, 182] on th at bounding box center [160, 185] width 81 height 28
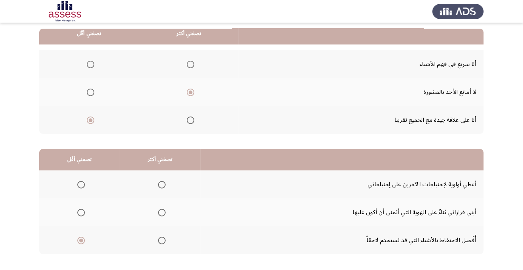
click at [162, 185] on span "Select an option" at bounding box center [162, 185] width 0 height 0
click at [162, 184] on input "Select an option" at bounding box center [162, 185] width 8 height 8
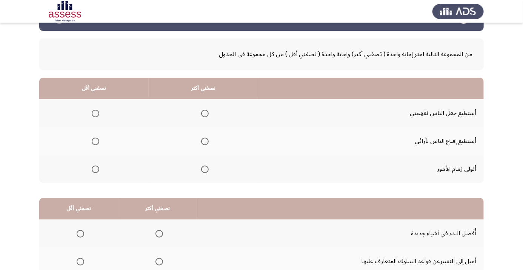
scroll to position [25, 0]
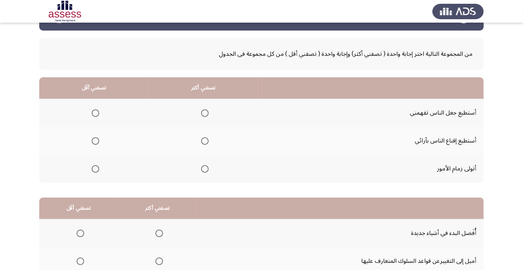
click at [208, 167] on span "Select an option" at bounding box center [205, 169] width 8 height 8
click at [208, 167] on input "Select an option" at bounding box center [205, 169] width 8 height 8
click at [92, 112] on span "Select an option" at bounding box center [96, 113] width 8 height 8
click at [92, 112] on input "Select an option" at bounding box center [96, 113] width 8 height 8
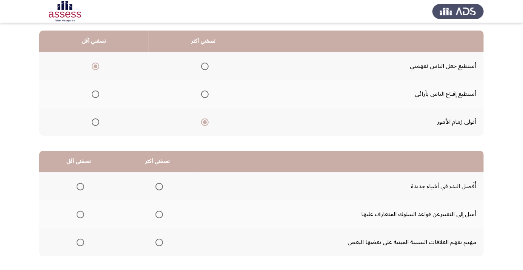
scroll to position [74, 0]
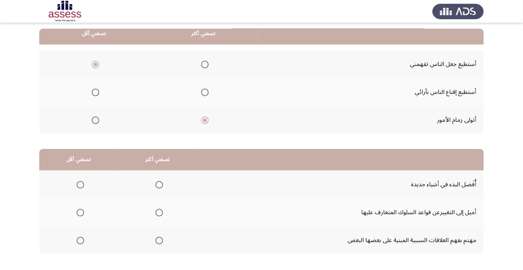
click at [80, 241] on span "Select an option" at bounding box center [80, 241] width 0 height 0
click at [80, 240] on input "Select an option" at bounding box center [81, 241] width 8 height 8
click at [81, 243] on span "Select an option" at bounding box center [81, 241] width 8 height 8
click at [80, 213] on span "Select an option" at bounding box center [80, 213] width 0 height 0
click at [80, 212] on input "Select an option" at bounding box center [81, 213] width 8 height 8
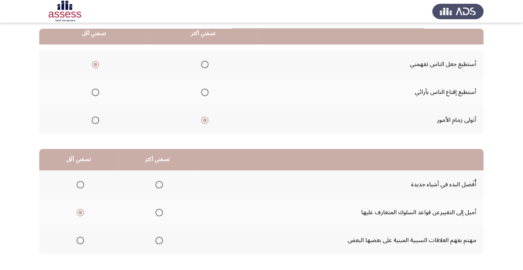
click at [159, 185] on span "Select an option" at bounding box center [159, 185] width 0 height 0
click at [159, 184] on input "Select an option" at bounding box center [159, 185] width 8 height 8
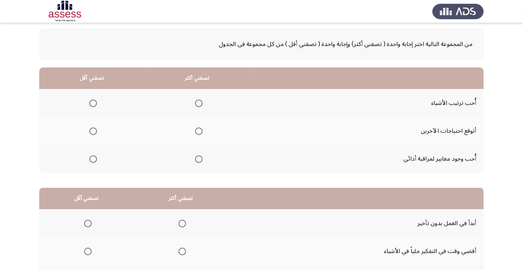
scroll to position [35, 0]
click at [197, 161] on span "Select an option" at bounding box center [199, 159] width 8 height 8
click at [197, 161] on input "Select an option" at bounding box center [199, 159] width 8 height 8
click at [93, 131] on span "Select an option" at bounding box center [93, 132] width 8 height 8
click at [93, 131] on input "Select an option" at bounding box center [93, 132] width 8 height 8
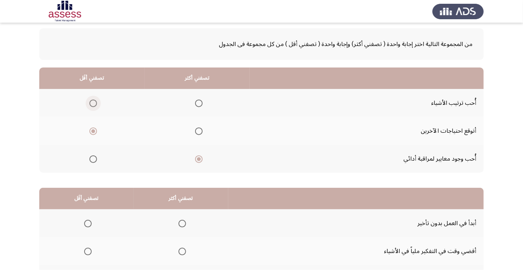
click at [93, 103] on span "Select an option" at bounding box center [93, 104] width 8 height 8
click at [93, 103] on input "Select an option" at bounding box center [93, 104] width 8 height 8
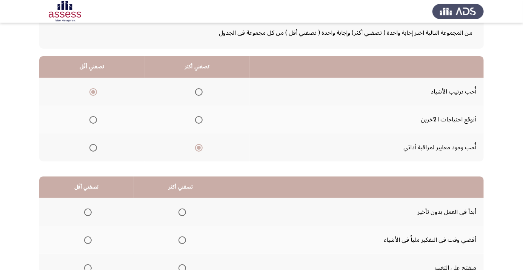
scroll to position [74, 0]
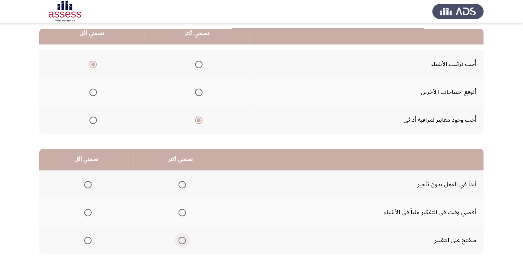
click at [182, 241] on span "Select an option" at bounding box center [182, 241] width 0 height 0
click at [183, 240] on input "Select an option" at bounding box center [182, 241] width 8 height 8
click at [85, 214] on span "Select an option" at bounding box center [88, 213] width 8 height 8
click at [85, 214] on input "Select an option" at bounding box center [88, 213] width 8 height 8
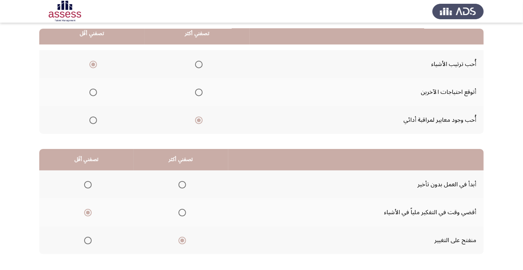
scroll to position [0, 0]
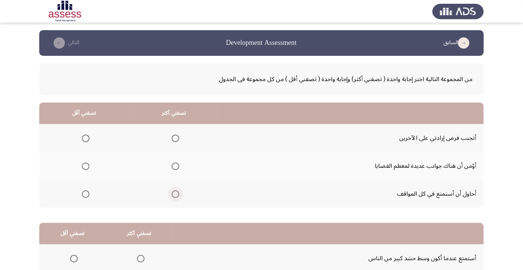
click at [175, 197] on span "Select an option" at bounding box center [176, 195] width 8 height 8
click at [175, 197] on input "Select an option" at bounding box center [176, 195] width 8 height 8
click at [82, 167] on span "Select an option" at bounding box center [86, 167] width 8 height 8
click at [82, 167] on input "Select an option" at bounding box center [86, 167] width 8 height 8
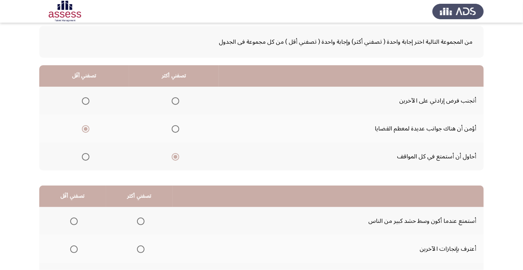
scroll to position [74, 0]
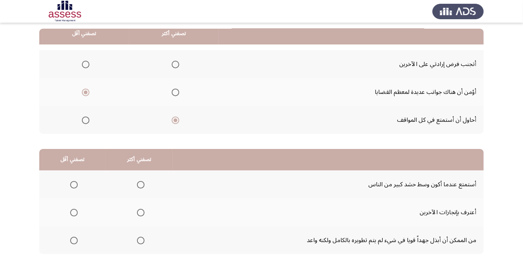
click at [72, 242] on span "Select an option" at bounding box center [74, 241] width 8 height 8
click at [72, 242] on input "Select an option" at bounding box center [74, 241] width 8 height 8
click at [143, 240] on span "Select an option" at bounding box center [141, 241] width 8 height 8
click at [143, 240] on input "Select an option" at bounding box center [141, 241] width 8 height 8
click at [71, 213] on span "Select an option" at bounding box center [74, 213] width 8 height 8
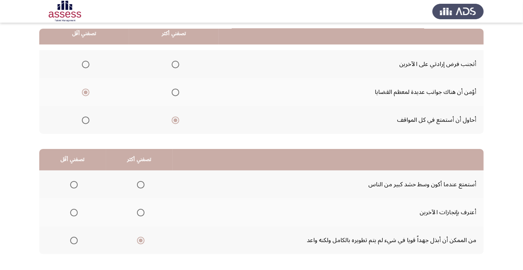
click at [71, 213] on input "Select an option" at bounding box center [74, 213] width 8 height 8
click at [71, 185] on span "Select an option" at bounding box center [74, 185] width 8 height 8
click at [71, 185] on input "Select an option" at bounding box center [74, 185] width 8 height 8
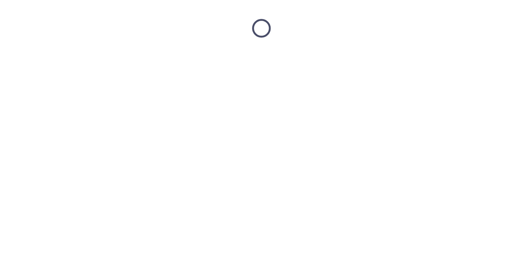
scroll to position [0, 0]
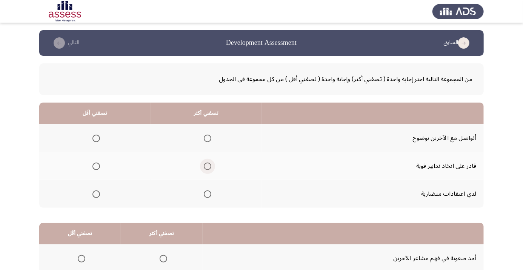
click at [207, 168] on span "Select an option" at bounding box center [208, 167] width 8 height 8
click at [207, 168] on input "Select an option" at bounding box center [208, 167] width 8 height 8
click at [94, 194] on span "Select an option" at bounding box center [96, 195] width 8 height 8
click at [94, 194] on input "Select an option" at bounding box center [96, 195] width 8 height 8
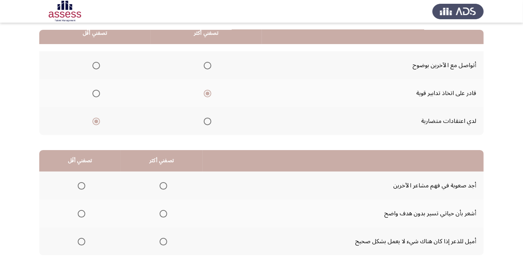
scroll to position [74, 0]
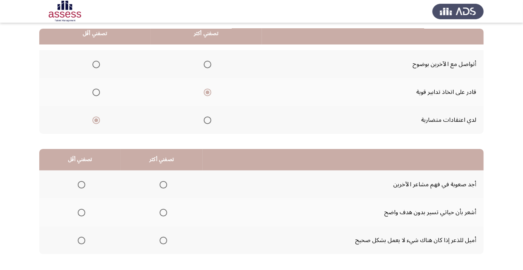
click at [523, 81] on app-assessment-container "السابق Development Assessment التالي من المجموعة التالية اختر إجابة واحدة ( تصف…" at bounding box center [261, 116] width 523 height 321
click at [81, 185] on span "Select an option" at bounding box center [81, 185] width 0 height 0
click at [81, 184] on input "Select an option" at bounding box center [82, 185] width 8 height 8
click at [163, 186] on span "Select an option" at bounding box center [164, 185] width 8 height 8
click at [163, 186] on input "Select an option" at bounding box center [164, 185] width 8 height 8
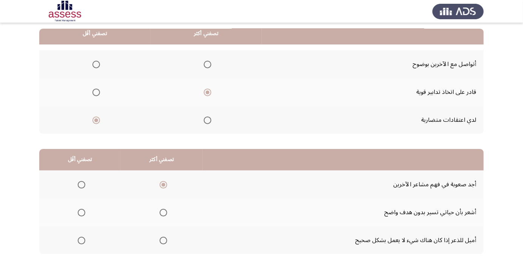
click at [91, 225] on th at bounding box center [79, 212] width 81 height 28
click at [81, 213] on span "Select an option" at bounding box center [81, 213] width 0 height 0
click at [81, 212] on input "Select an option" at bounding box center [82, 213] width 8 height 8
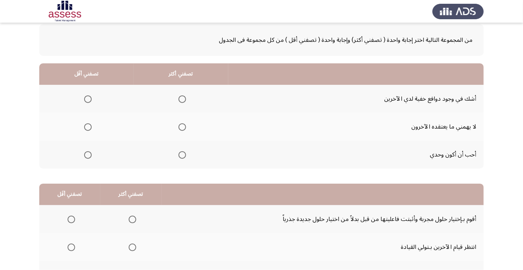
scroll to position [40, 0]
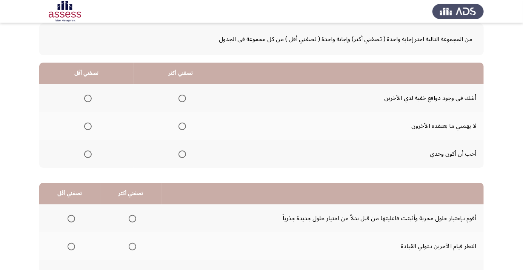
click at [182, 98] on span "Select an option" at bounding box center [182, 98] width 0 height 0
click at [182, 98] on input "Select an option" at bounding box center [182, 99] width 8 height 8
click at [87, 156] on span "Select an option" at bounding box center [88, 155] width 8 height 8
click at [87, 156] on input "Select an option" at bounding box center [88, 155] width 8 height 8
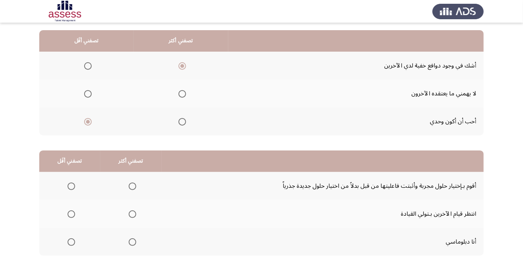
scroll to position [74, 0]
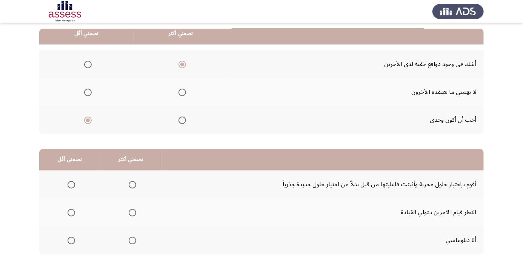
click at [132, 184] on span "Select an option" at bounding box center [133, 185] width 8 height 8
click at [132, 184] on input "Select an option" at bounding box center [133, 185] width 8 height 8
click at [71, 212] on span "Select an option" at bounding box center [72, 213] width 8 height 8
click at [71, 212] on input "Select an option" at bounding box center [72, 213] width 8 height 8
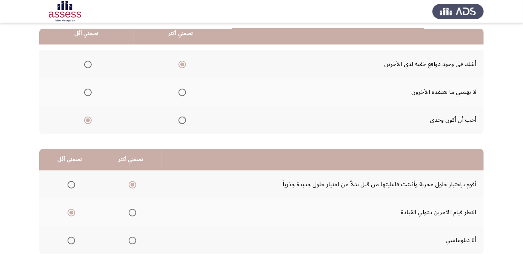
scroll to position [0, 0]
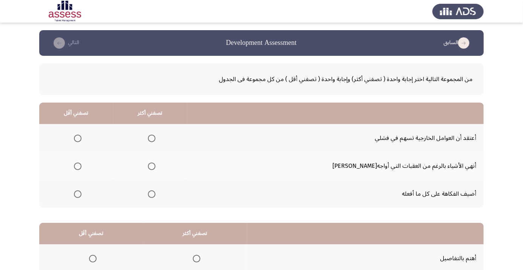
click at [155, 168] on span "Select an option" at bounding box center [152, 167] width 8 height 8
click at [155, 168] on input "Select an option" at bounding box center [152, 167] width 8 height 8
click at [78, 138] on span "Select an option" at bounding box center [78, 138] width 0 height 0
click at [81, 138] on input "Select an option" at bounding box center [78, 139] width 8 height 8
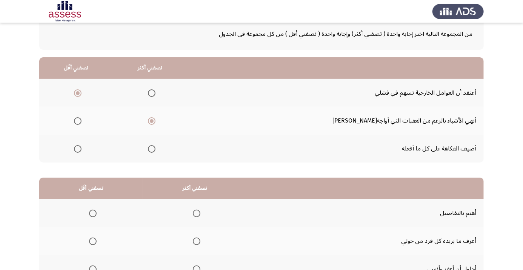
scroll to position [74, 0]
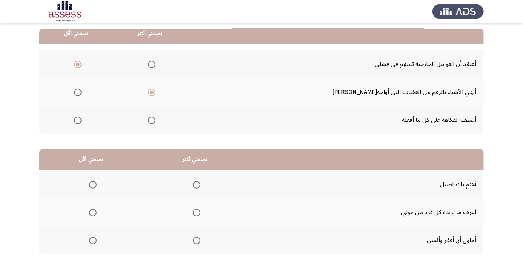
click at [199, 223] on th at bounding box center [195, 212] width 104 height 28
click at [200, 214] on span "Select an option" at bounding box center [197, 213] width 8 height 8
click at [200, 214] on input "Select an option" at bounding box center [197, 213] width 8 height 8
click at [197, 185] on span "Select an option" at bounding box center [197, 185] width 0 height 0
click at [198, 184] on input "Select an option" at bounding box center [197, 185] width 8 height 8
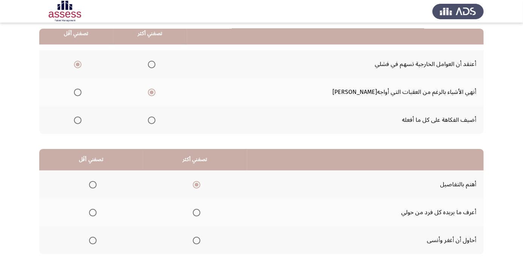
click at [197, 209] on span "Select an option" at bounding box center [197, 213] width 8 height 8
click at [197, 209] on input "Select an option" at bounding box center [197, 213] width 8 height 8
click at [95, 184] on span "Select an option" at bounding box center [93, 185] width 8 height 8
click at [95, 184] on input "Select an option" at bounding box center [93, 185] width 8 height 8
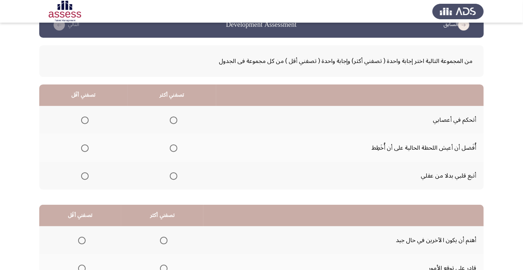
scroll to position [20, 0]
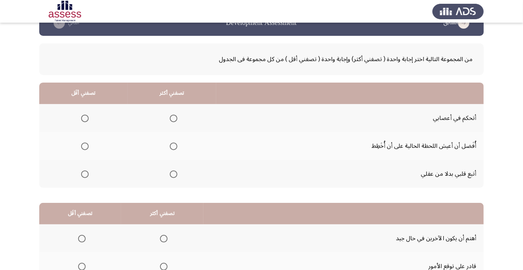
click at [75, 154] on th at bounding box center [83, 146] width 88 height 28
click at [87, 145] on span "Select an option" at bounding box center [85, 147] width 8 height 8
click at [87, 145] on input "Select an option" at bounding box center [85, 147] width 8 height 8
click at [174, 118] on span "Select an option" at bounding box center [174, 118] width 0 height 0
click at [172, 118] on input "Select an option" at bounding box center [174, 119] width 8 height 8
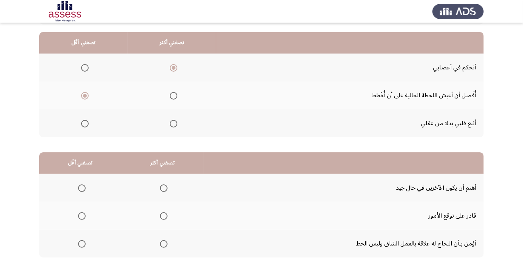
scroll to position [74, 0]
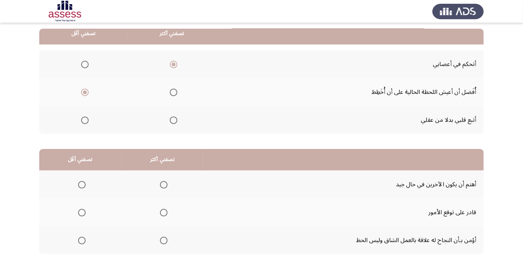
click at [164, 243] on span "Select an option" at bounding box center [164, 241] width 8 height 8
click at [164, 243] on input "Select an option" at bounding box center [164, 241] width 8 height 8
click at [82, 213] on span "Select an option" at bounding box center [82, 213] width 0 height 0
click at [81, 212] on input "Select an option" at bounding box center [82, 213] width 8 height 8
click at [78, 184] on span "Select an option" at bounding box center [82, 185] width 8 height 8
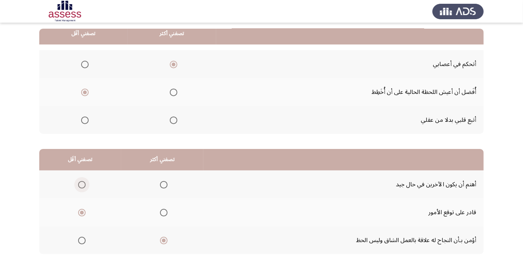
click at [78, 184] on input "Select an option" at bounding box center [82, 185] width 8 height 8
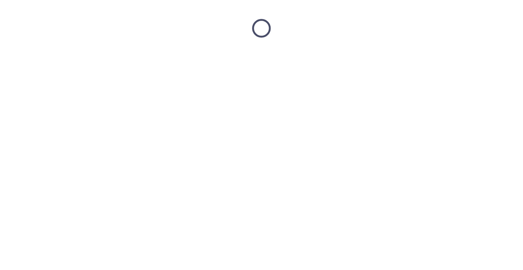
scroll to position [0, 0]
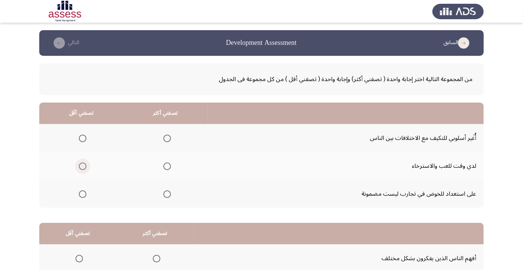
click at [82, 169] on span "Select an option" at bounding box center [83, 167] width 8 height 8
click at [82, 169] on input "Select an option" at bounding box center [83, 167] width 8 height 8
click at [166, 140] on span "Select an option" at bounding box center [167, 139] width 8 height 8
click at [166, 140] on input "Select an option" at bounding box center [167, 139] width 8 height 8
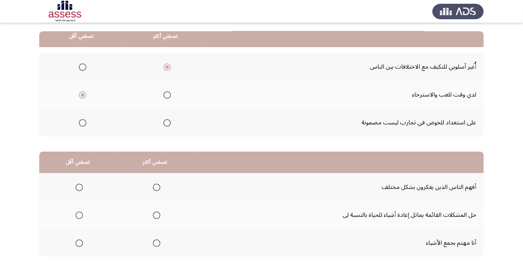
scroll to position [74, 0]
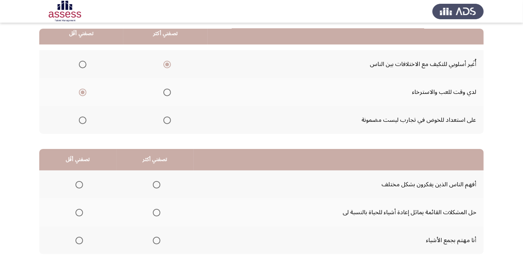
click at [80, 242] on span "Select an option" at bounding box center [79, 241] width 8 height 8
click at [80, 242] on input "Select an option" at bounding box center [79, 241] width 8 height 8
click at [156, 187] on span "Select an option" at bounding box center [157, 185] width 8 height 8
click at [156, 187] on input "Select an option" at bounding box center [157, 185] width 8 height 8
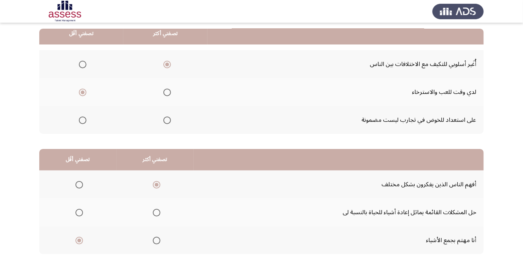
scroll to position [0, 0]
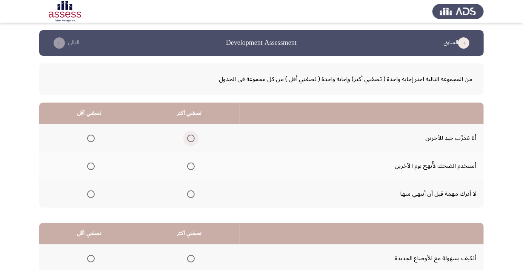
click at [193, 141] on span "Select an option" at bounding box center [191, 139] width 8 height 8
click at [193, 141] on input "Select an option" at bounding box center [191, 139] width 8 height 8
click at [90, 169] on span "Select an option" at bounding box center [91, 167] width 8 height 8
click at [90, 169] on input "Select an option" at bounding box center [91, 167] width 8 height 8
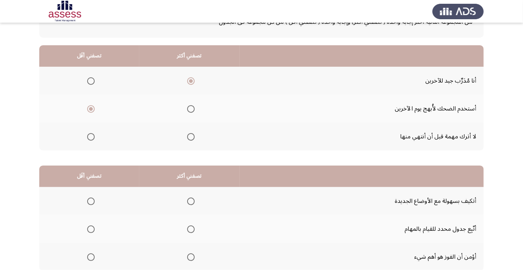
scroll to position [74, 0]
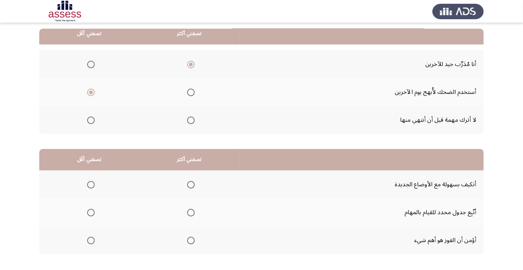
click at [190, 197] on th at bounding box center [189, 185] width 100 height 28
click at [191, 240] on span "Select an option" at bounding box center [191, 241] width 8 height 8
click at [191, 240] on input "Select an option" at bounding box center [191, 241] width 8 height 8
click at [87, 185] on span "Select an option" at bounding box center [91, 185] width 8 height 8
click at [87, 185] on input "Select an option" at bounding box center [91, 185] width 8 height 8
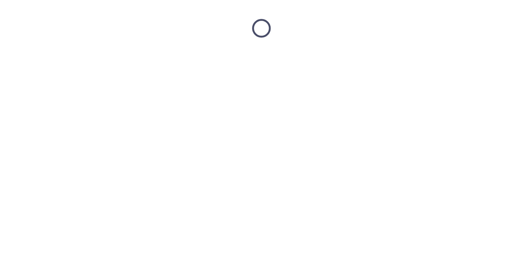
scroll to position [0, 0]
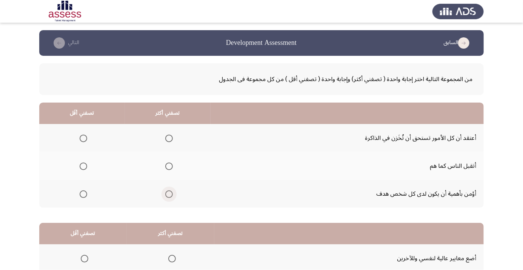
click at [172, 196] on span "Select an option" at bounding box center [169, 195] width 8 height 8
click at [172, 196] on input "Select an option" at bounding box center [169, 195] width 8 height 8
click at [83, 138] on span "Select an option" at bounding box center [83, 138] width 0 height 0
click at [84, 138] on input "Select an option" at bounding box center [84, 139] width 8 height 8
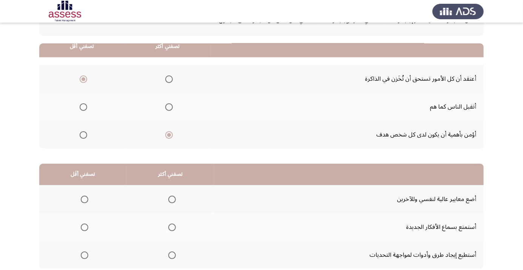
scroll to position [74, 0]
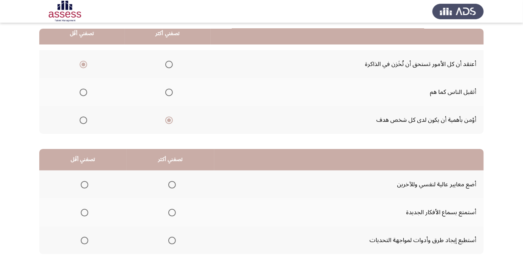
click at [172, 241] on span "Select an option" at bounding box center [172, 241] width 8 height 8
click at [172, 241] on input "Select an option" at bounding box center [172, 241] width 8 height 8
click at [85, 186] on span "Select an option" at bounding box center [85, 185] width 8 height 8
click at [85, 186] on input "Select an option" at bounding box center [85, 185] width 8 height 8
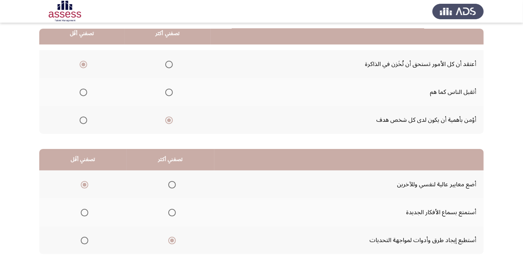
scroll to position [0, 0]
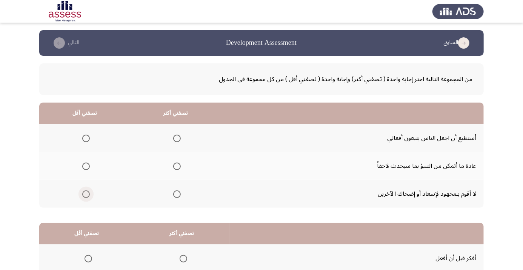
click at [84, 196] on span "Select an option" at bounding box center [86, 195] width 8 height 8
click at [84, 196] on input "Select an option" at bounding box center [86, 195] width 8 height 8
click at [179, 169] on span "Select an option" at bounding box center [177, 167] width 8 height 8
click at [179, 169] on input "Select an option" at bounding box center [177, 167] width 8 height 8
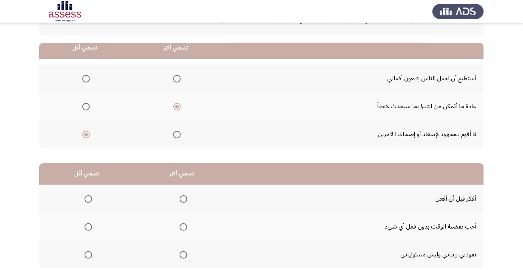
scroll to position [74, 0]
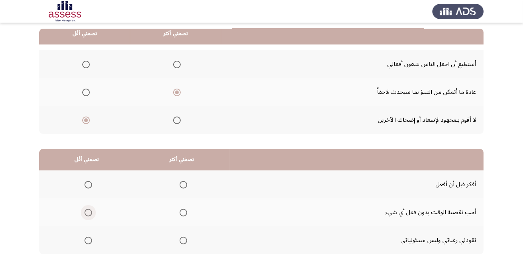
click at [88, 212] on span "Select an option" at bounding box center [89, 213] width 8 height 8
click at [88, 212] on input "Select an option" at bounding box center [89, 213] width 8 height 8
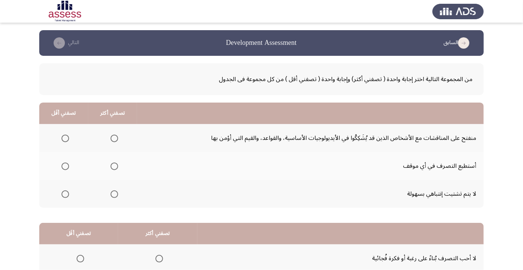
click at [114, 196] on span "Select an option" at bounding box center [115, 195] width 8 height 8
click at [114, 196] on input "Select an option" at bounding box center [115, 195] width 8 height 8
click at [65, 138] on span "Select an option" at bounding box center [65, 138] width 0 height 0
click at [65, 138] on input "Select an option" at bounding box center [65, 139] width 8 height 8
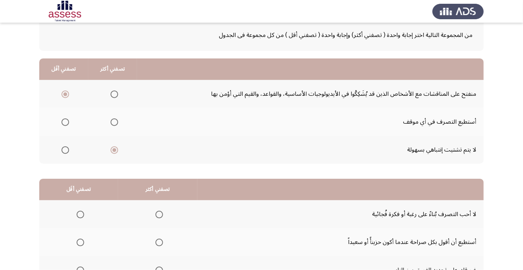
scroll to position [74, 0]
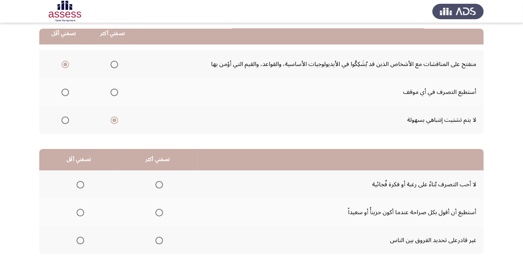
click at [80, 213] on span "Select an option" at bounding box center [80, 213] width 0 height 0
click at [80, 212] on input "Select an option" at bounding box center [81, 213] width 8 height 8
click at [161, 184] on span "Select an option" at bounding box center [159, 185] width 8 height 8
click at [161, 184] on input "Select an option" at bounding box center [159, 185] width 8 height 8
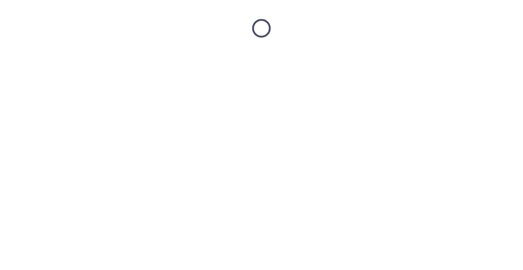
scroll to position [0, 0]
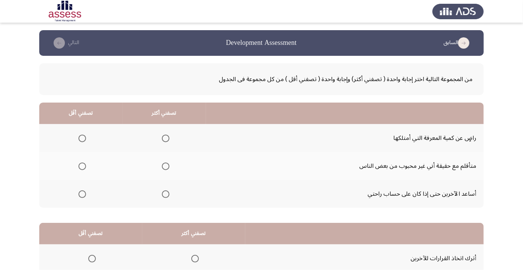
click at [169, 163] on span "Select an option" at bounding box center [166, 167] width 8 height 8
click at [169, 163] on input "Select an option" at bounding box center [166, 167] width 8 height 8
click at [82, 163] on span "Select an option" at bounding box center [82, 167] width 8 height 8
click at [82, 163] on input "Select an option" at bounding box center [82, 167] width 8 height 8
click at [166, 138] on span "Select an option" at bounding box center [166, 138] width 0 height 0
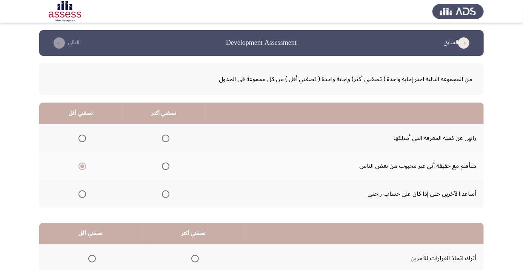
click at [166, 138] on input "Select an option" at bounding box center [166, 139] width 8 height 8
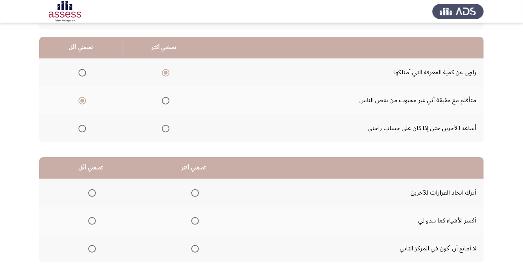
scroll to position [68, 0]
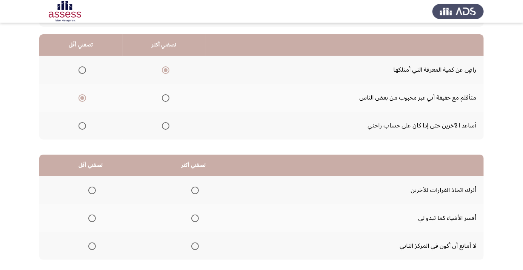
click at [82, 126] on span "Select an option" at bounding box center [82, 126] width 0 height 0
click at [82, 125] on input "Select an option" at bounding box center [82, 126] width 8 height 8
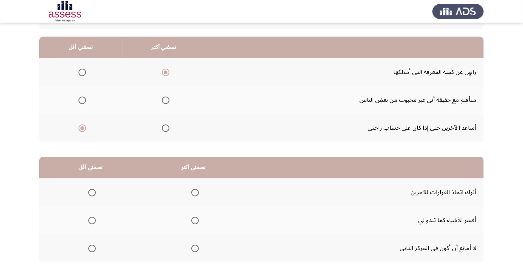
scroll to position [74, 0]
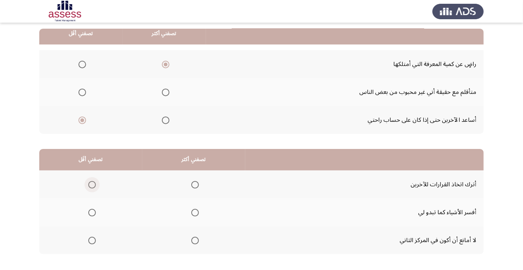
click at [92, 187] on span "Select an option" at bounding box center [92, 185] width 8 height 8
click at [92, 187] on input "Select an option" at bounding box center [92, 185] width 8 height 8
click at [194, 213] on span "Select an option" at bounding box center [195, 213] width 8 height 8
click at [194, 213] on input "Select an option" at bounding box center [195, 213] width 8 height 8
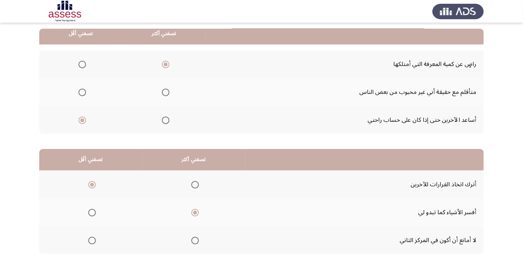
scroll to position [0, 0]
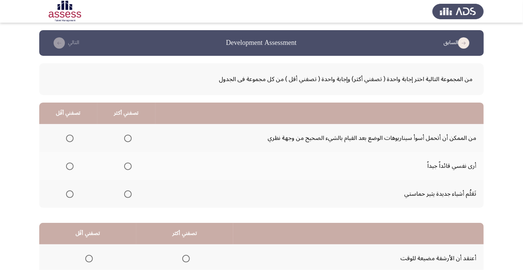
click at [128, 166] on span "Select an option" at bounding box center [128, 166] width 0 height 0
click at [128, 166] on input "Select an option" at bounding box center [128, 167] width 8 height 8
click at [64, 139] on label "Select an option" at bounding box center [68, 139] width 11 height 8
click at [66, 139] on input "Select an option" at bounding box center [70, 139] width 8 height 8
click at [128, 138] on span "Select an option" at bounding box center [128, 138] width 0 height 0
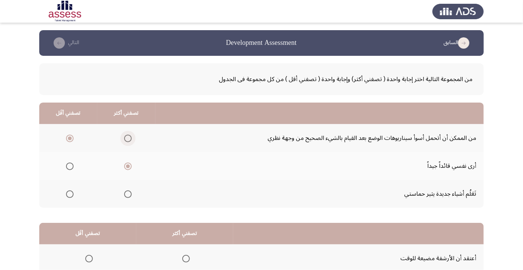
click at [128, 138] on input "Select an option" at bounding box center [128, 139] width 8 height 8
click at [129, 169] on span "Select an option" at bounding box center [128, 167] width 8 height 8
click at [129, 169] on input "Select an option" at bounding box center [128, 167] width 8 height 8
click at [66, 141] on span "Select an option" at bounding box center [70, 139] width 8 height 8
click at [66, 141] on input "Select an option" at bounding box center [70, 139] width 8 height 8
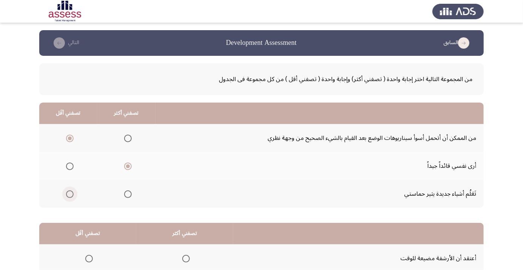
click at [71, 196] on span "Select an option" at bounding box center [70, 195] width 8 height 8
click at [71, 196] on input "Select an option" at bounding box center [70, 195] width 8 height 8
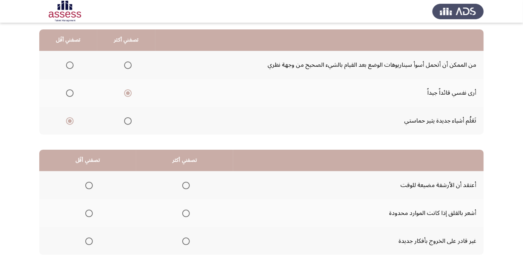
scroll to position [74, 0]
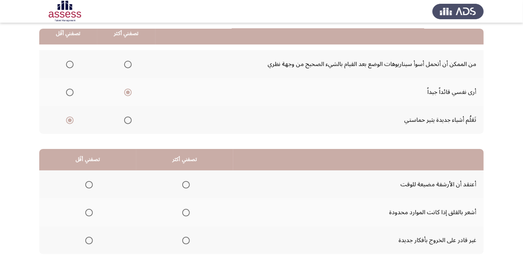
click at [89, 241] on span "Select an option" at bounding box center [89, 241] width 0 height 0
click at [89, 240] on input "Select an option" at bounding box center [89, 241] width 8 height 8
click at [186, 213] on span "Select an option" at bounding box center [186, 213] width 0 height 0
click at [186, 212] on input "Select an option" at bounding box center [186, 213] width 8 height 8
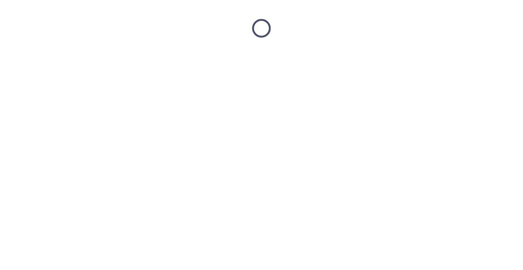
scroll to position [0, 0]
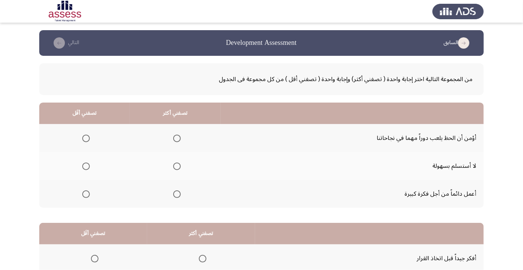
click at [177, 166] on span "Select an option" at bounding box center [177, 166] width 0 height 0
click at [177, 166] on input "Select an option" at bounding box center [177, 167] width 8 height 8
click at [86, 138] on span "Select an option" at bounding box center [86, 139] width 8 height 8
click at [86, 138] on input "Select an option" at bounding box center [86, 139] width 8 height 8
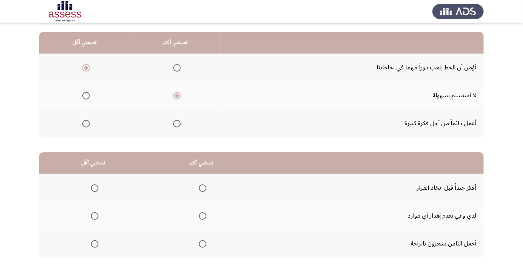
scroll to position [74, 0]
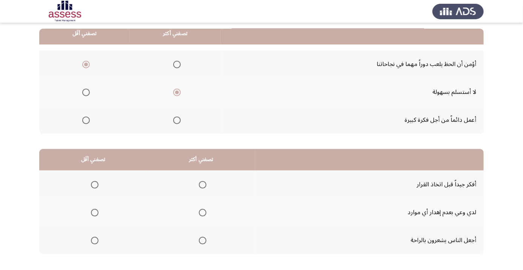
click at [93, 243] on span "Select an option" at bounding box center [95, 241] width 8 height 8
click at [93, 243] on input "Select an option" at bounding box center [95, 241] width 8 height 8
click at [214, 192] on th at bounding box center [201, 185] width 108 height 28
click at [201, 186] on span "Select an option" at bounding box center [203, 185] width 8 height 8
click at [201, 186] on input "Select an option" at bounding box center [203, 185] width 8 height 8
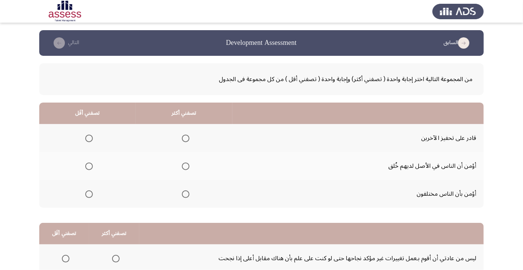
click at [186, 141] on span "Select an option" at bounding box center [186, 139] width 8 height 8
click at [186, 141] on input "Select an option" at bounding box center [186, 139] width 8 height 8
click at [89, 196] on span "Select an option" at bounding box center [89, 195] width 8 height 8
click at [89, 196] on input "Select an option" at bounding box center [89, 195] width 8 height 8
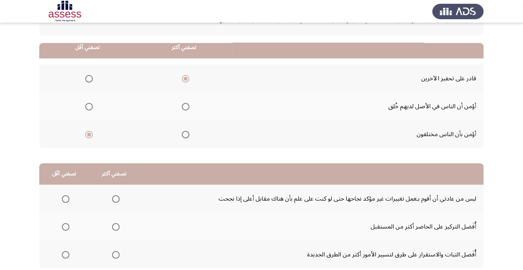
scroll to position [74, 0]
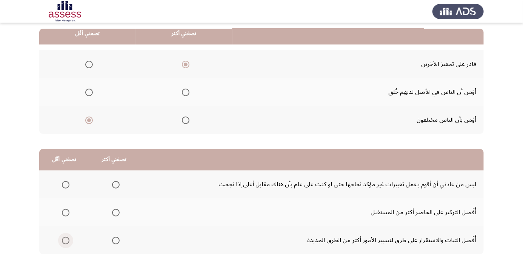
click at [65, 242] on span "Select an option" at bounding box center [66, 241] width 8 height 8
click at [65, 242] on input "Select an option" at bounding box center [66, 241] width 8 height 8
click at [116, 185] on span "Select an option" at bounding box center [116, 185] width 0 height 0
click at [115, 184] on input "Select an option" at bounding box center [116, 185] width 8 height 8
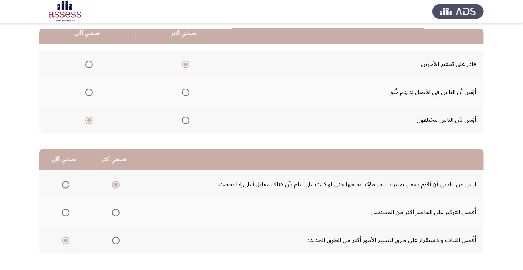
scroll to position [0, 0]
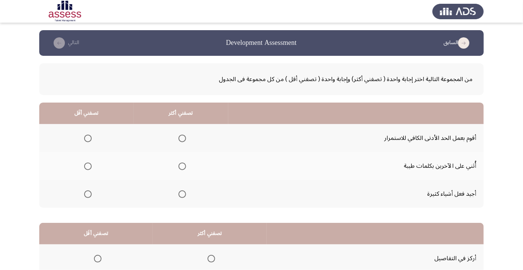
click at [182, 196] on span "Select an option" at bounding box center [182, 195] width 8 height 8
click at [182, 196] on input "Select an option" at bounding box center [182, 195] width 8 height 8
click at [86, 141] on span "Select an option" at bounding box center [88, 139] width 8 height 8
click at [86, 141] on input "Select an option" at bounding box center [88, 139] width 8 height 8
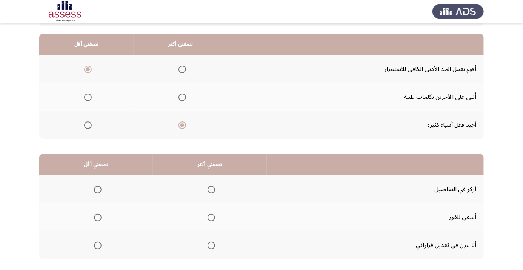
scroll to position [74, 0]
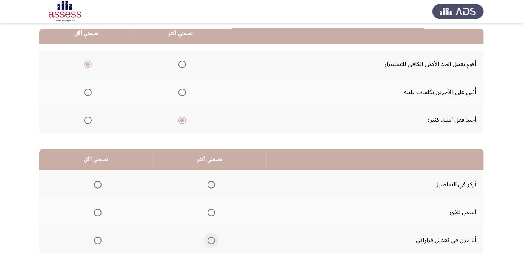
click at [209, 240] on span "Select an option" at bounding box center [212, 241] width 8 height 8
click at [209, 240] on input "Select an option" at bounding box center [212, 241] width 8 height 8
click at [100, 186] on span "Select an option" at bounding box center [98, 185] width 8 height 8
click at [100, 186] on input "Select an option" at bounding box center [98, 185] width 8 height 8
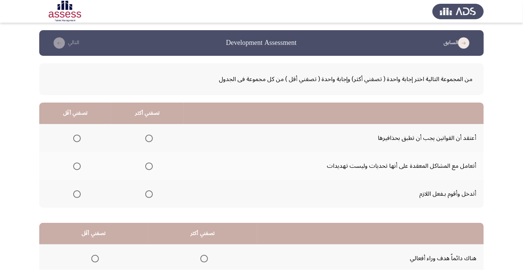
scroll to position [24, 0]
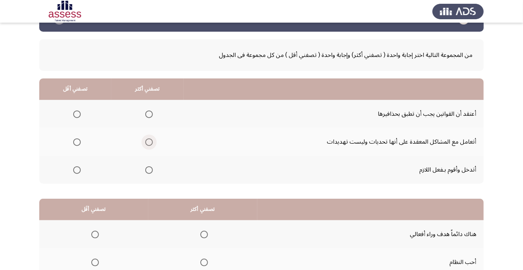
click at [149, 141] on span "Select an option" at bounding box center [149, 142] width 8 height 8
click at [149, 141] on input "Select an option" at bounding box center [149, 142] width 8 height 8
click at [78, 121] on th at bounding box center [75, 114] width 72 height 28
click at [152, 170] on span "Select an option" at bounding box center [149, 170] width 8 height 8
click at [152, 170] on input "Select an option" at bounding box center [149, 170] width 8 height 8
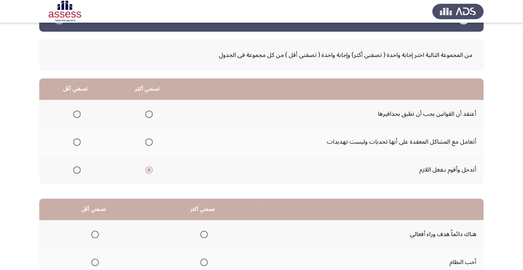
click at [77, 114] on span "Select an option" at bounding box center [77, 114] width 0 height 0
click at [77, 114] on input "Select an option" at bounding box center [77, 115] width 8 height 8
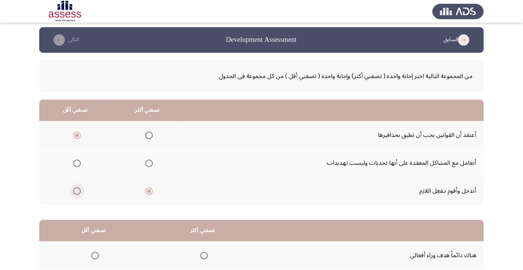
scroll to position [3, 0]
click at [77, 163] on span "Select an option" at bounding box center [77, 163] width 0 height 0
click at [77, 163] on input "Select an option" at bounding box center [77, 164] width 8 height 8
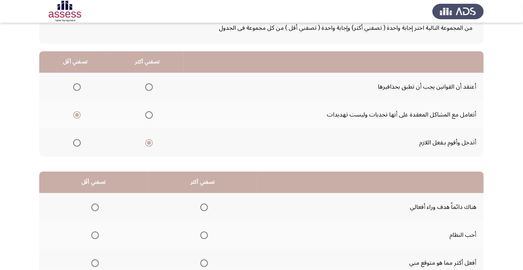
scroll to position [74, 0]
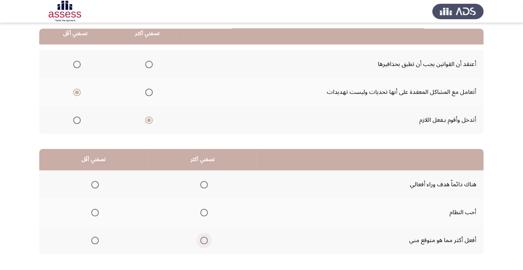
click at [205, 242] on span "Select an option" at bounding box center [204, 241] width 8 height 8
click at [205, 242] on input "Select an option" at bounding box center [204, 241] width 8 height 8
click at [92, 185] on span "Select an option" at bounding box center [95, 185] width 8 height 8
click at [92, 185] on input "Select an option" at bounding box center [95, 185] width 8 height 8
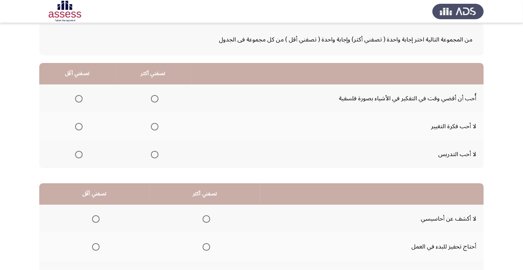
scroll to position [40, 0]
click at [78, 98] on span "Select an option" at bounding box center [79, 99] width 8 height 8
click at [78, 98] on input "Select an option" at bounding box center [79, 99] width 8 height 8
click at [154, 100] on span "Select an option" at bounding box center [155, 99] width 8 height 8
click at [154, 100] on input "Select an option" at bounding box center [155, 99] width 8 height 8
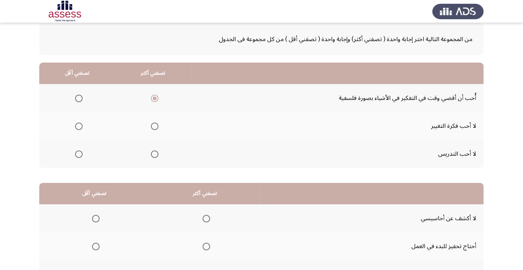
click at [78, 154] on span "Select an option" at bounding box center [79, 155] width 8 height 8
click at [78, 154] on input "Select an option" at bounding box center [79, 155] width 8 height 8
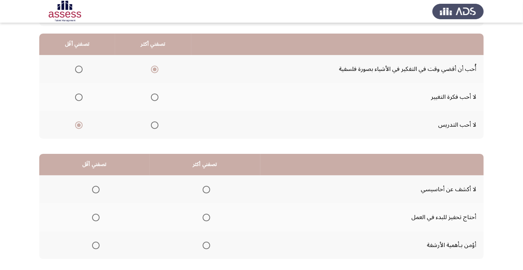
scroll to position [74, 0]
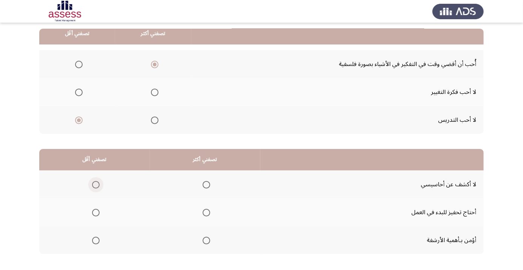
click at [93, 184] on span "Select an option" at bounding box center [96, 185] width 8 height 8
click at [93, 184] on input "Select an option" at bounding box center [96, 185] width 8 height 8
click at [206, 184] on span "Select an option" at bounding box center [207, 185] width 8 height 8
click at [206, 184] on input "Select an option" at bounding box center [207, 185] width 8 height 8
click at [96, 213] on span "Select an option" at bounding box center [96, 213] width 0 height 0
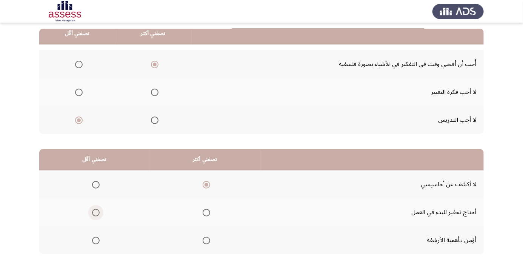
click at [96, 212] on input "Select an option" at bounding box center [96, 213] width 8 height 8
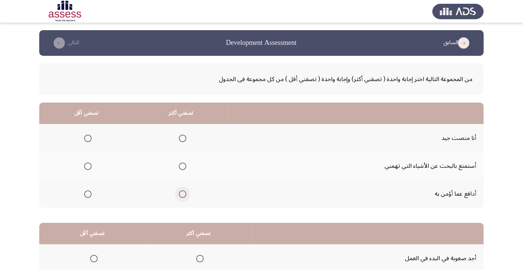
click at [183, 194] on span "Select an option" at bounding box center [183, 194] width 0 height 0
click at [183, 194] on input "Select an option" at bounding box center [183, 195] width 8 height 8
click at [183, 138] on span "Select an option" at bounding box center [183, 138] width 0 height 0
click at [183, 138] on input "Select an option" at bounding box center [183, 139] width 8 height 8
click at [182, 196] on span "Select an option" at bounding box center [183, 195] width 8 height 8
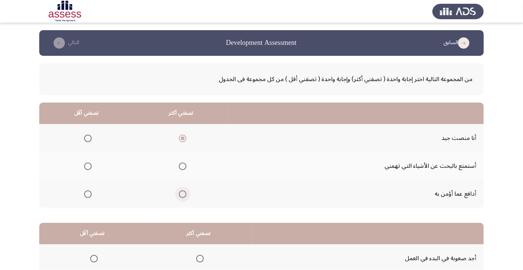
click at [182, 196] on input "Select an option" at bounding box center [183, 195] width 8 height 8
click at [85, 167] on span "Select an option" at bounding box center [88, 167] width 8 height 8
click at [85, 167] on input "Select an option" at bounding box center [88, 167] width 8 height 8
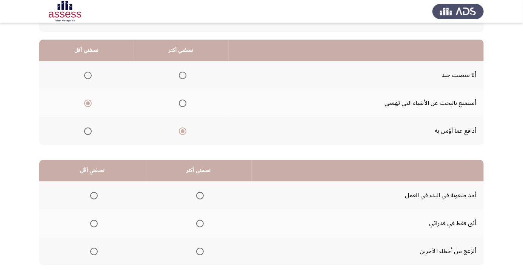
scroll to position [74, 0]
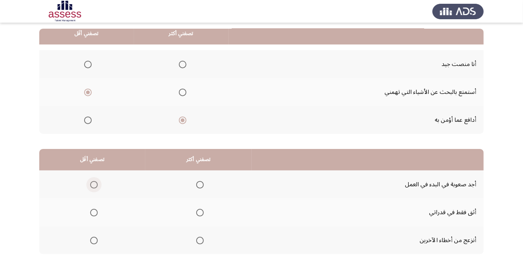
click at [92, 186] on span "Select an option" at bounding box center [94, 185] width 8 height 8
click at [92, 186] on input "Select an option" at bounding box center [94, 185] width 8 height 8
click at [197, 241] on span "Select an option" at bounding box center [200, 241] width 8 height 8
click at [197, 241] on input "Select an option" at bounding box center [200, 241] width 8 height 8
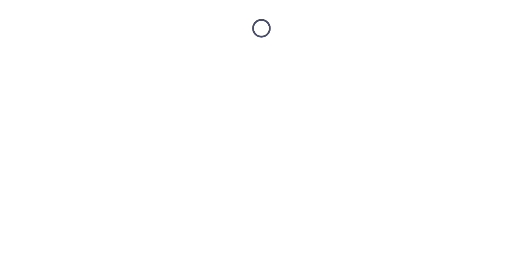
scroll to position [0, 0]
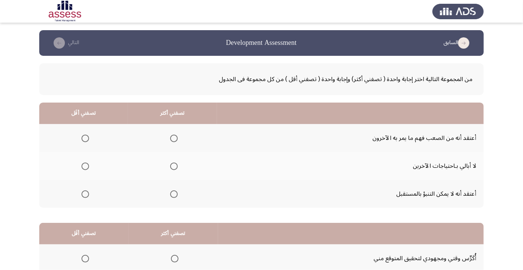
click at [178, 197] on span "Select an option" at bounding box center [174, 195] width 8 height 8
click at [178, 197] on input "Select an option" at bounding box center [174, 195] width 8 height 8
click at [83, 140] on span "Select an option" at bounding box center [85, 139] width 8 height 8
click at [83, 140] on input "Select an option" at bounding box center [85, 139] width 8 height 8
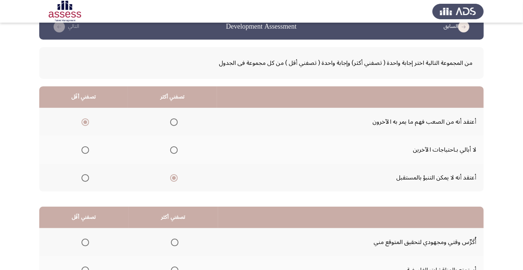
scroll to position [74, 0]
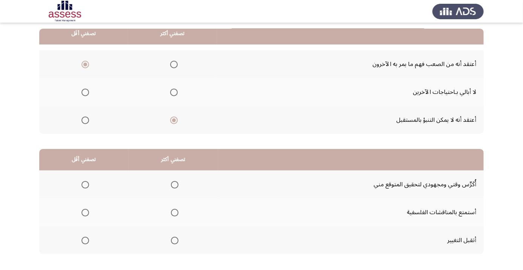
click at [176, 187] on span "Select an option" at bounding box center [175, 185] width 8 height 8
click at [176, 187] on input "Select an option" at bounding box center [175, 185] width 8 height 8
click at [98, 218] on th at bounding box center [83, 212] width 89 height 28
click at [85, 213] on span "Select an option" at bounding box center [85, 213] width 0 height 0
click at [85, 212] on input "Select an option" at bounding box center [85, 213] width 8 height 8
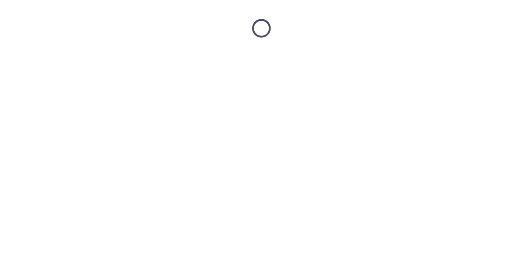
scroll to position [0, 0]
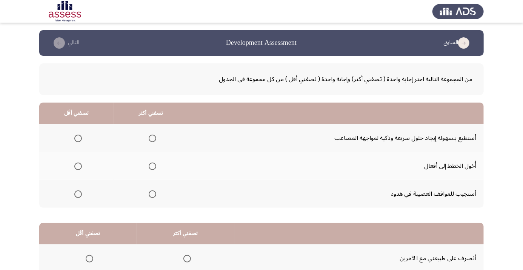
click at [152, 166] on span "Select an option" at bounding box center [152, 166] width 0 height 0
click at [152, 166] on input "Select an option" at bounding box center [153, 167] width 8 height 8
click at [68, 205] on th at bounding box center [76, 194] width 74 height 28
click at [79, 196] on span "Select an option" at bounding box center [78, 195] width 8 height 8
click at [79, 196] on input "Select an option" at bounding box center [78, 195] width 8 height 8
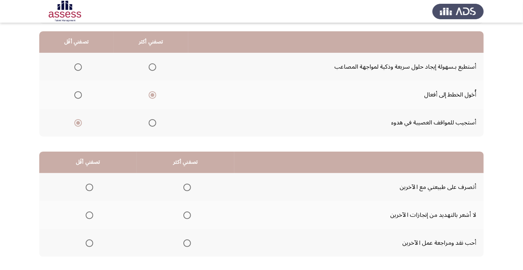
scroll to position [74, 0]
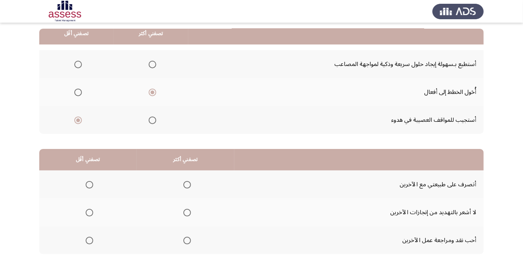
click at [188, 212] on span "Select an option" at bounding box center [187, 213] width 8 height 8
click at [188, 212] on input "Select an option" at bounding box center [187, 213] width 8 height 8
click at [89, 185] on span "Select an option" at bounding box center [89, 185] width 0 height 0
click at [89, 184] on input "Select an option" at bounding box center [90, 185] width 8 height 8
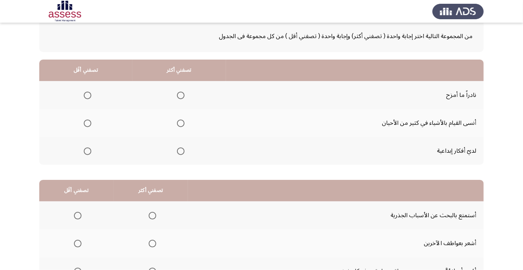
scroll to position [43, 0]
click at [179, 152] on span "Select an option" at bounding box center [181, 151] width 8 height 8
click at [179, 152] on input "Select an option" at bounding box center [181, 151] width 8 height 8
click at [88, 95] on span "Select an option" at bounding box center [88, 95] width 0 height 0
click at [87, 94] on input "Select an option" at bounding box center [88, 95] width 8 height 8
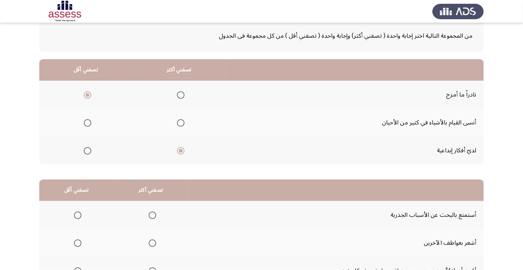
scroll to position [74, 0]
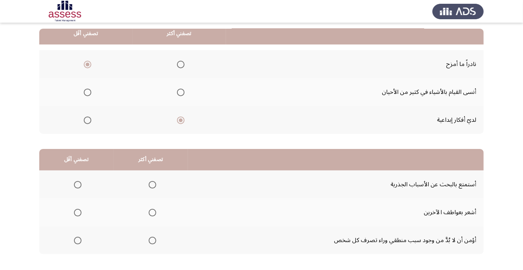
click at [147, 238] on label "Select an option" at bounding box center [151, 241] width 11 height 8
click at [149, 238] on input "Select an option" at bounding box center [153, 241] width 8 height 8
click at [78, 213] on span "Select an option" at bounding box center [78, 213] width 0 height 0
click at [78, 212] on input "Select an option" at bounding box center [78, 213] width 8 height 8
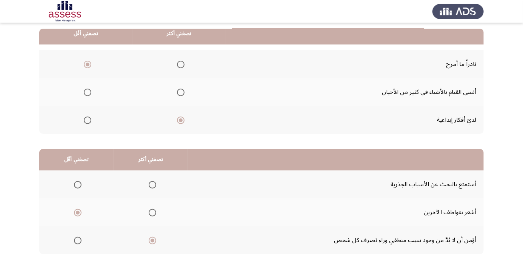
scroll to position [0, 0]
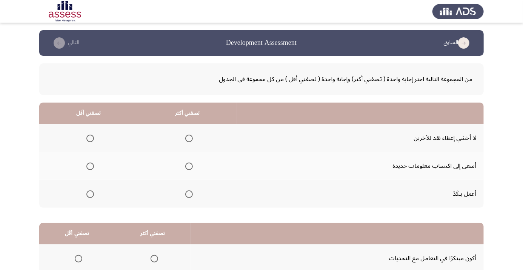
click at [192, 194] on span "Select an option" at bounding box center [189, 195] width 8 height 8
click at [192, 194] on input "Select an option" at bounding box center [189, 195] width 8 height 8
click at [88, 168] on span "Select an option" at bounding box center [90, 167] width 8 height 8
click at [88, 168] on input "Select an option" at bounding box center [90, 167] width 8 height 8
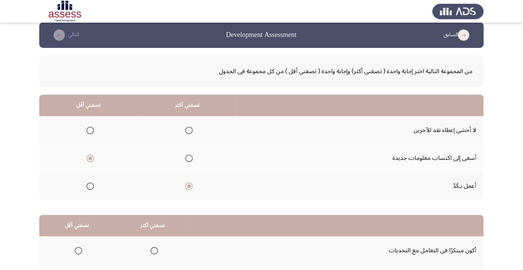
scroll to position [74, 0]
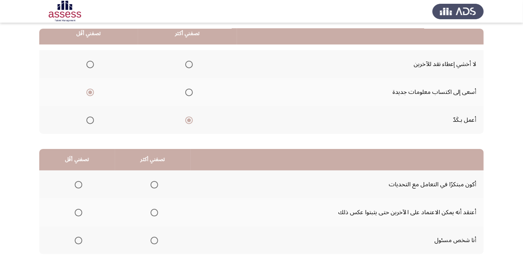
click at [151, 251] on th at bounding box center [153, 240] width 76 height 28
click at [157, 238] on span "Select an option" at bounding box center [155, 241] width 8 height 8
click at [157, 238] on input "Select an option" at bounding box center [155, 241] width 8 height 8
click at [78, 241] on span "Select an option" at bounding box center [78, 241] width 0 height 0
click at [78, 240] on input "Select an option" at bounding box center [79, 241] width 8 height 8
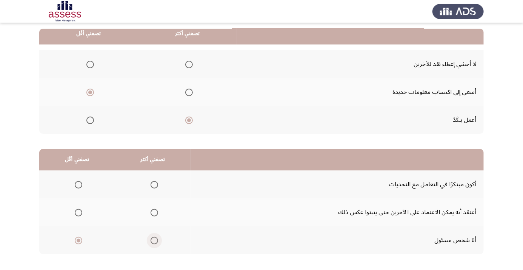
click at [154, 241] on span "Select an option" at bounding box center [154, 241] width 0 height 0
click at [154, 240] on input "Select an option" at bounding box center [155, 241] width 8 height 8
click at [154, 203] on th at bounding box center [153, 212] width 76 height 28
click at [154, 187] on span "Select an option" at bounding box center [155, 185] width 8 height 8
click at [154, 187] on input "Select an option" at bounding box center [155, 185] width 8 height 8
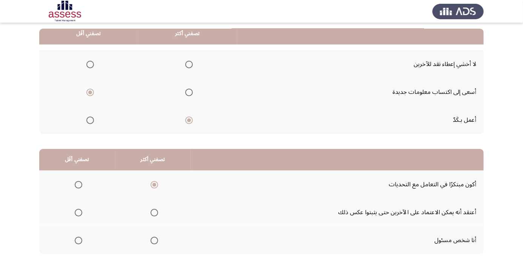
click at [81, 214] on span "Select an option" at bounding box center [79, 213] width 8 height 8
click at [81, 214] on input "Select an option" at bounding box center [79, 213] width 8 height 8
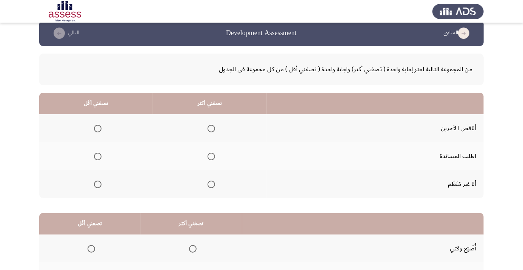
scroll to position [18, 0]
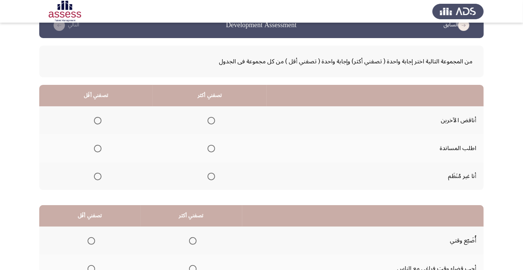
click at [211, 121] on span "Select an option" at bounding box center [211, 121] width 0 height 0
click at [211, 120] on input "Select an option" at bounding box center [212, 121] width 8 height 8
click at [100, 167] on th at bounding box center [96, 176] width 114 height 28
click at [96, 150] on span "Select an option" at bounding box center [98, 149] width 8 height 8
click at [96, 150] on input "Select an option" at bounding box center [98, 149] width 8 height 8
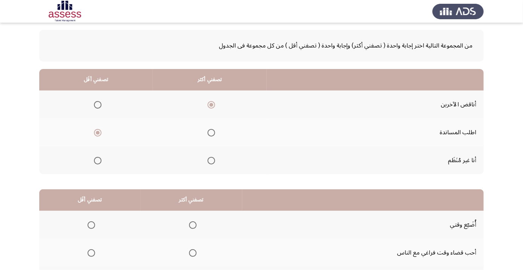
scroll to position [74, 0]
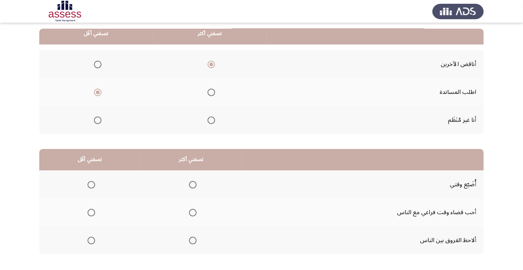
click at [196, 215] on span "Select an option" at bounding box center [193, 213] width 8 height 8
click at [196, 215] on input "Select an option" at bounding box center [193, 213] width 8 height 8
click at [92, 241] on span "Select an option" at bounding box center [92, 241] width 8 height 8
click at [92, 241] on input "Select an option" at bounding box center [92, 241] width 8 height 8
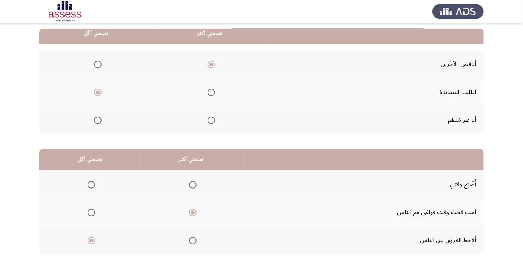
scroll to position [0, 0]
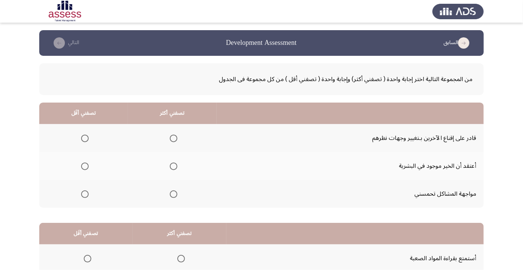
click at [171, 195] on span "Select an option" at bounding box center [174, 195] width 8 height 8
click at [171, 195] on input "Select an option" at bounding box center [174, 195] width 8 height 8
click at [79, 140] on label "Select an option" at bounding box center [83, 139] width 11 height 8
click at [81, 140] on input "Select an option" at bounding box center [85, 139] width 8 height 8
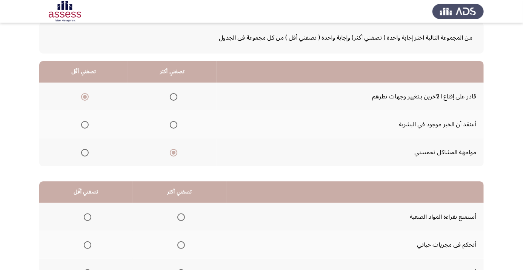
scroll to position [74, 0]
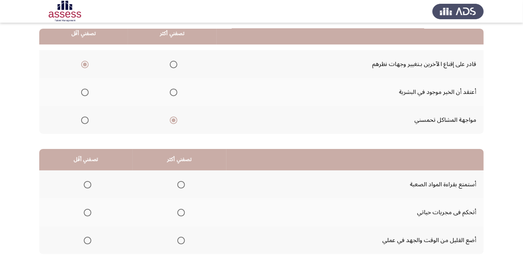
click at [82, 221] on th at bounding box center [86, 212] width 94 height 28
click at [90, 215] on span "Select an option" at bounding box center [88, 213] width 8 height 8
click at [90, 215] on input "Select an option" at bounding box center [88, 213] width 8 height 8
click at [181, 185] on span "Select an option" at bounding box center [181, 185] width 0 height 0
click at [182, 184] on input "Select an option" at bounding box center [181, 185] width 8 height 8
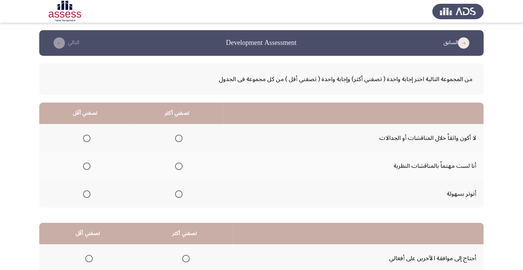
click at [187, 166] on th at bounding box center [177, 166] width 92 height 28
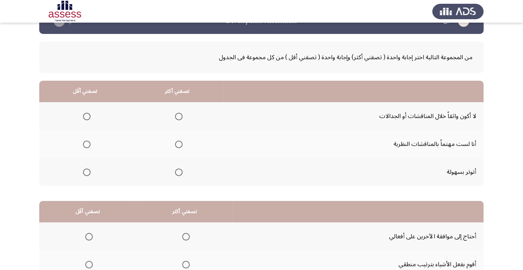
scroll to position [30, 0]
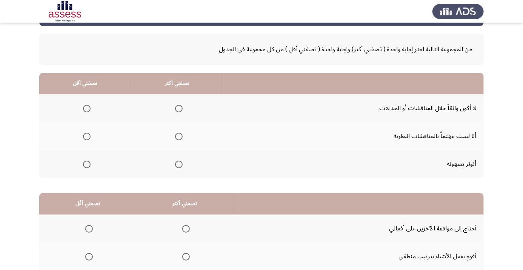
click at [177, 110] on span "Select an option" at bounding box center [179, 109] width 8 height 8
click at [177, 110] on input "Select an option" at bounding box center [179, 109] width 8 height 8
click at [87, 139] on span "Select an option" at bounding box center [87, 137] width 8 height 8
click at [87, 139] on input "Select an option" at bounding box center [87, 137] width 8 height 8
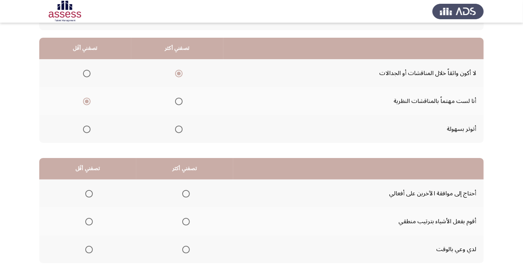
scroll to position [74, 0]
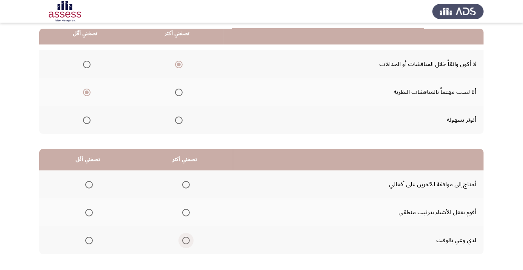
click at [187, 242] on span "Select an option" at bounding box center [186, 241] width 8 height 8
click at [187, 242] on input "Select an option" at bounding box center [186, 241] width 8 height 8
click at [90, 215] on span "Select an option" at bounding box center [89, 213] width 8 height 8
click at [90, 215] on input "Select an option" at bounding box center [89, 213] width 8 height 8
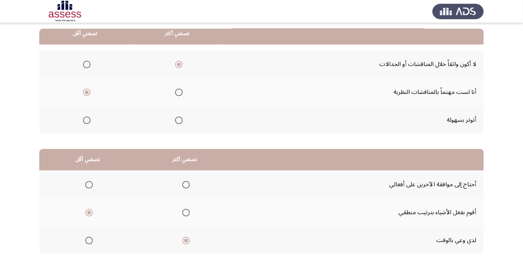
scroll to position [0, 0]
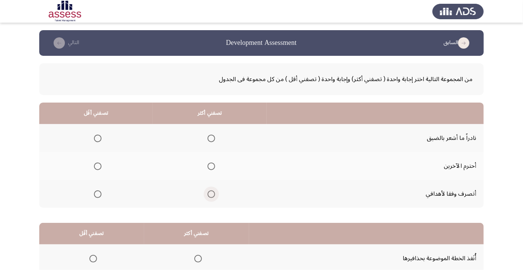
click at [210, 196] on span "Select an option" at bounding box center [212, 195] width 8 height 8
click at [210, 196] on input "Select an option" at bounding box center [212, 195] width 8 height 8
click at [211, 166] on span "Select an option" at bounding box center [211, 166] width 0 height 0
click at [211, 166] on input "Select an option" at bounding box center [212, 167] width 8 height 8
click at [99, 196] on span "Select an option" at bounding box center [98, 195] width 8 height 8
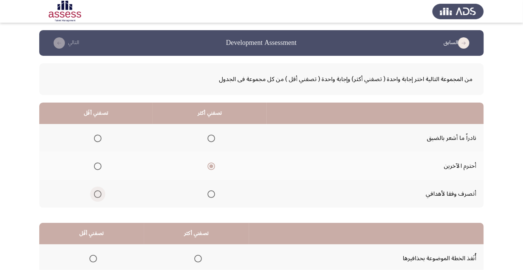
click at [99, 196] on input "Select an option" at bounding box center [98, 195] width 8 height 8
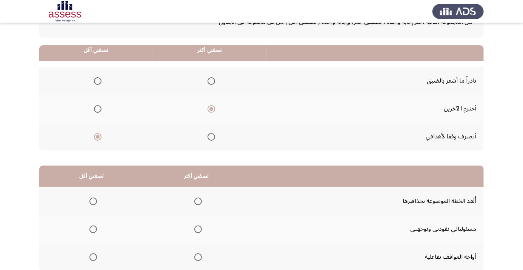
scroll to position [74, 0]
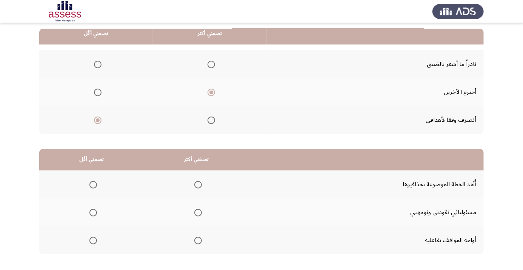
click at [189, 250] on th at bounding box center [196, 240] width 105 height 28
click at [197, 240] on span "Select an option" at bounding box center [198, 241] width 8 height 8
click at [197, 240] on input "Select an option" at bounding box center [198, 241] width 8 height 8
click at [93, 213] on span "Select an option" at bounding box center [93, 213] width 0 height 0
click at [93, 212] on input "Select an option" at bounding box center [93, 213] width 8 height 8
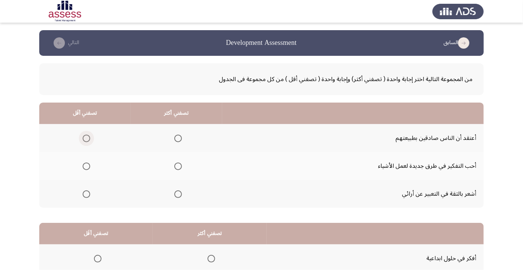
click at [84, 135] on span "Select an option" at bounding box center [87, 139] width 8 height 8
click at [84, 135] on input "Select an option" at bounding box center [87, 139] width 8 height 8
click at [174, 195] on span "Select an option" at bounding box center [178, 195] width 8 height 8
click at [174, 195] on input "Select an option" at bounding box center [178, 195] width 8 height 8
click at [177, 174] on th at bounding box center [177, 166] width 92 height 28
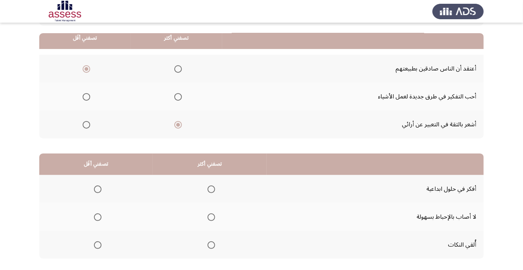
scroll to position [74, 0]
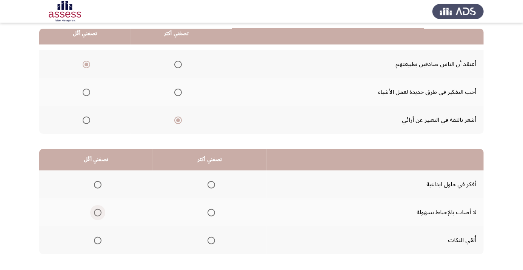
click at [97, 215] on span "Select an option" at bounding box center [98, 213] width 8 height 8
click at [97, 215] on input "Select an option" at bounding box center [98, 213] width 8 height 8
click at [212, 187] on span "Select an option" at bounding box center [212, 185] width 8 height 8
click at [212, 187] on input "Select an option" at bounding box center [212, 185] width 8 height 8
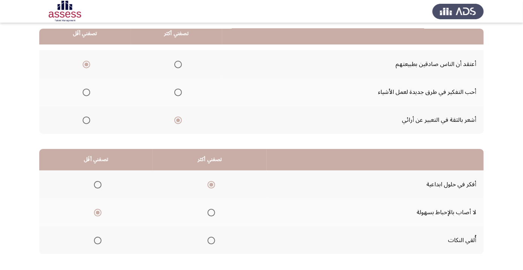
scroll to position [0, 0]
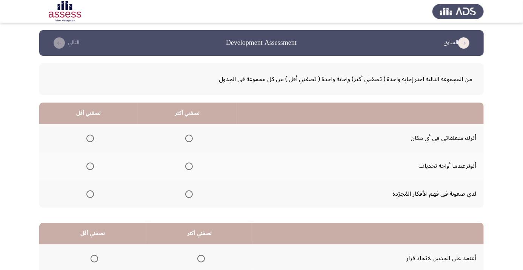
click at [189, 138] on span "Select an option" at bounding box center [189, 138] width 0 height 0
click at [190, 138] on input "Select an option" at bounding box center [189, 139] width 8 height 8
click at [91, 196] on span "Select an option" at bounding box center [90, 195] width 8 height 8
click at [91, 196] on input "Select an option" at bounding box center [90, 195] width 8 height 8
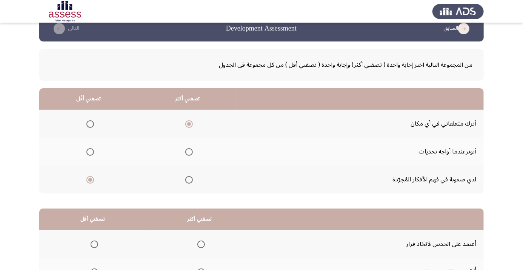
scroll to position [74, 0]
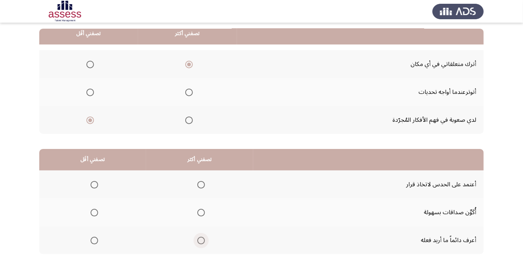
click at [199, 241] on span "Select an option" at bounding box center [201, 241] width 8 height 8
click at [199, 241] on input "Select an option" at bounding box center [201, 241] width 8 height 8
click at [91, 225] on th at bounding box center [92, 212] width 107 height 28
click at [97, 214] on span "Select an option" at bounding box center [95, 213] width 8 height 8
click at [97, 214] on input "Select an option" at bounding box center [95, 213] width 8 height 8
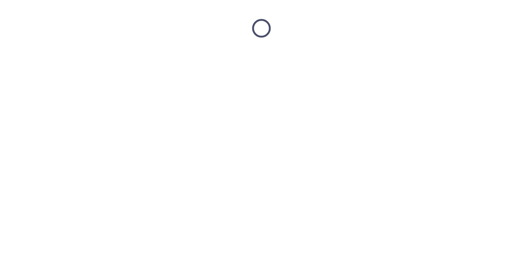
scroll to position [0, 0]
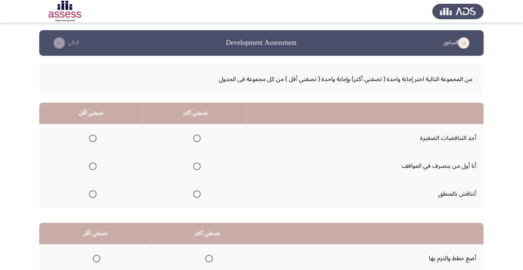
click at [197, 194] on span "Select an option" at bounding box center [197, 194] width 0 height 0
click at [197, 194] on input "Select an option" at bounding box center [197, 195] width 8 height 8
click at [95, 139] on span "Select an option" at bounding box center [93, 139] width 8 height 8
click at [95, 139] on input "Select an option" at bounding box center [93, 139] width 8 height 8
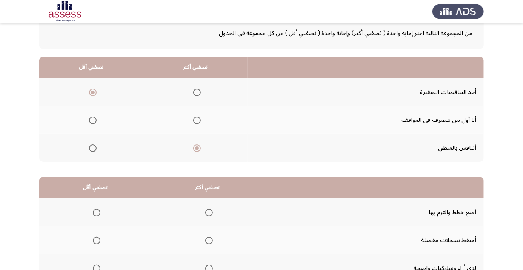
scroll to position [74, 0]
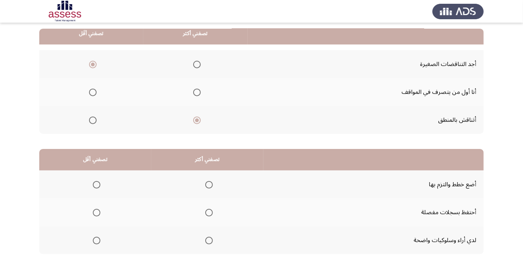
click at [450, 178] on td "أضع خطط والتزم بها" at bounding box center [373, 185] width 220 height 28
click at [211, 185] on span "Select an option" at bounding box center [209, 185] width 8 height 8
click at [211, 185] on input "Select an option" at bounding box center [209, 185] width 8 height 8
click at [96, 241] on span "Select an option" at bounding box center [97, 241] width 8 height 8
click at [96, 241] on input "Select an option" at bounding box center [97, 241] width 8 height 8
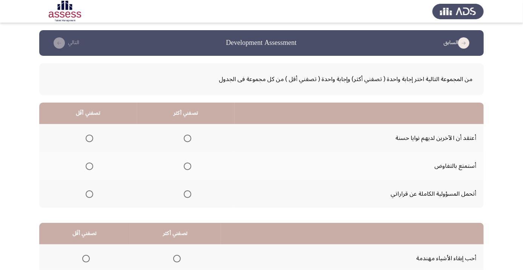
click at [191, 197] on span "Select an option" at bounding box center [188, 195] width 8 height 8
click at [191, 197] on input "Select an option" at bounding box center [188, 195] width 8 height 8
click at [89, 166] on span "Select an option" at bounding box center [90, 167] width 8 height 8
click at [89, 166] on input "Select an option" at bounding box center [90, 167] width 8 height 8
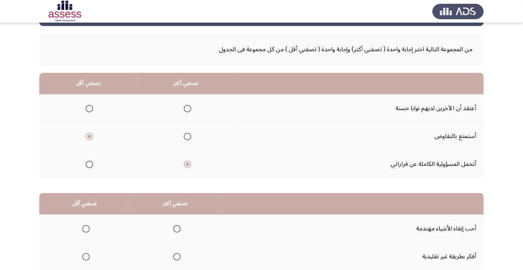
scroll to position [74, 0]
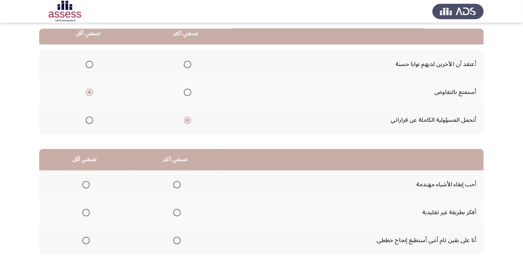
click at [86, 185] on span "Select an option" at bounding box center [86, 185] width 0 height 0
click at [86, 184] on input "Select an option" at bounding box center [86, 185] width 8 height 8
click at [174, 241] on span "Select an option" at bounding box center [177, 241] width 8 height 8
click at [174, 241] on input "Select an option" at bounding box center [177, 241] width 8 height 8
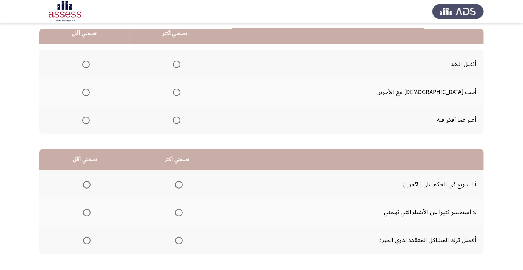
scroll to position [0, 0]
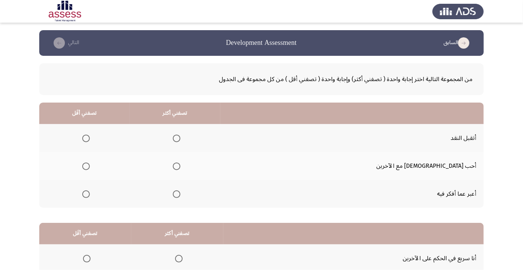
click at [206, 174] on th at bounding box center [175, 166] width 91 height 28
click at [177, 166] on span "Select an option" at bounding box center [177, 166] width 0 height 0
click at [180, 166] on input "Select an option" at bounding box center [177, 167] width 8 height 8
click at [180, 141] on span "Select an option" at bounding box center [177, 139] width 8 height 8
click at [180, 141] on input "Select an option" at bounding box center [177, 139] width 8 height 8
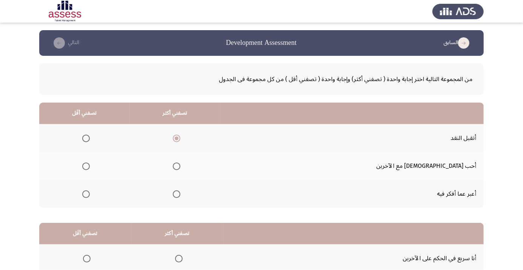
click at [86, 166] on span "Select an option" at bounding box center [86, 166] width 0 height 0
click at [90, 166] on input "Select an option" at bounding box center [86, 167] width 8 height 8
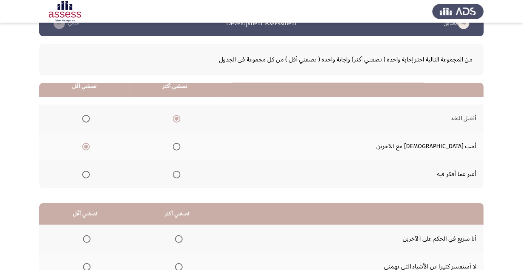
scroll to position [74, 0]
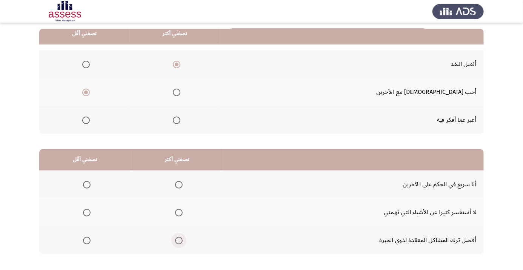
click at [179, 241] on span "Select an option" at bounding box center [179, 241] width 0 height 0
click at [179, 240] on input "Select an option" at bounding box center [179, 241] width 8 height 8
click at [87, 213] on span "Select an option" at bounding box center [87, 213] width 0 height 0
click at [87, 212] on input "Select an option" at bounding box center [87, 213] width 8 height 8
click at [87, 185] on span "Select an option" at bounding box center [87, 185] width 0 height 0
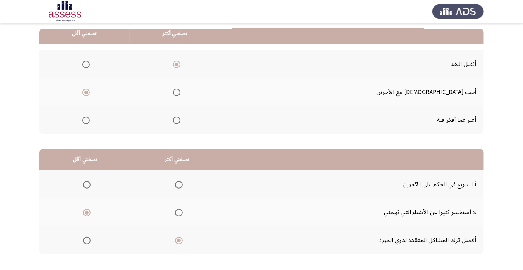
click at [87, 184] on input "Select an option" at bounding box center [87, 185] width 8 height 8
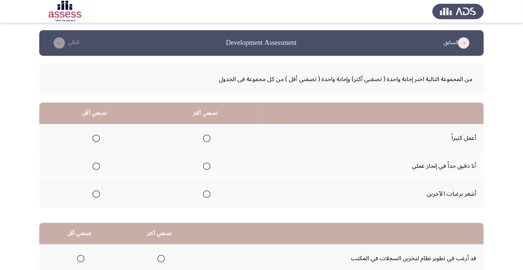
click at [201, 167] on label "Select an option" at bounding box center [205, 167] width 11 height 8
click at [203, 167] on input "Select an option" at bounding box center [207, 167] width 8 height 8
click at [95, 196] on span "Select an option" at bounding box center [96, 195] width 8 height 8
click at [95, 196] on input "Select an option" at bounding box center [96, 195] width 8 height 8
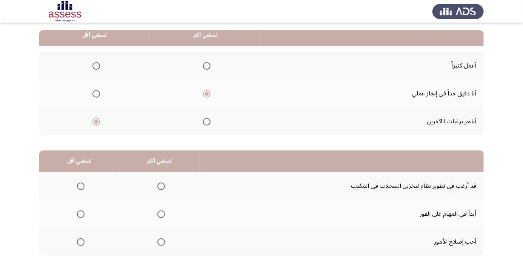
scroll to position [74, 0]
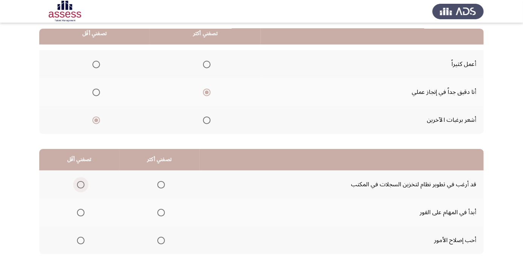
click at [81, 185] on span "Select an option" at bounding box center [81, 185] width 0 height 0
click at [80, 184] on input "Select an option" at bounding box center [81, 185] width 8 height 8
click at [160, 212] on span "Select an option" at bounding box center [161, 213] width 8 height 8
click at [160, 212] on input "Select an option" at bounding box center [161, 213] width 8 height 8
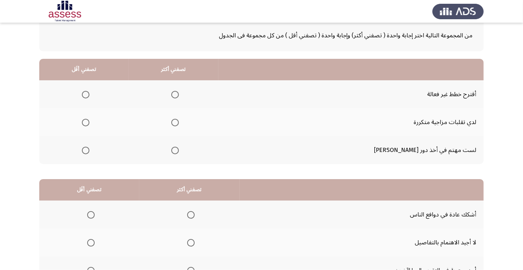
scroll to position [45, 0]
click at [86, 150] on span "Select an option" at bounding box center [86, 150] width 0 height 0
click at [89, 149] on input "Select an option" at bounding box center [86, 150] width 8 height 8
click at [179, 125] on span "Select an option" at bounding box center [175, 122] width 8 height 8
click at [179, 125] on input "Select an option" at bounding box center [175, 122] width 8 height 8
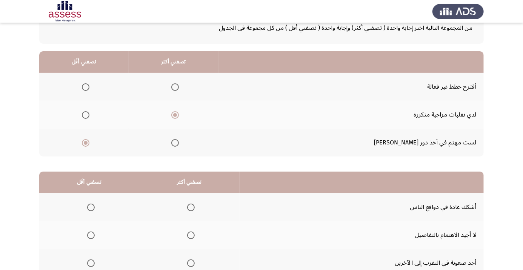
scroll to position [74, 0]
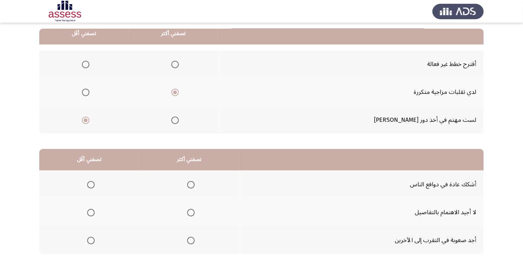
click at [189, 241] on span "Select an option" at bounding box center [191, 241] width 8 height 8
click at [189, 241] on input "Select an option" at bounding box center [191, 241] width 8 height 8
click at [91, 184] on span "Select an option" at bounding box center [91, 185] width 8 height 8
click at [91, 184] on input "Select an option" at bounding box center [91, 185] width 8 height 8
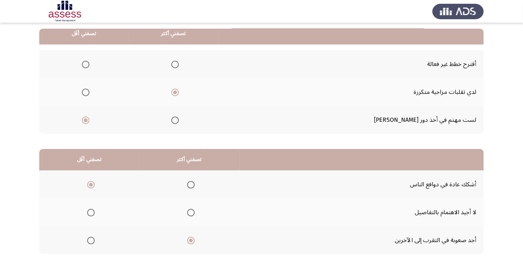
scroll to position [0, 0]
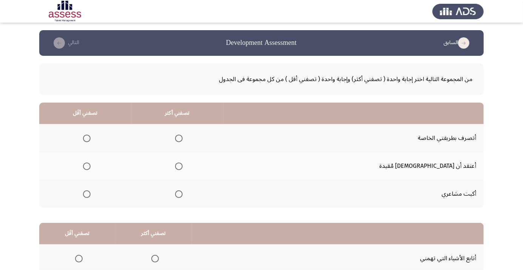
click at [87, 194] on span "Select an option" at bounding box center [87, 194] width 0 height 0
click at [91, 194] on input "Select an option" at bounding box center [87, 195] width 8 height 8
click at [183, 139] on span "Select an option" at bounding box center [179, 139] width 8 height 8
click at [183, 139] on input "Select an option" at bounding box center [179, 139] width 8 height 8
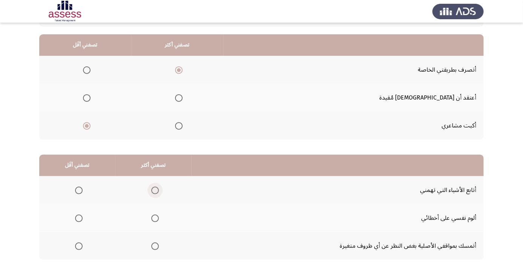
scroll to position [74, 0]
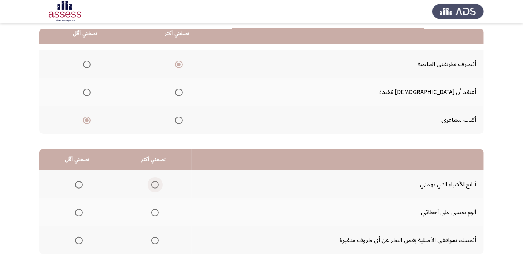
click at [157, 186] on span "Select an option" at bounding box center [155, 185] width 8 height 8
click at [157, 186] on input "Select an option" at bounding box center [155, 185] width 8 height 8
click at [141, 260] on div "من المجموعة التالية اختر إجابة واحدة ( تصفني أكثر) وإجابة واحدة ( تصفني أقل ) م…" at bounding box center [261, 125] width 444 height 287
click at [155, 241] on span "Select an option" at bounding box center [155, 241] width 0 height 0
click at [155, 240] on input "Select an option" at bounding box center [155, 241] width 8 height 8
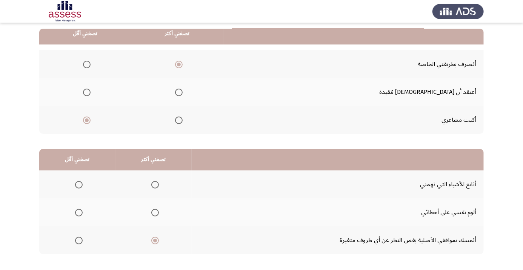
click at [67, 200] on th at bounding box center [77, 212] width 76 height 28
click at [79, 185] on span "Select an option" at bounding box center [79, 185] width 0 height 0
click at [78, 184] on input "Select an option" at bounding box center [79, 185] width 8 height 8
click at [79, 213] on span "Select an option" at bounding box center [79, 213] width 0 height 0
click at [78, 212] on input "Select an option" at bounding box center [79, 213] width 8 height 8
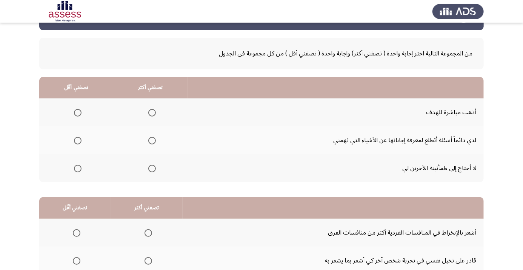
scroll to position [22, 0]
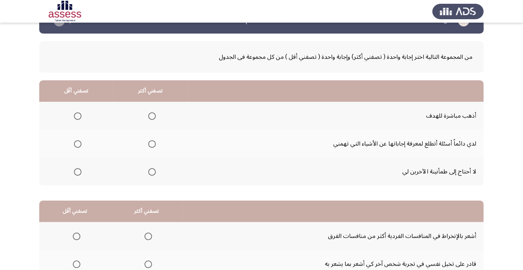
click at [80, 172] on span "Select an option" at bounding box center [78, 172] width 8 height 8
click at [80, 172] on input "Select an option" at bounding box center [78, 172] width 8 height 8
click at [161, 126] on th at bounding box center [150, 116] width 74 height 28
click at [149, 117] on span "Select an option" at bounding box center [152, 116] width 8 height 8
click at [149, 117] on input "Select an option" at bounding box center [152, 116] width 8 height 8
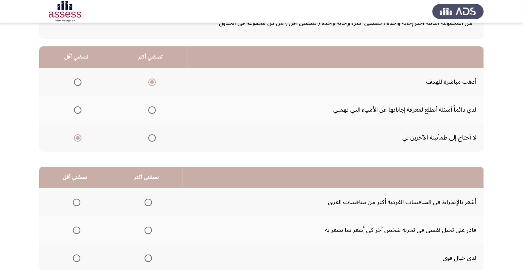
scroll to position [74, 0]
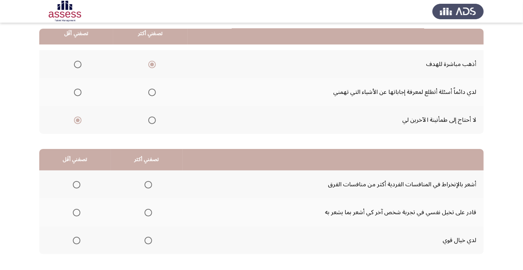
click at [148, 215] on span "Select an option" at bounding box center [148, 213] width 8 height 8
click at [148, 215] on input "Select an option" at bounding box center [148, 213] width 8 height 8
click at [77, 232] on th at bounding box center [75, 240] width 72 height 28
click at [79, 240] on span "Select an option" at bounding box center [77, 241] width 8 height 8
click at [79, 240] on input "Select an option" at bounding box center [77, 241] width 8 height 8
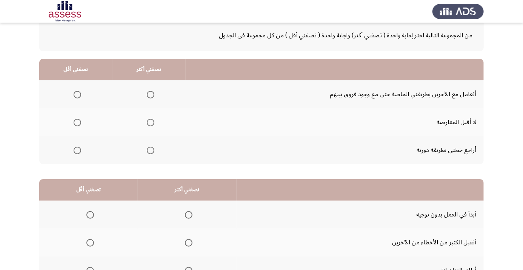
scroll to position [45, 0]
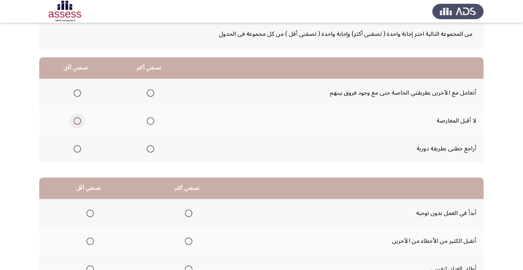
click at [77, 121] on span "Select an option" at bounding box center [77, 121] width 0 height 0
click at [77, 121] on input "Select an option" at bounding box center [78, 121] width 8 height 8
click at [154, 151] on span "Select an option" at bounding box center [151, 149] width 8 height 8
click at [154, 151] on input "Select an option" at bounding box center [151, 149] width 8 height 8
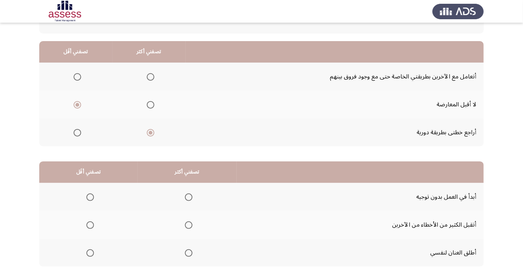
scroll to position [74, 0]
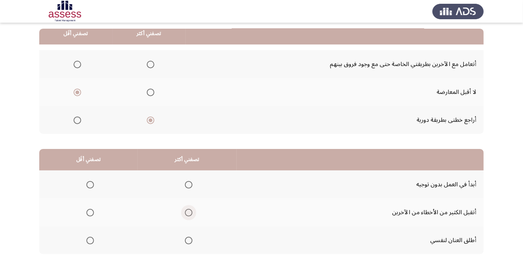
click at [187, 214] on span "Select an option" at bounding box center [189, 213] width 8 height 8
click at [187, 214] on input "Select an option" at bounding box center [189, 213] width 8 height 8
click at [90, 213] on span "Select an option" at bounding box center [90, 213] width 0 height 0
click at [90, 212] on input "Select an option" at bounding box center [90, 213] width 8 height 8
click at [189, 184] on span "Select an option" at bounding box center [189, 185] width 8 height 8
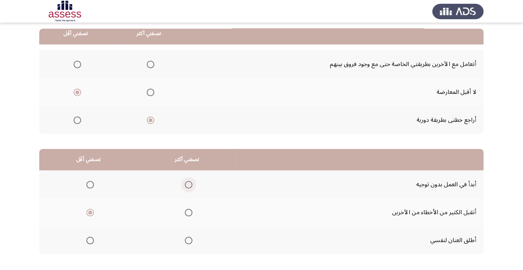
click at [189, 184] on input "Select an option" at bounding box center [189, 185] width 8 height 8
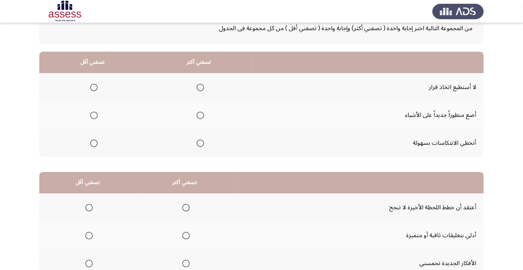
scroll to position [52, 0]
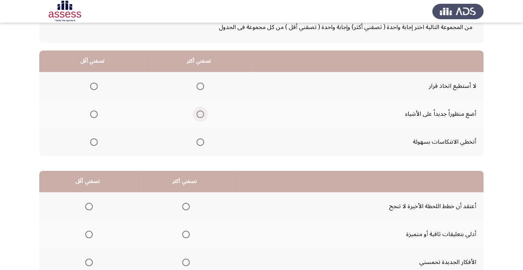
click at [201, 116] on span "Select an option" at bounding box center [201, 115] width 8 height 8
click at [201, 116] on input "Select an option" at bounding box center [201, 115] width 8 height 8
click at [200, 142] on span "Select an option" at bounding box center [200, 142] width 0 height 0
click at [200, 141] on input "Select an option" at bounding box center [201, 142] width 8 height 8
click at [92, 116] on span "Select an option" at bounding box center [94, 115] width 8 height 8
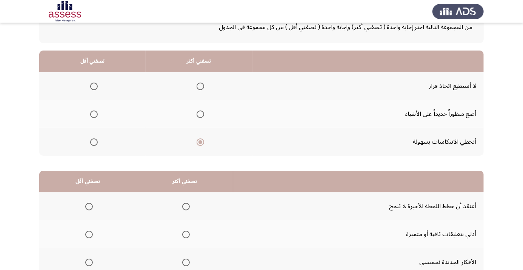
click at [92, 116] on input "Select an option" at bounding box center [94, 115] width 8 height 8
click at [91, 95] on th at bounding box center [92, 86] width 106 height 28
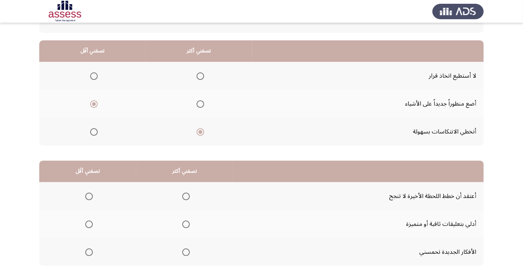
scroll to position [74, 0]
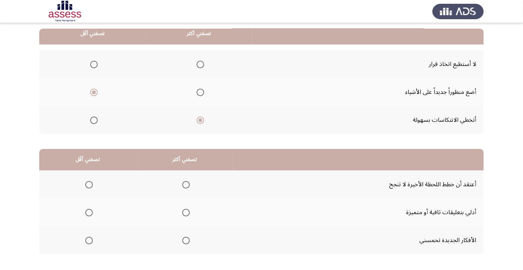
click at [188, 211] on span "Select an option" at bounding box center [186, 213] width 8 height 8
click at [188, 211] on input "Select an option" at bounding box center [186, 213] width 8 height 8
click at [83, 187] on label "Select an option" at bounding box center [87, 185] width 11 height 8
click at [85, 187] on input "Select an option" at bounding box center [89, 185] width 8 height 8
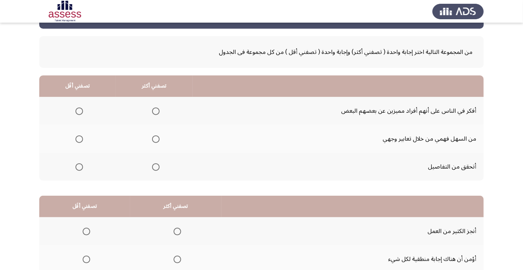
scroll to position [28, 0]
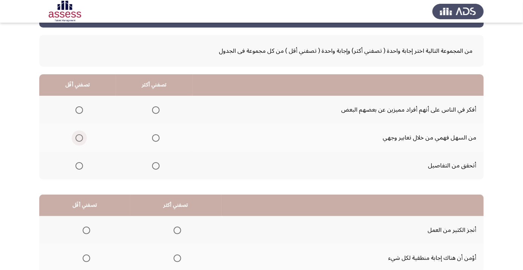
click at [79, 138] on span "Select an option" at bounding box center [79, 138] width 0 height 0
click at [79, 137] on input "Select an option" at bounding box center [79, 138] width 8 height 8
click at [79, 110] on span "Select an option" at bounding box center [79, 110] width 0 height 0
click at [79, 109] on input "Select an option" at bounding box center [79, 110] width 8 height 8
click at [157, 168] on span "Select an option" at bounding box center [156, 166] width 8 height 8
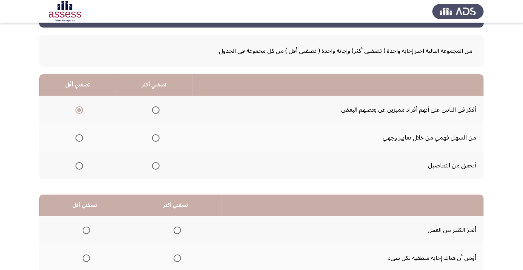
click at [157, 168] on input "Select an option" at bounding box center [156, 166] width 8 height 8
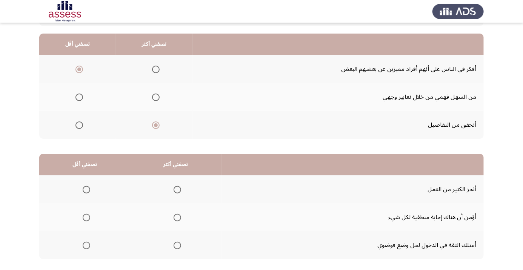
scroll to position [69, 0]
click at [151, 98] on label "Select an option" at bounding box center [154, 97] width 11 height 8
click at [152, 98] on input "Select an option" at bounding box center [156, 97] width 8 height 8
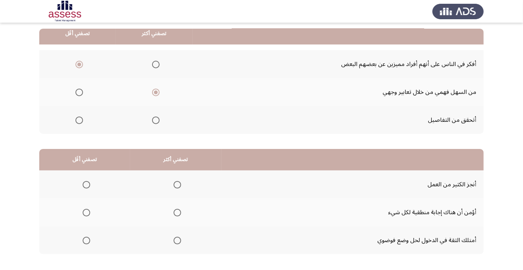
click at [198, 210] on th at bounding box center [175, 212] width 91 height 28
click at [177, 213] on span "Select an option" at bounding box center [177, 213] width 0 height 0
click at [177, 212] on input "Select an option" at bounding box center [178, 213] width 8 height 8
click at [177, 241] on span "Select an option" at bounding box center [177, 241] width 0 height 0
click at [177, 240] on input "Select an option" at bounding box center [178, 241] width 8 height 8
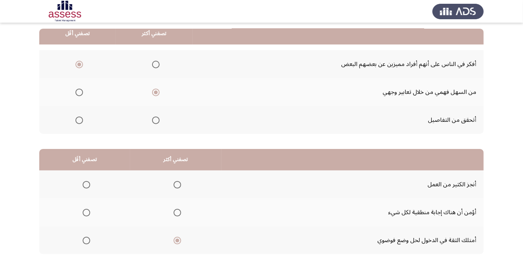
click at [82, 223] on th at bounding box center [84, 212] width 91 height 28
click at [86, 213] on span "Select an option" at bounding box center [86, 213] width 0 height 0
click at [86, 212] on input "Select an option" at bounding box center [87, 213] width 8 height 8
